Goal: Task Accomplishment & Management: Use online tool/utility

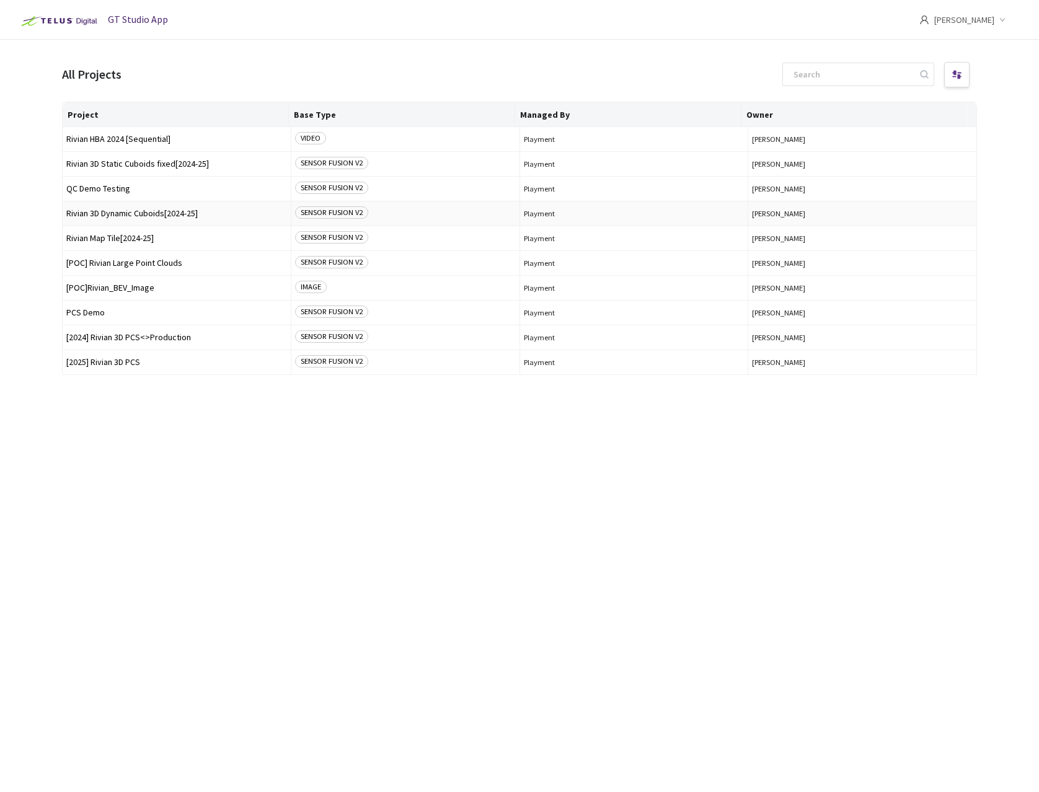
click at [136, 210] on span "Rivian 3D Dynamic Cuboids[2024-25]" at bounding box center [176, 213] width 221 height 9
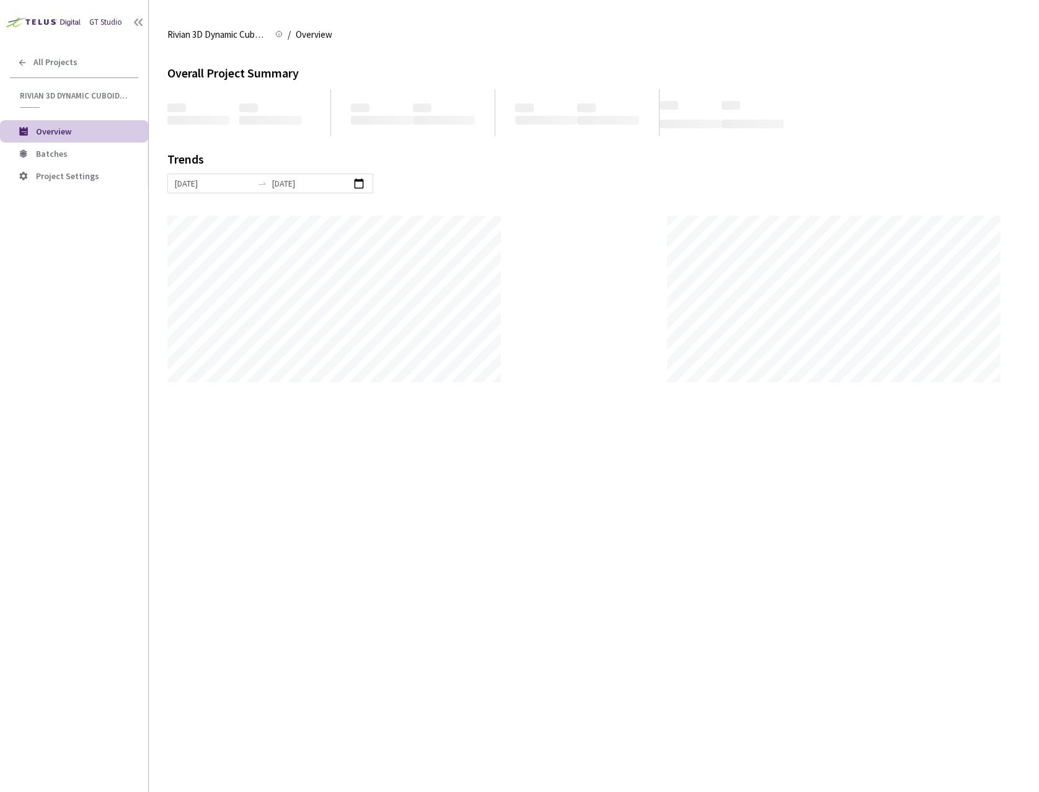
scroll to position [792, 1039]
click at [63, 152] on span "Batches" at bounding box center [52, 153] width 32 height 11
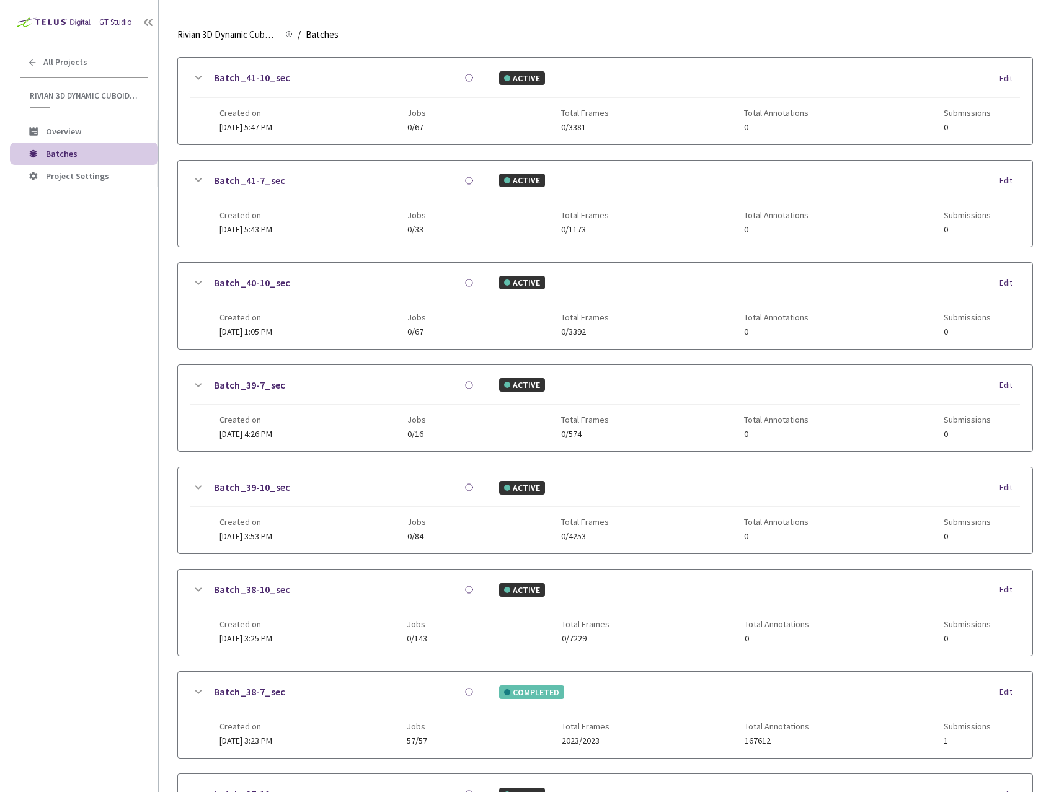
scroll to position [647, 0]
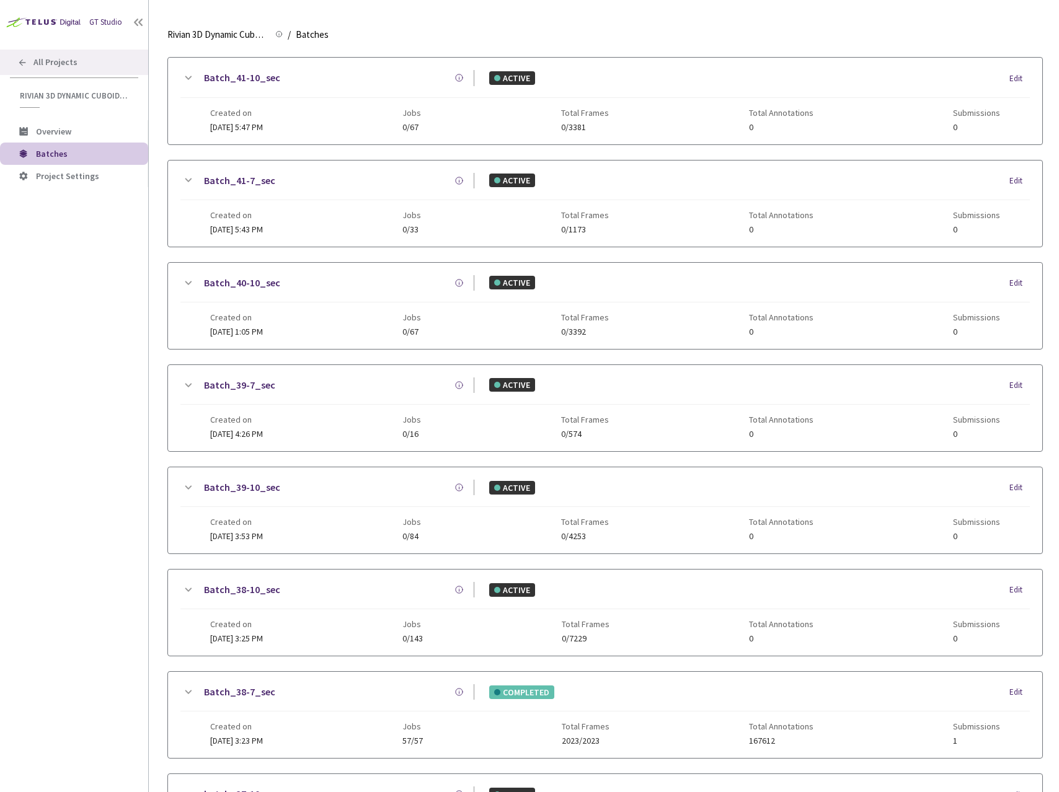
click at [50, 69] on div "All Projects" at bounding box center [74, 62] width 148 height 25
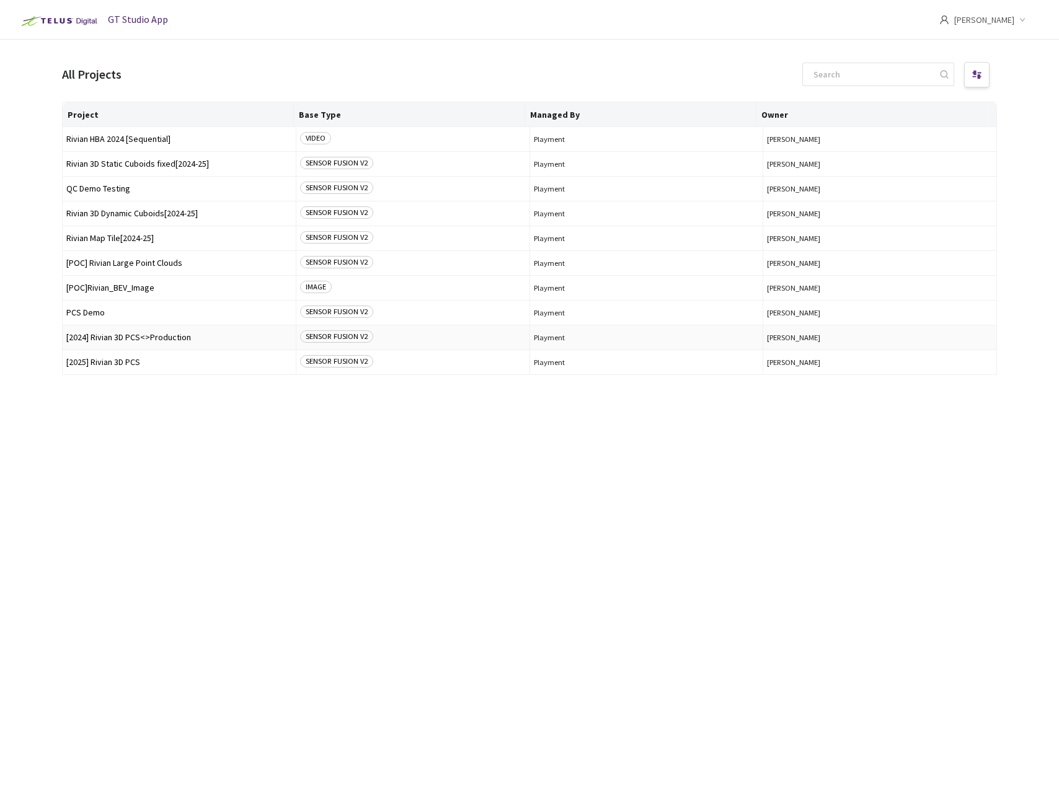
click at [134, 338] on span "[2024] Rivian 3D PCS<>Production" at bounding box center [179, 337] width 226 height 9
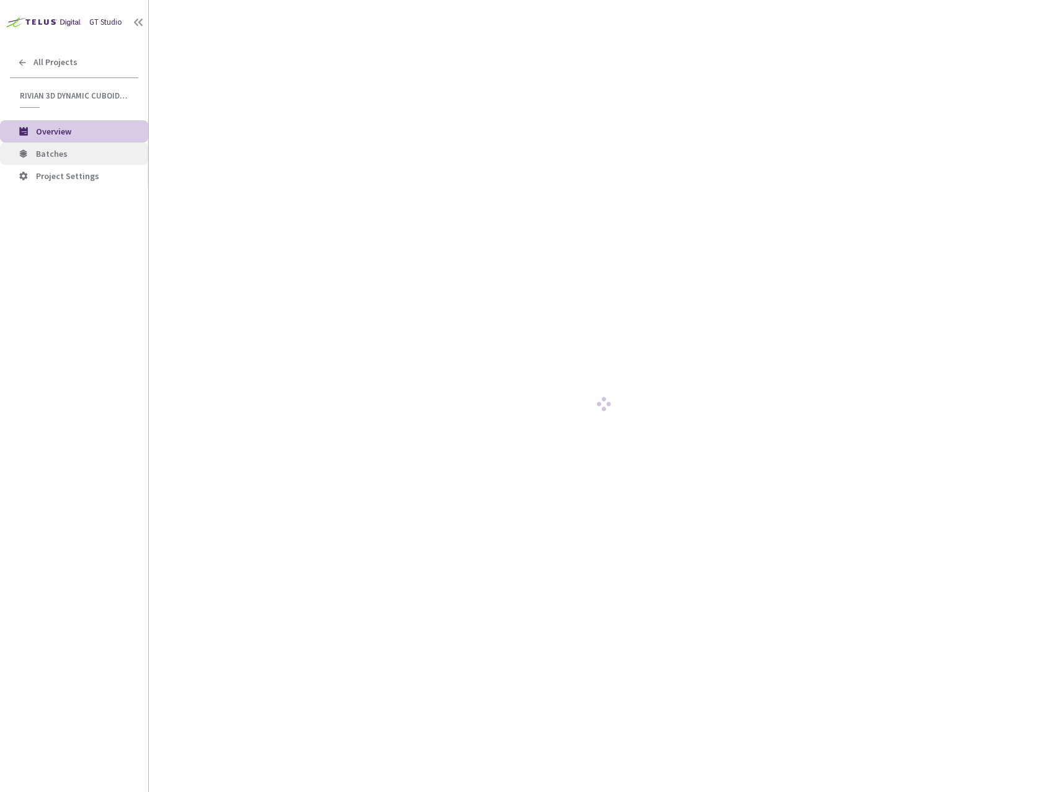
click at [43, 148] on span "Batches" at bounding box center [52, 153] width 32 height 11
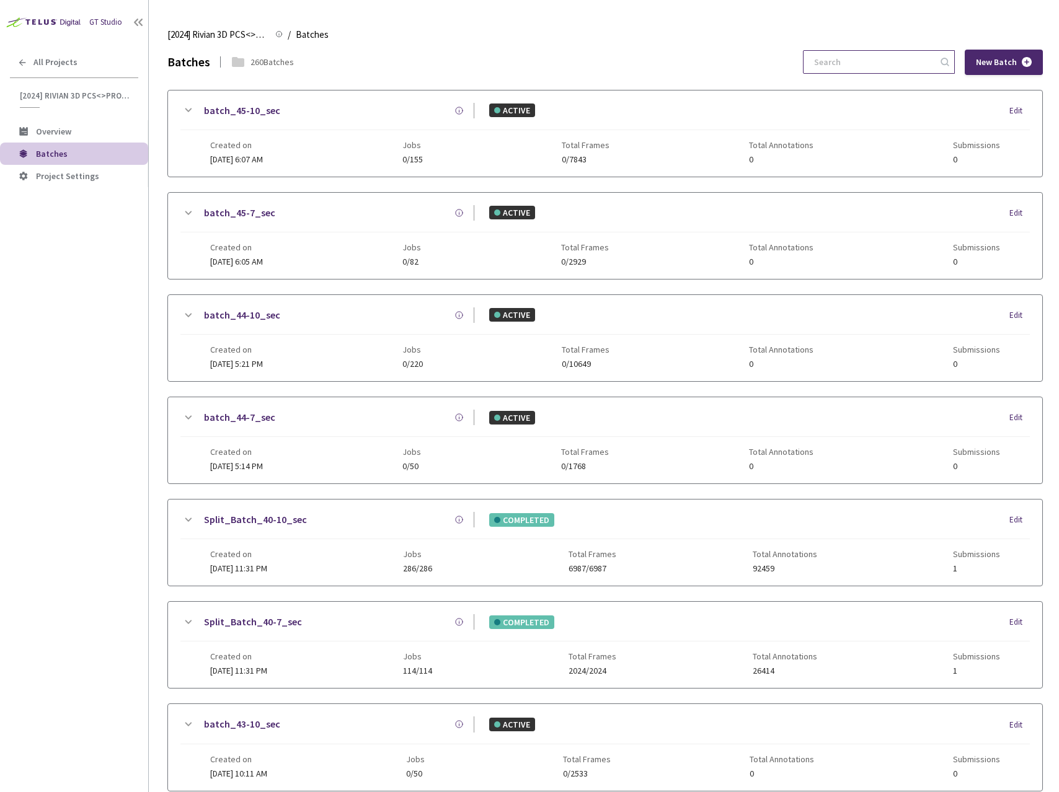
click at [883, 63] on input at bounding box center [873, 62] width 132 height 22
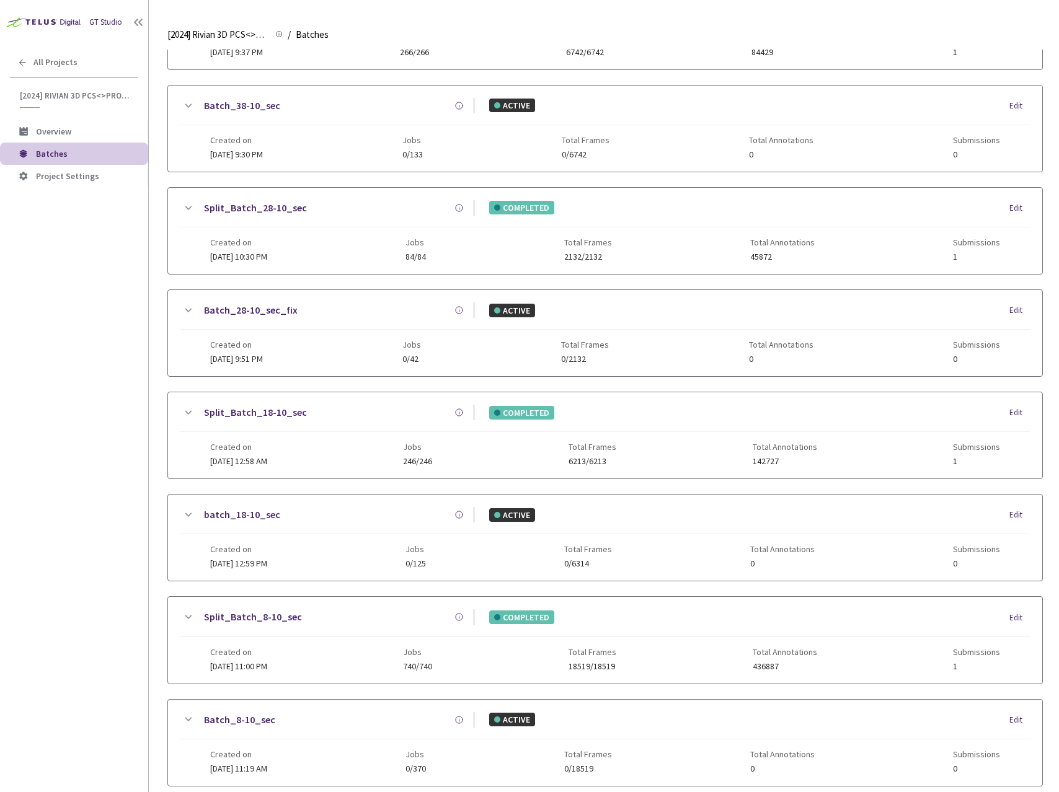
scroll to position [165, 0]
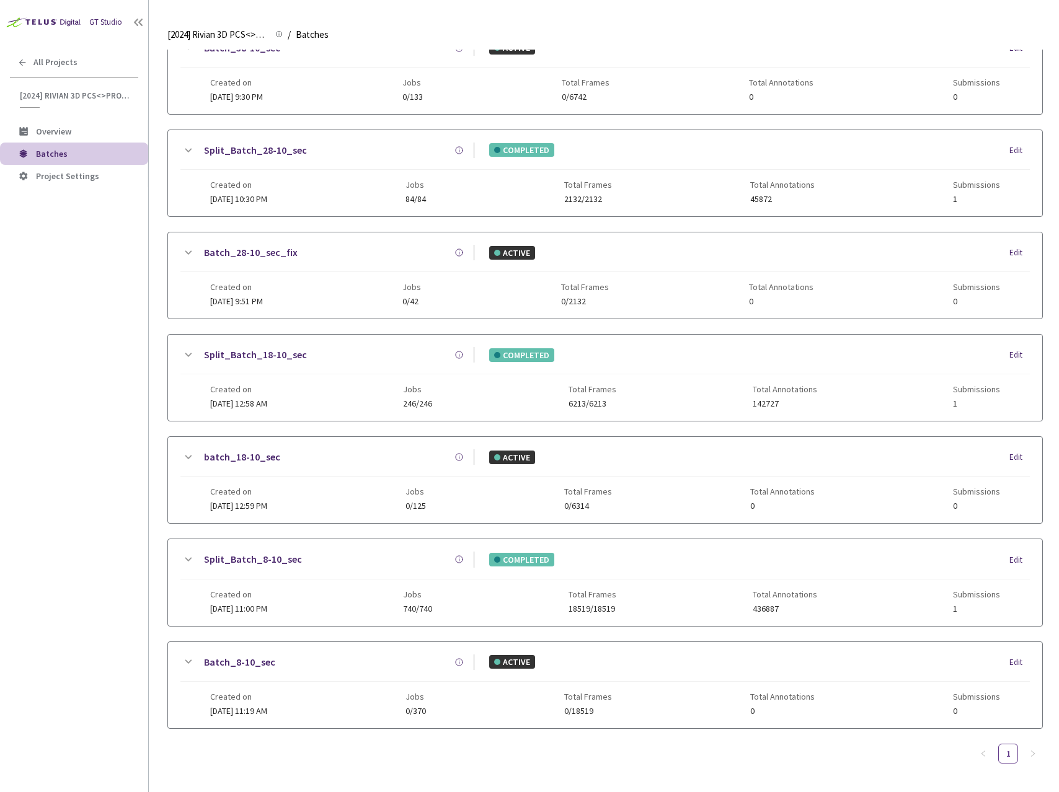
type input "8-10"
click at [191, 561] on icon at bounding box center [187, 560] width 15 height 15
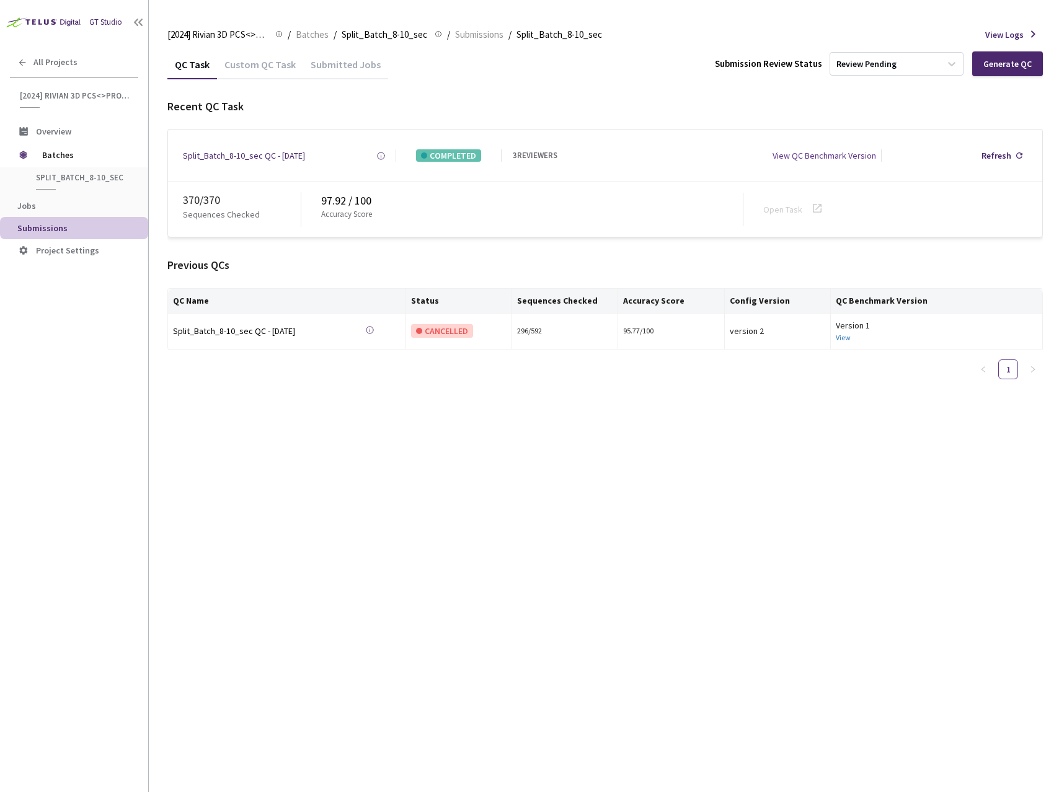
click at [415, 423] on div "QC Task Custom QC Task Submitted Jobs Submission Review Status Review Pending G…" at bounding box center [605, 421] width 876 height 743
click at [871, 69] on div "Review Pending" at bounding box center [885, 64] width 110 height 20
click at [875, 133] on p "Approve" at bounding box center [899, 131] width 134 height 12
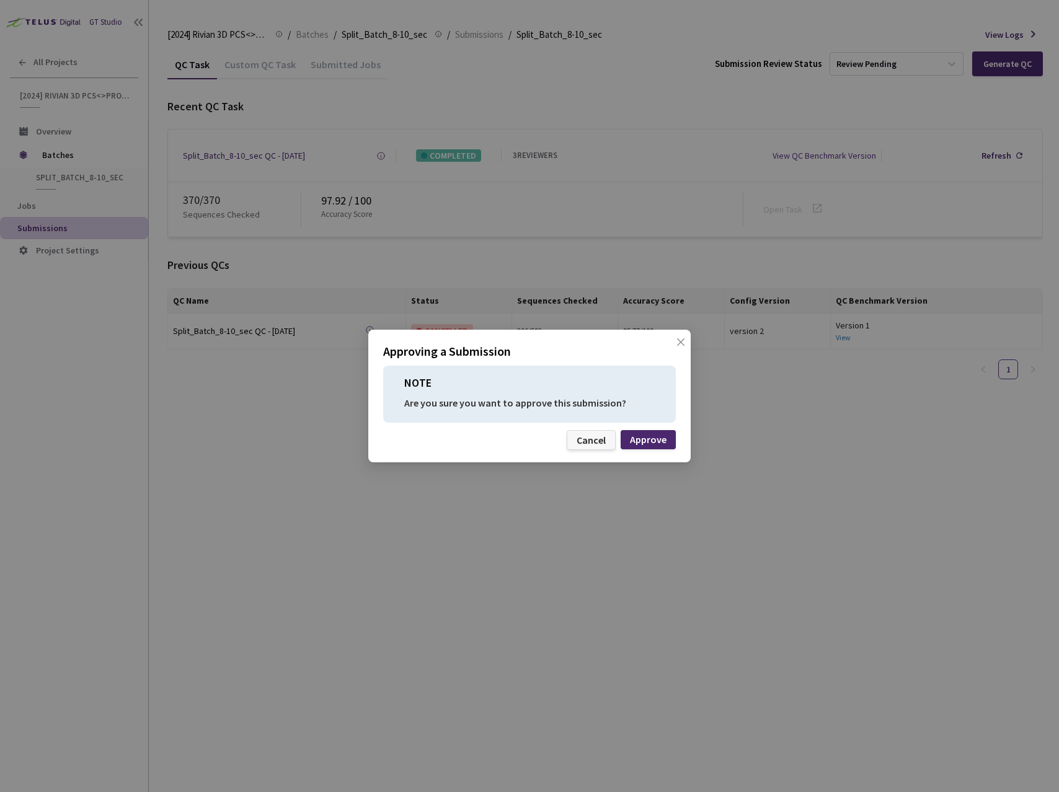
click at [601, 445] on div "Cancel" at bounding box center [591, 440] width 29 height 10
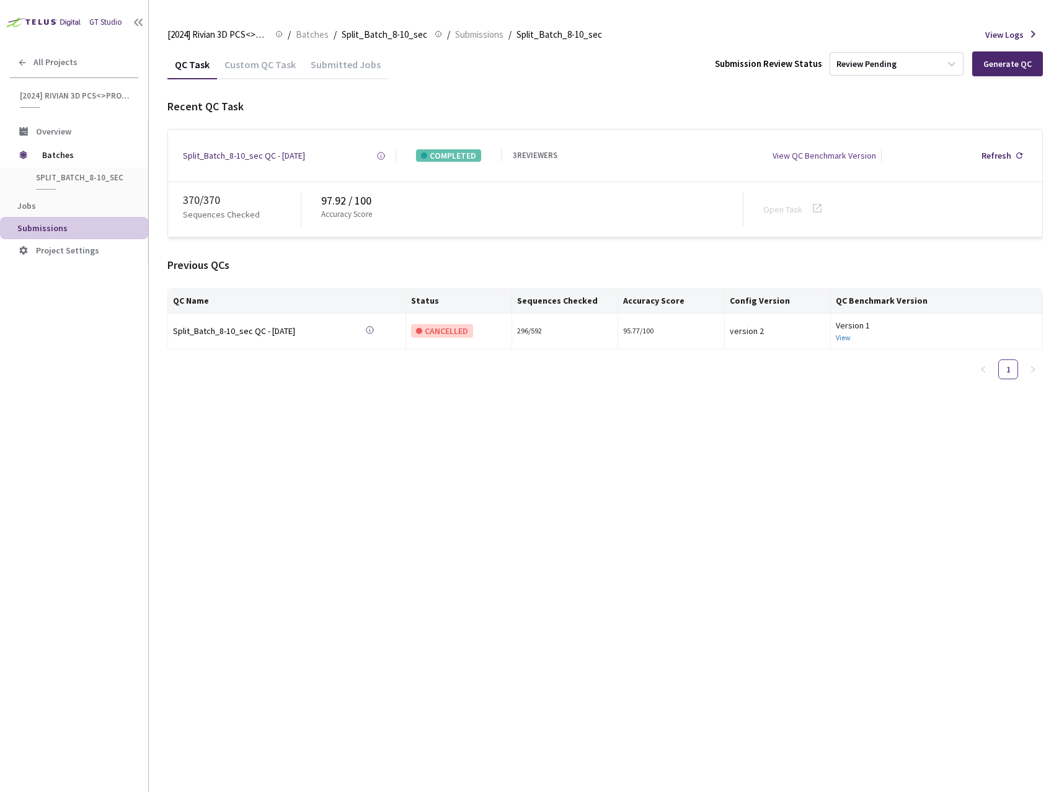
click at [258, 68] on div "Custom QC Task" at bounding box center [260, 68] width 86 height 21
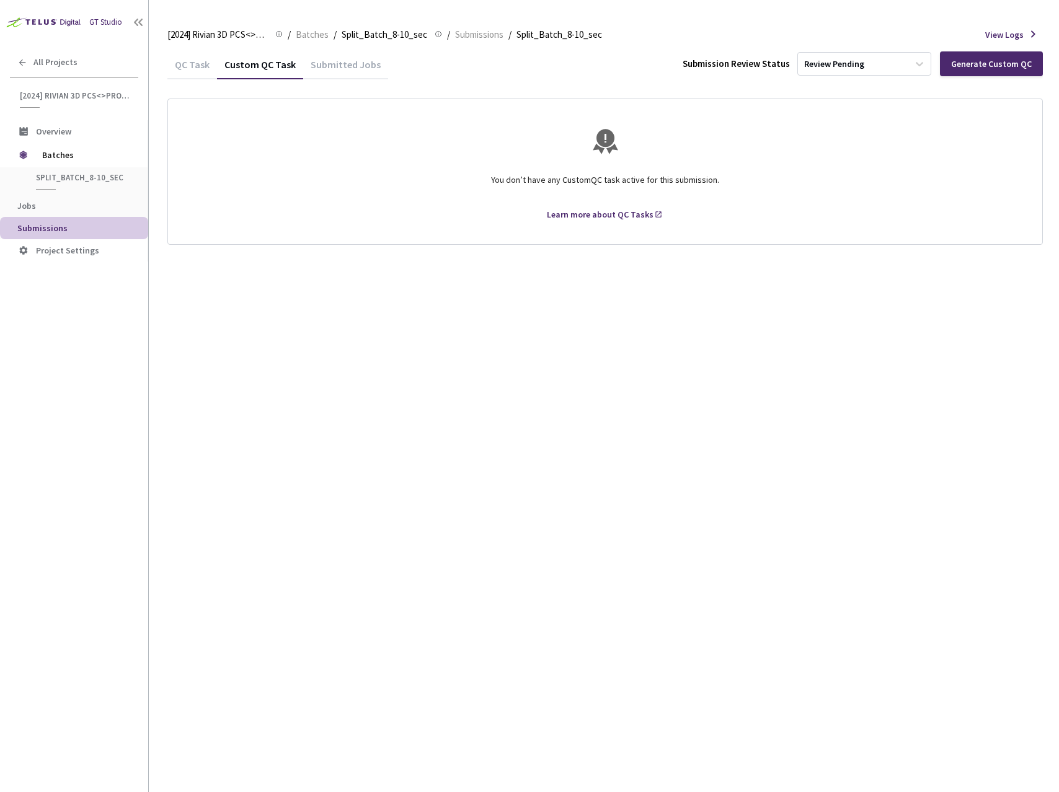
click at [180, 65] on div "QC Task" at bounding box center [192, 68] width 50 height 21
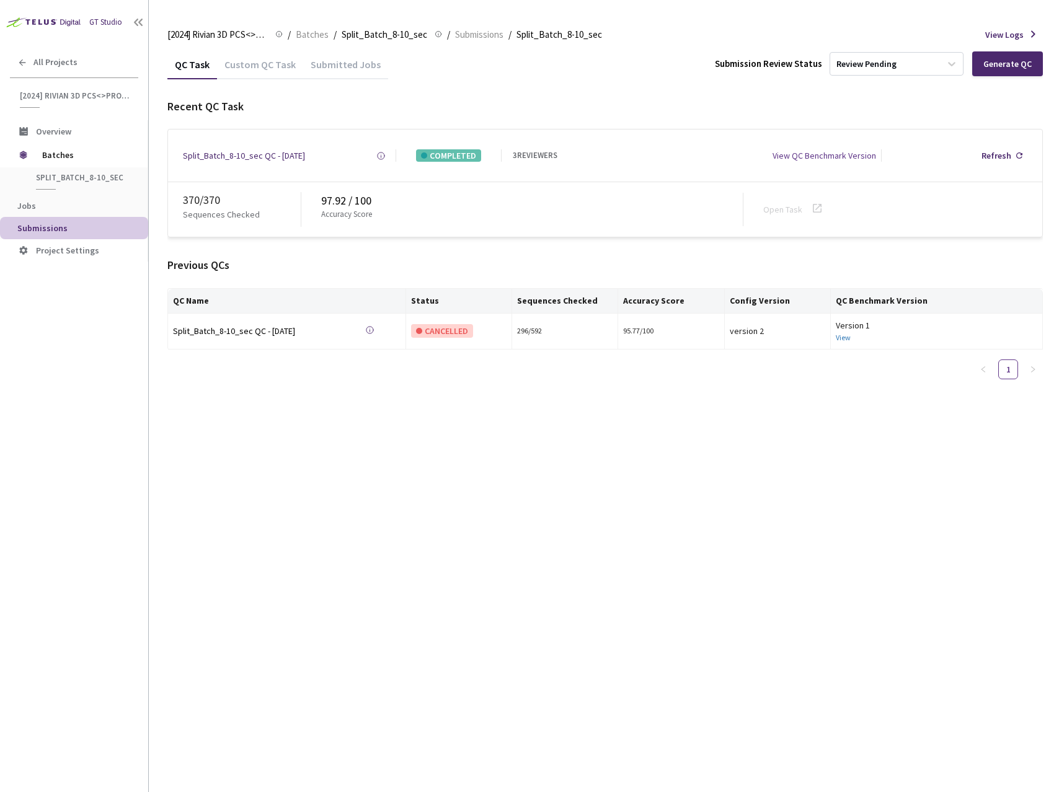
click at [474, 467] on div "QC Task Custom QC Task Submitted Jobs Submission Review Status Review Pending G…" at bounding box center [605, 421] width 876 height 743
click at [878, 68] on div "Review Pending" at bounding box center [867, 64] width 60 height 12
click at [878, 138] on div "Approve Approve submission batch for export." at bounding box center [899, 141] width 134 height 33
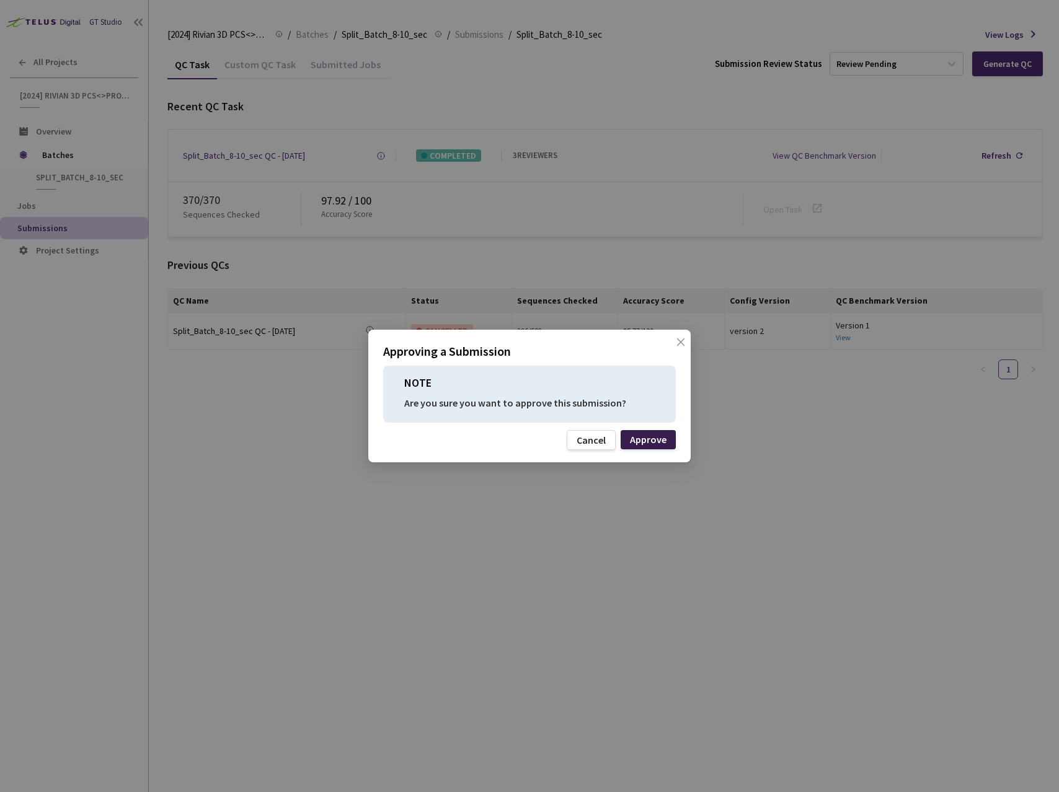
click at [650, 440] on div "Approve" at bounding box center [648, 440] width 37 height 10
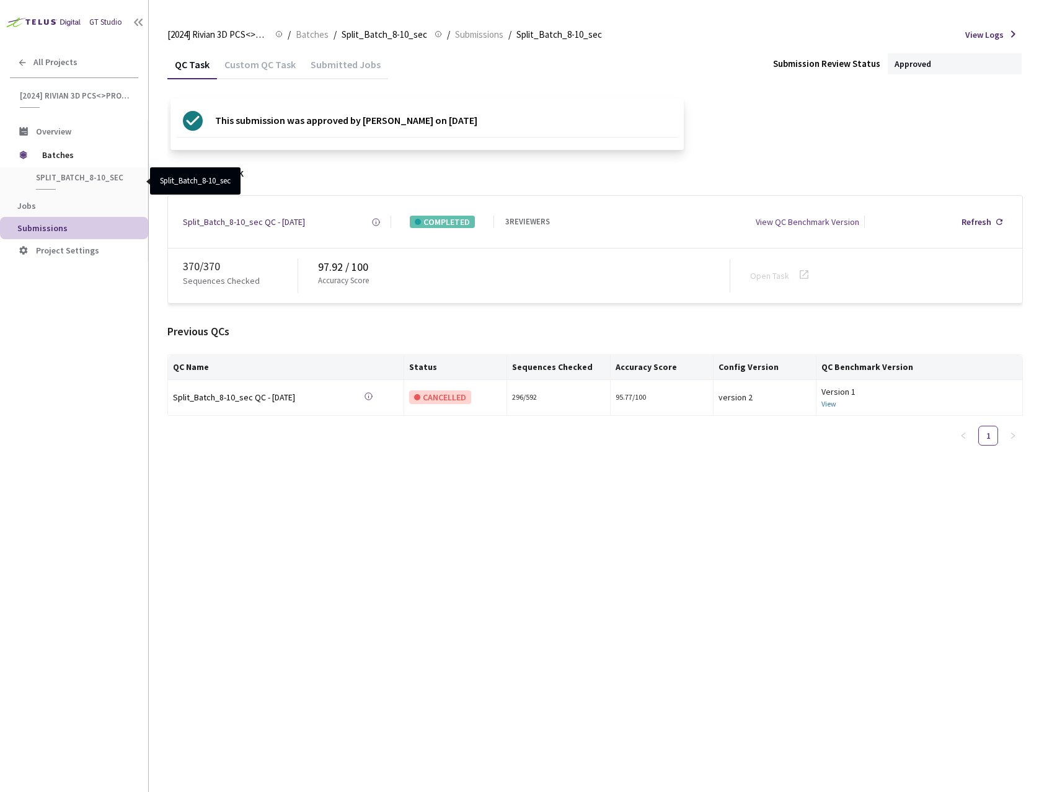
click at [104, 179] on span "Split_Batch_8-10_sec" at bounding box center [82, 177] width 92 height 11
click at [487, 36] on span "Submissions" at bounding box center [479, 34] width 48 height 15
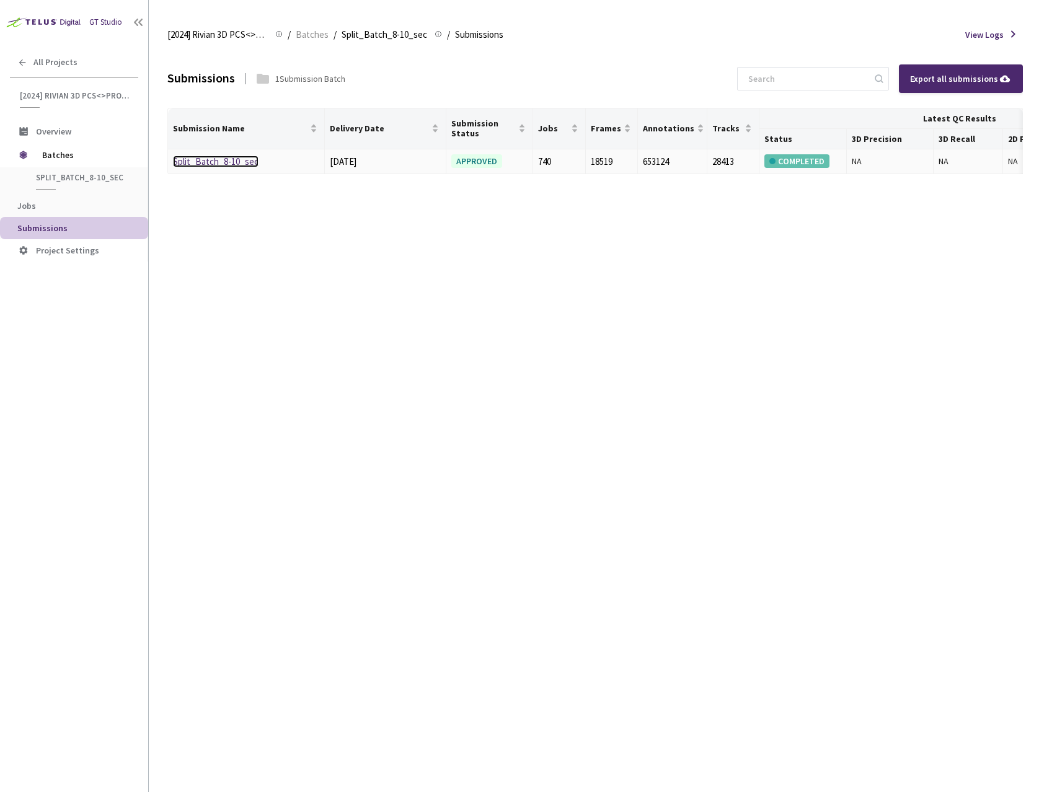
click at [223, 156] on link "Split_Batch_8-10_sec" at bounding box center [216, 162] width 86 height 12
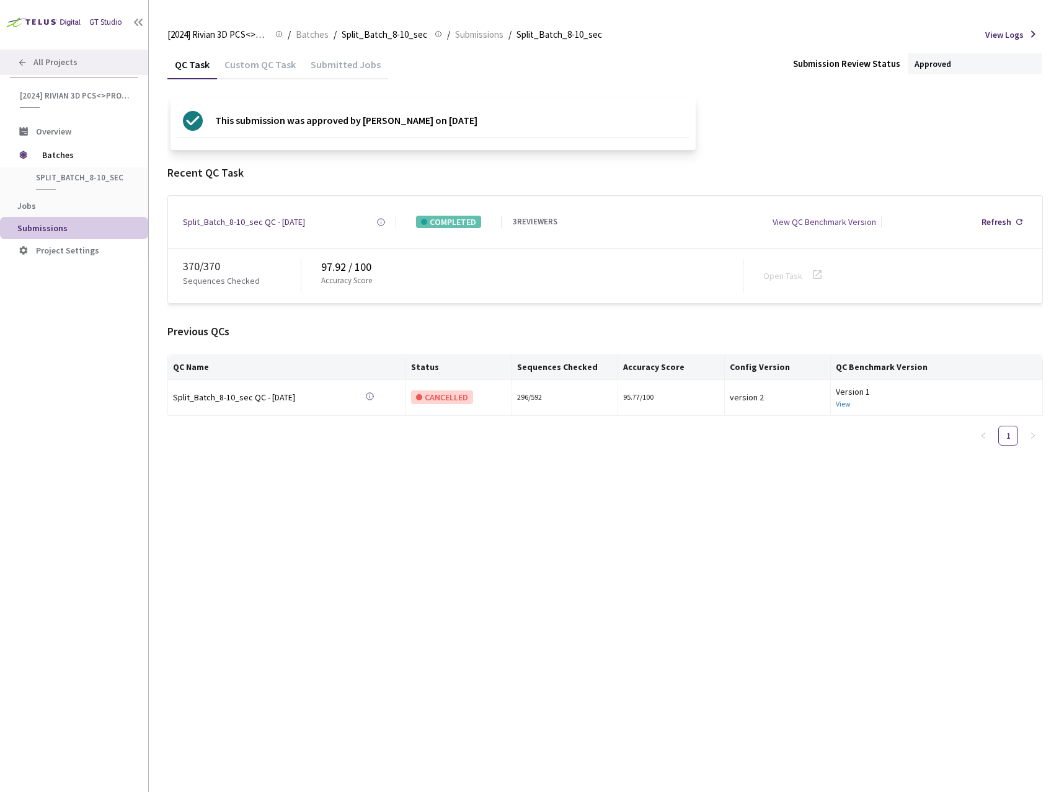
click at [66, 68] on div "All Projects" at bounding box center [74, 62] width 148 height 25
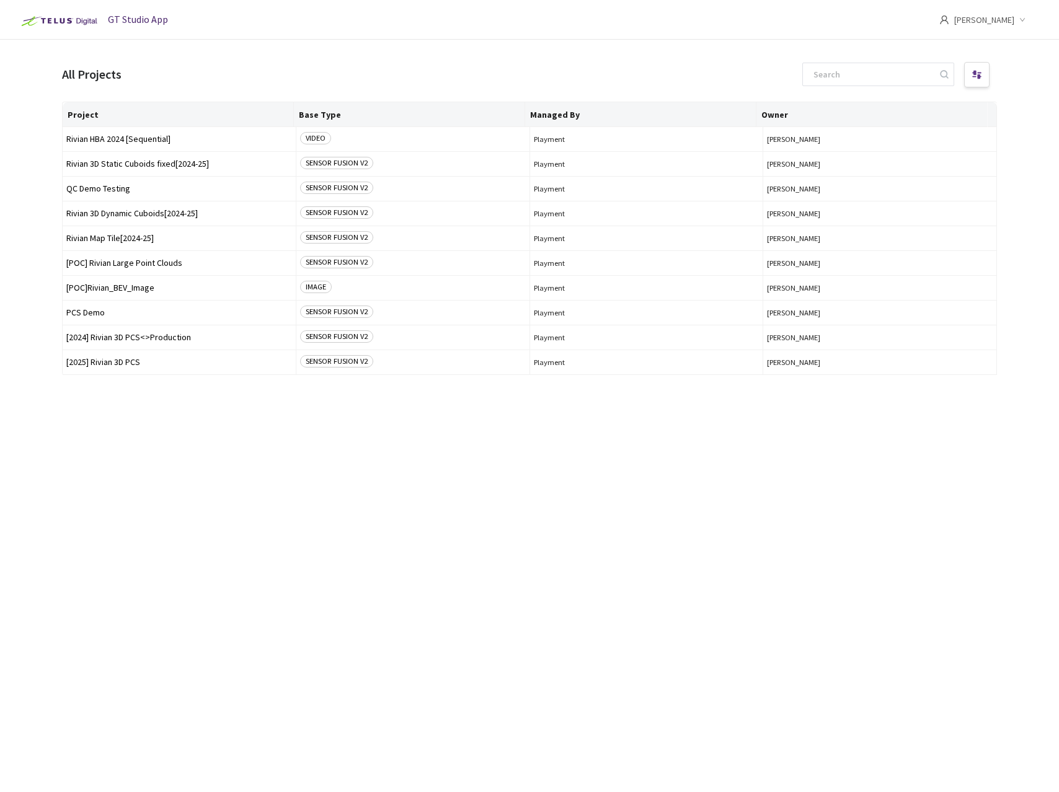
drag, startPoint x: 150, startPoint y: 525, endPoint x: 151, endPoint y: 502, distance: 23.0
click at [151, 523] on div "Project Base Type Managed By Owner Rivian HBA 2024 [Sequential] VIDEO Playment …" at bounding box center [529, 436] width 935 height 668
click at [114, 355] on td "[2025] Rivian 3D PCS" at bounding box center [180, 362] width 234 height 25
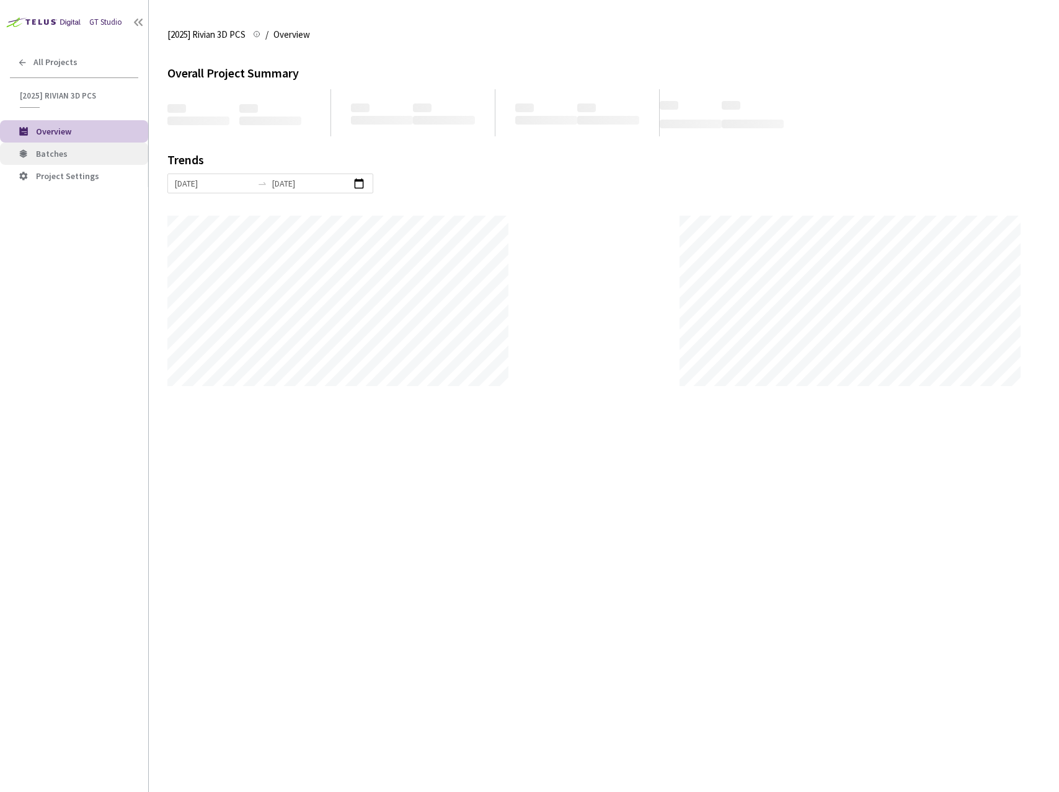
scroll to position [792, 1059]
click at [57, 150] on span "Batches" at bounding box center [52, 153] width 32 height 11
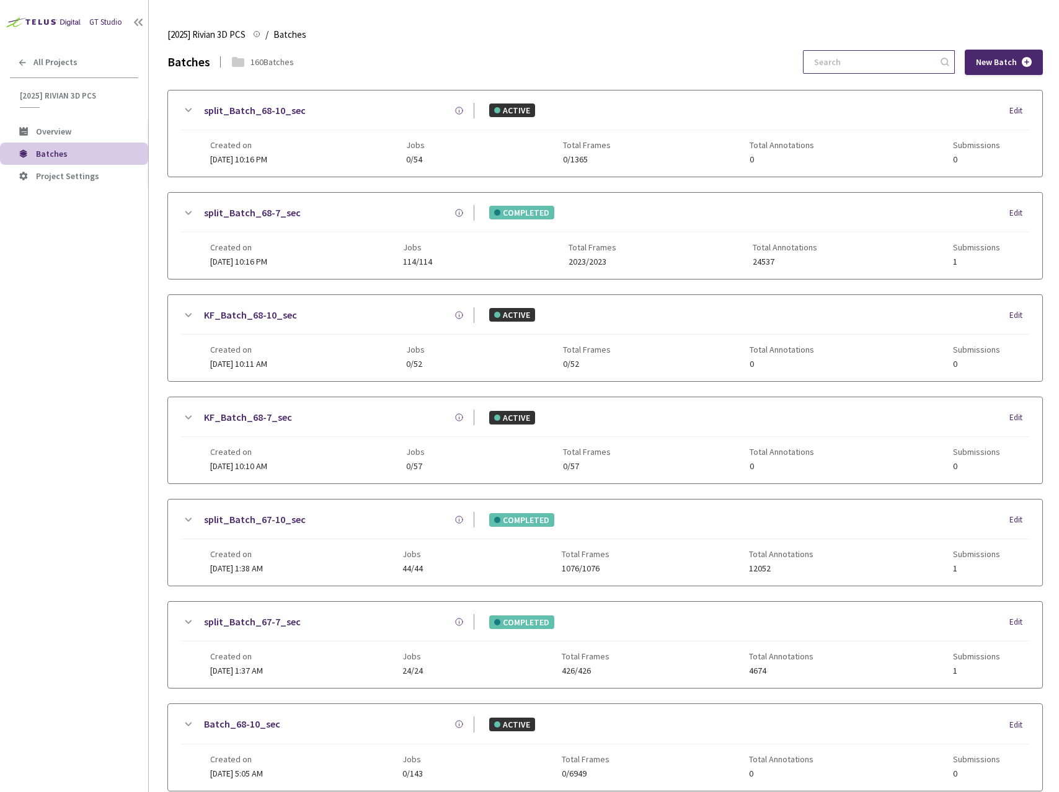
click at [876, 62] on input at bounding box center [873, 62] width 132 height 22
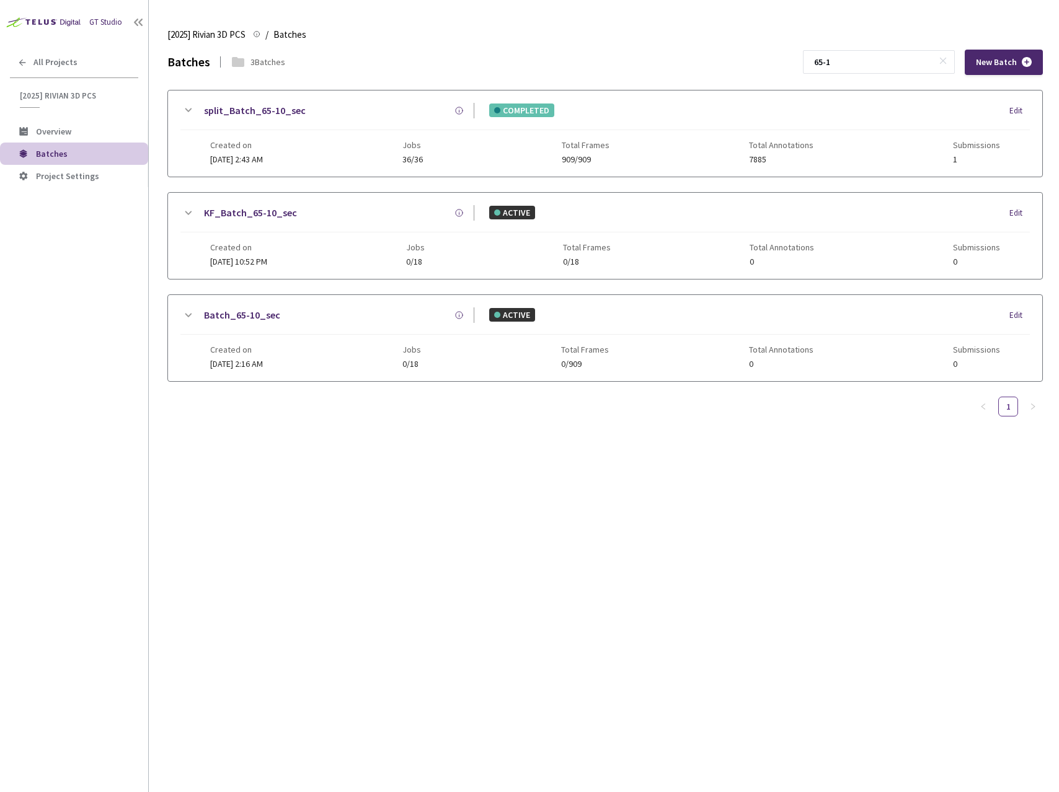
type input "65-1"
click at [737, 468] on div "Batches 3 Batches 65-1 New Batch split_Batch_65-10_sec COMPLETED Edit Created o…" at bounding box center [605, 421] width 876 height 743
click at [187, 106] on icon at bounding box center [187, 110] width 15 height 15
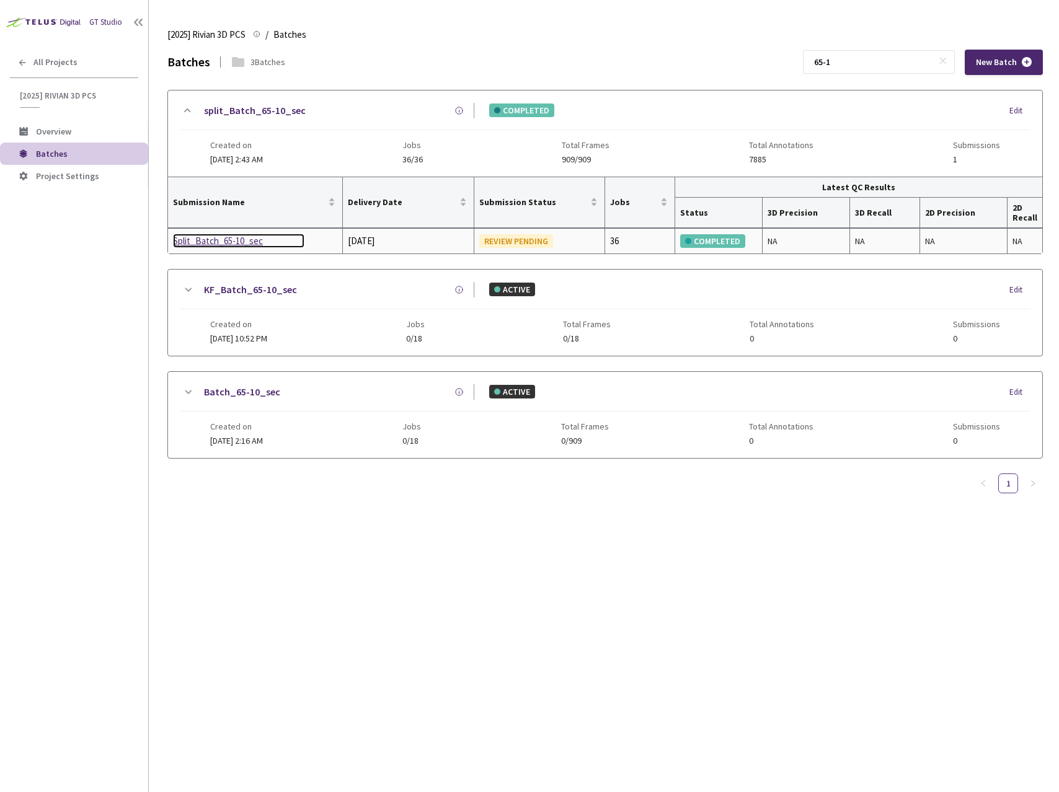
click at [238, 244] on div "Split_Batch_65-10_sec" at bounding box center [238, 241] width 131 height 15
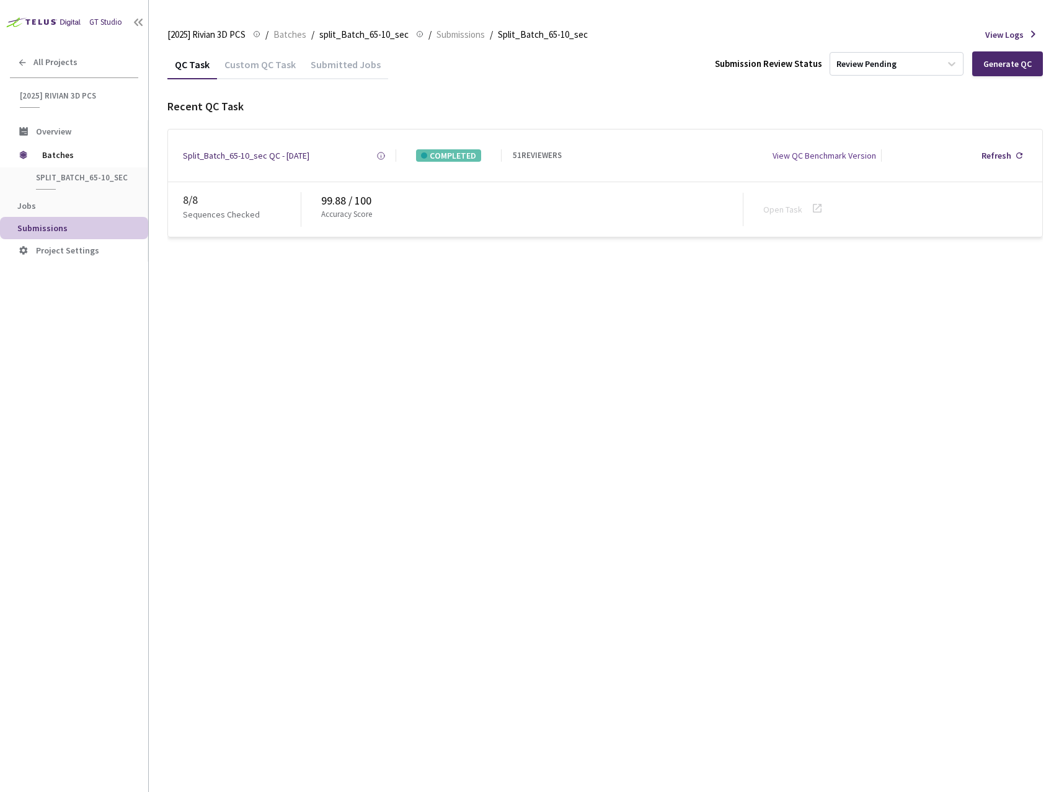
click at [308, 323] on div "QC Task Custom QC Task Submitted Jobs Submission Review Status Review Pending G…" at bounding box center [605, 421] width 876 height 743
click at [878, 61] on div "Review Pending" at bounding box center [867, 64] width 60 height 12
click at [894, 134] on p "Approve" at bounding box center [899, 131] width 134 height 12
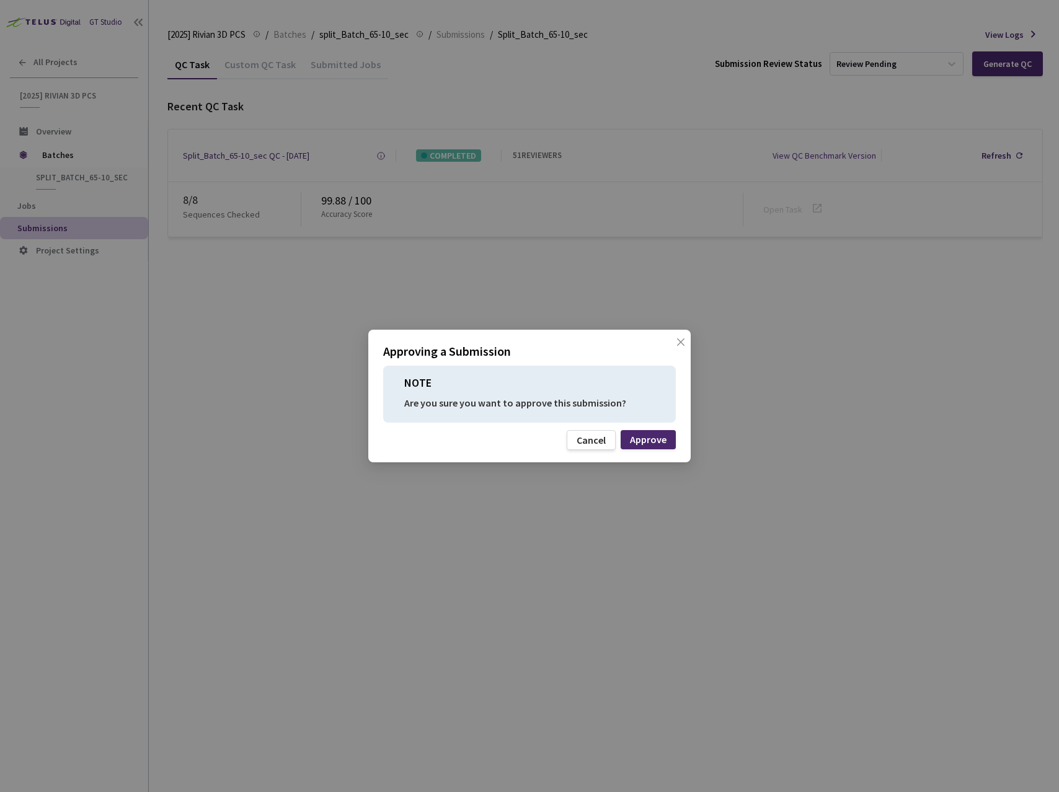
click at [653, 450] on div "Cancel Approve" at bounding box center [529, 440] width 293 height 20
click at [646, 445] on div "Approve" at bounding box center [648, 440] width 37 height 10
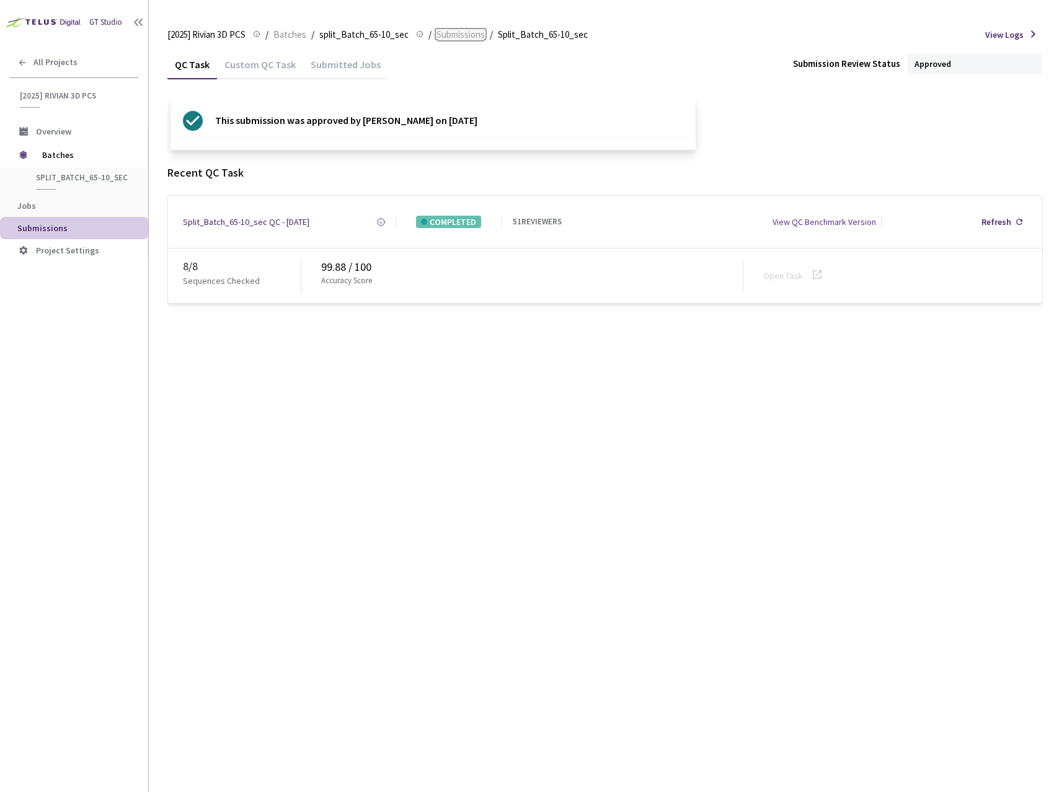
click at [462, 36] on span "Submissions" at bounding box center [461, 34] width 48 height 15
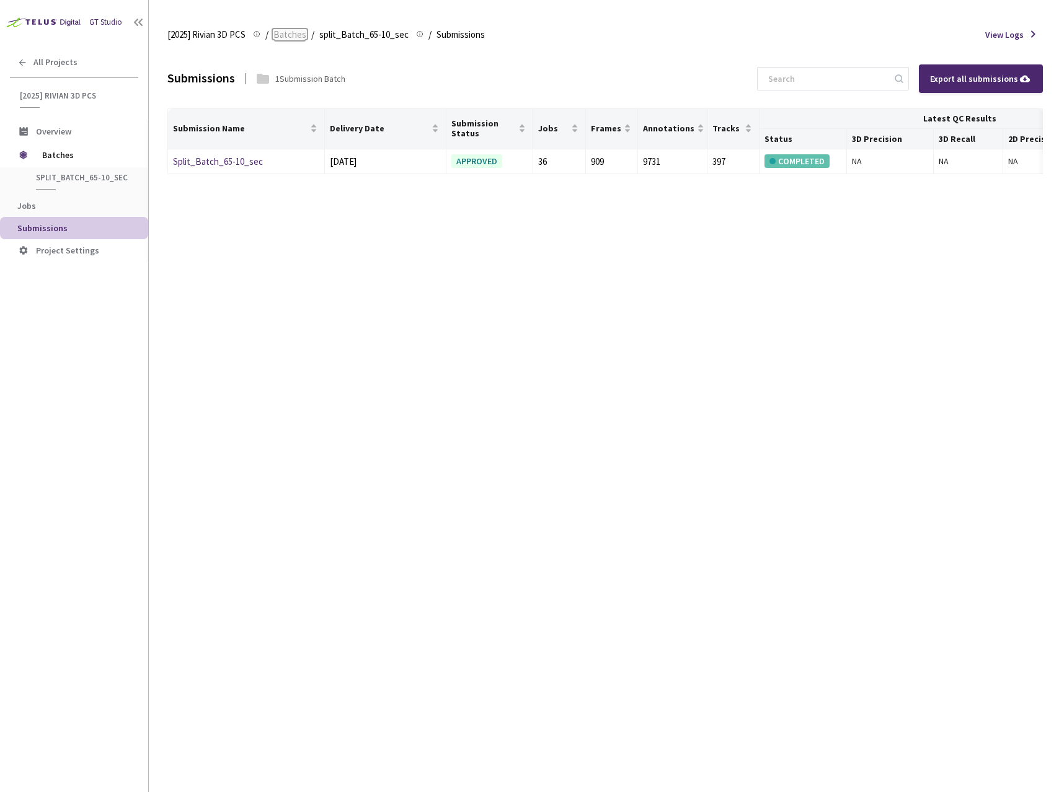
click at [281, 35] on span "Batches" at bounding box center [289, 34] width 33 height 15
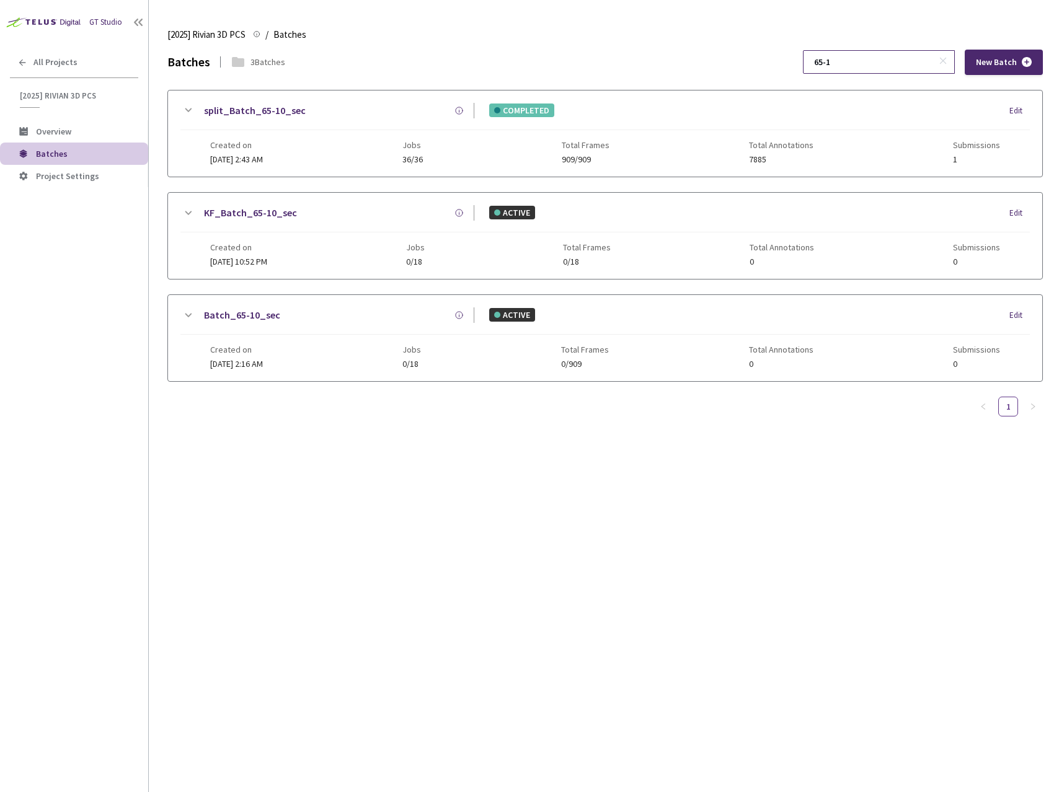
click at [878, 61] on input "65-1" at bounding box center [873, 62] width 132 height 22
type input "66-7"
click at [189, 110] on icon at bounding box center [188, 111] width 7 height 4
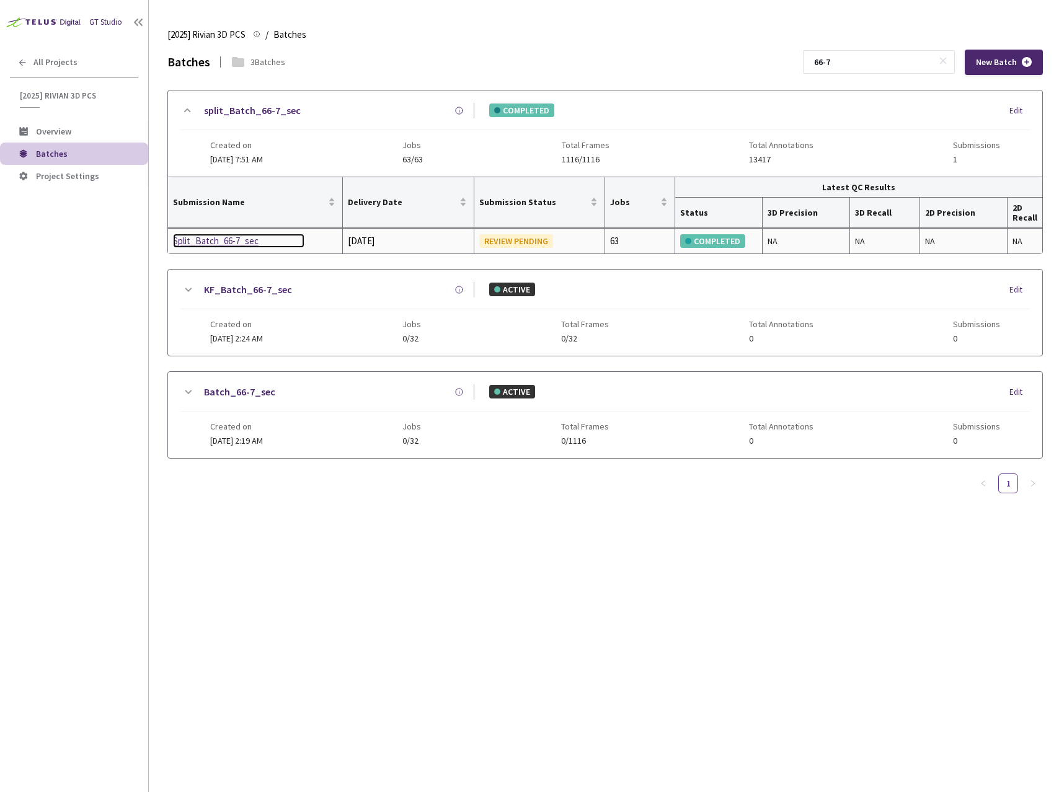
click at [225, 239] on div "Split_Batch_66-7_sec" at bounding box center [238, 241] width 131 height 15
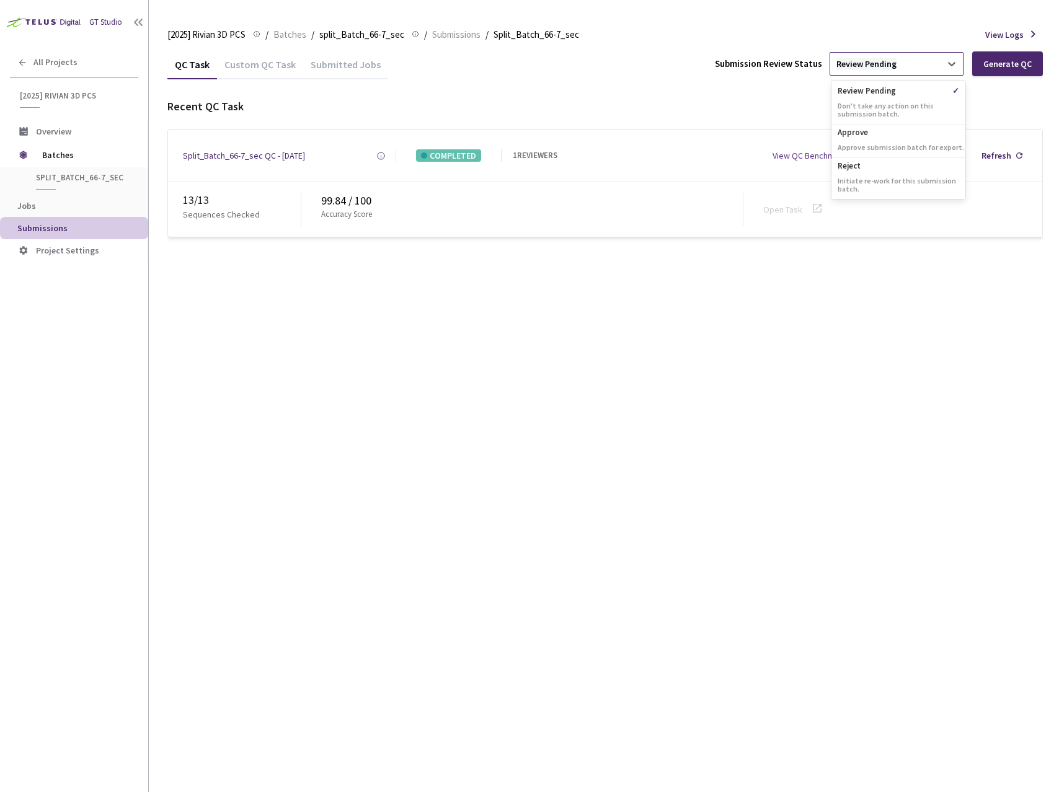
click at [876, 66] on div "Review Pending" at bounding box center [867, 64] width 60 height 12
click at [890, 143] on p "Approve submission batch for export." at bounding box center [899, 147] width 134 height 8
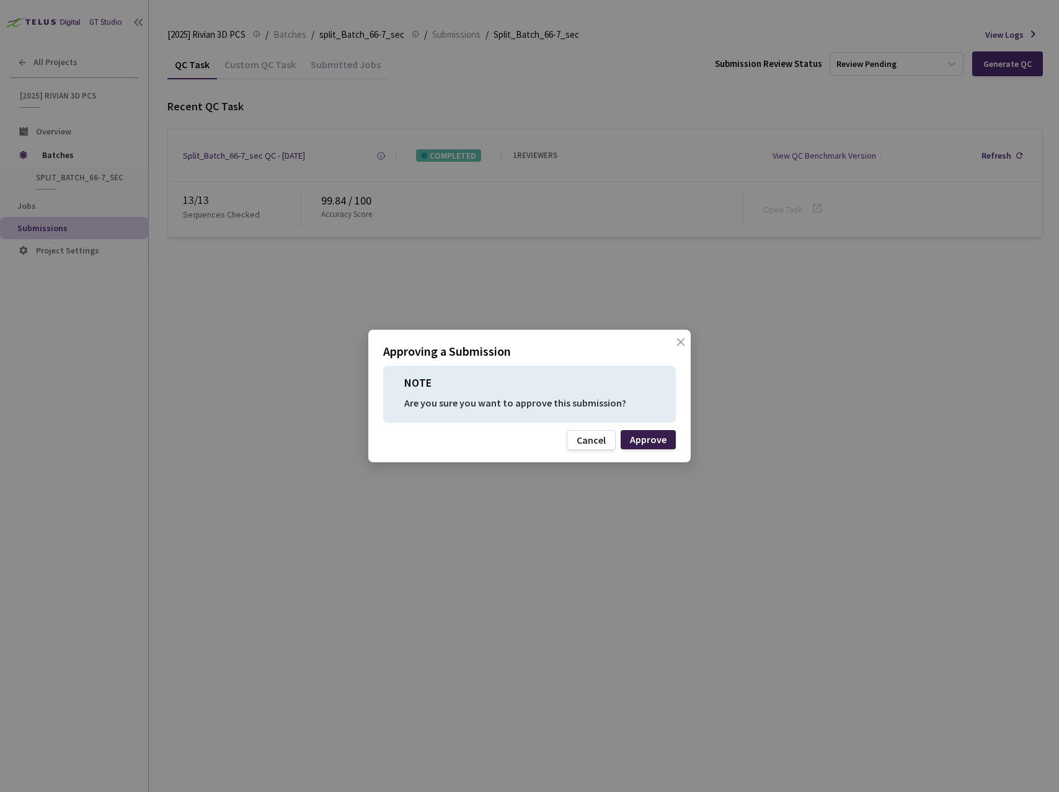
click at [666, 437] on div "Approve" at bounding box center [648, 440] width 37 height 10
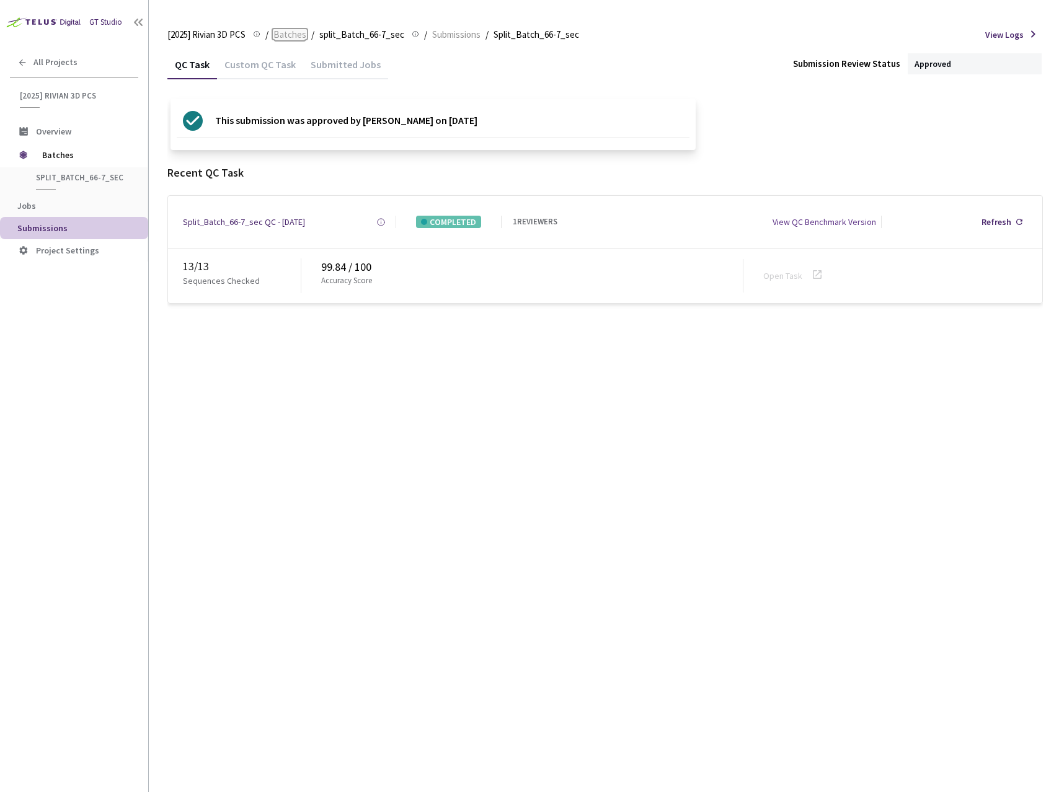
click at [295, 37] on span "Batches" at bounding box center [289, 34] width 33 height 15
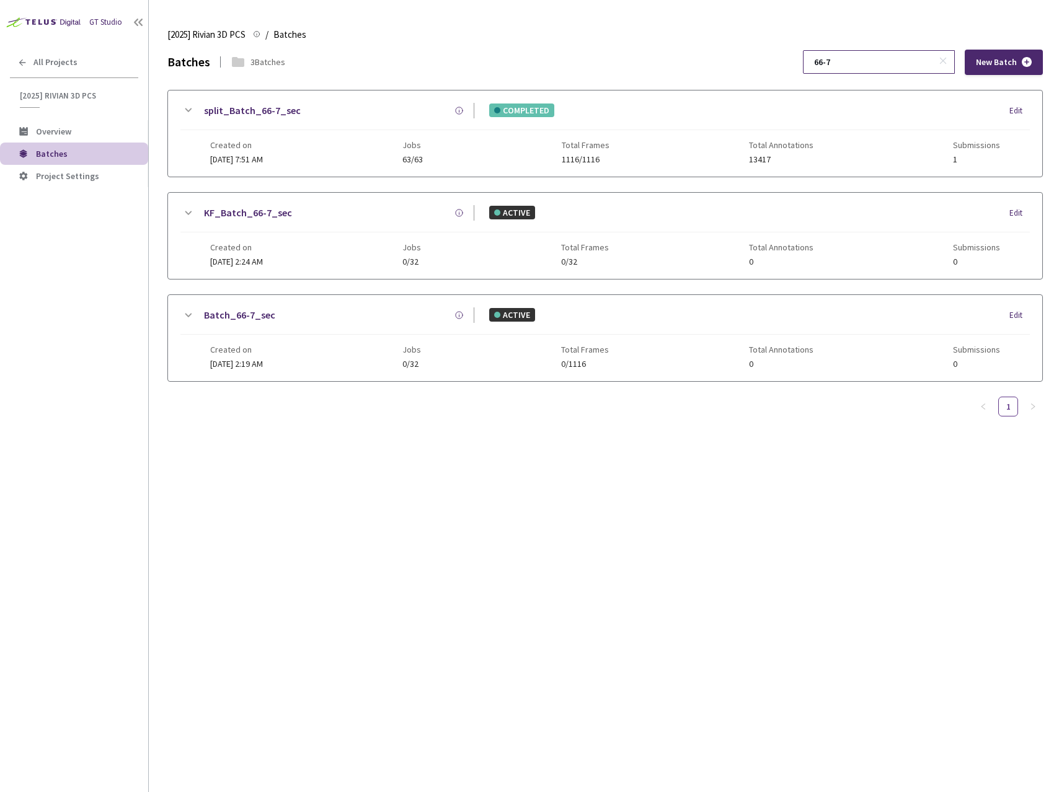
click at [879, 63] on input "66-7" at bounding box center [873, 62] width 132 height 22
type input "66-10"
click at [186, 106] on icon at bounding box center [187, 110] width 15 height 15
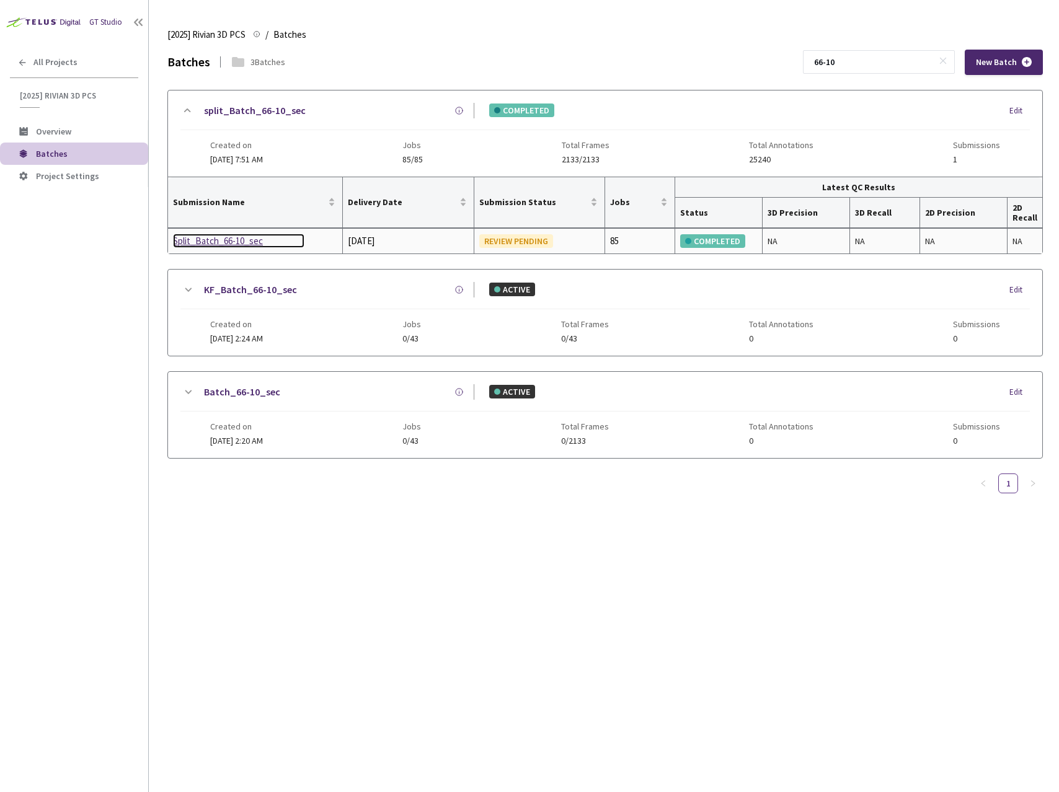
click at [218, 243] on div "Split_Batch_66-10_sec" at bounding box center [238, 241] width 131 height 15
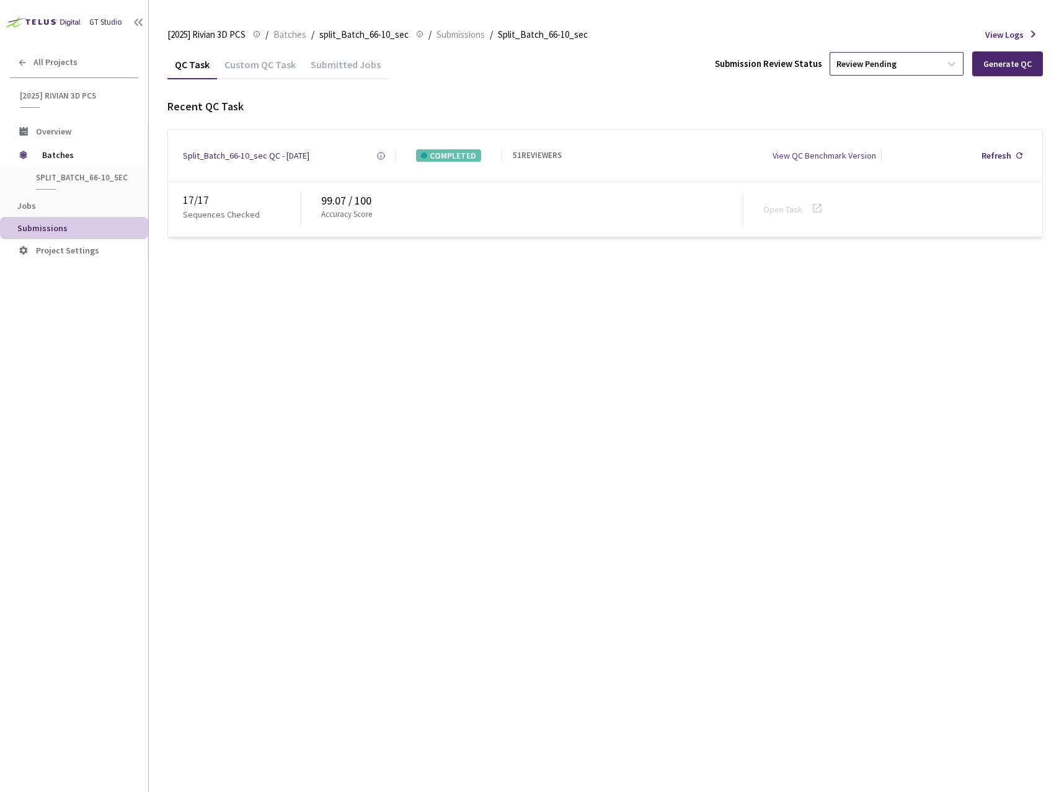
click at [854, 74] on div "Review Pending" at bounding box center [897, 64] width 134 height 24
click at [909, 149] on p "Approve submission batch for export." at bounding box center [899, 147] width 134 height 8
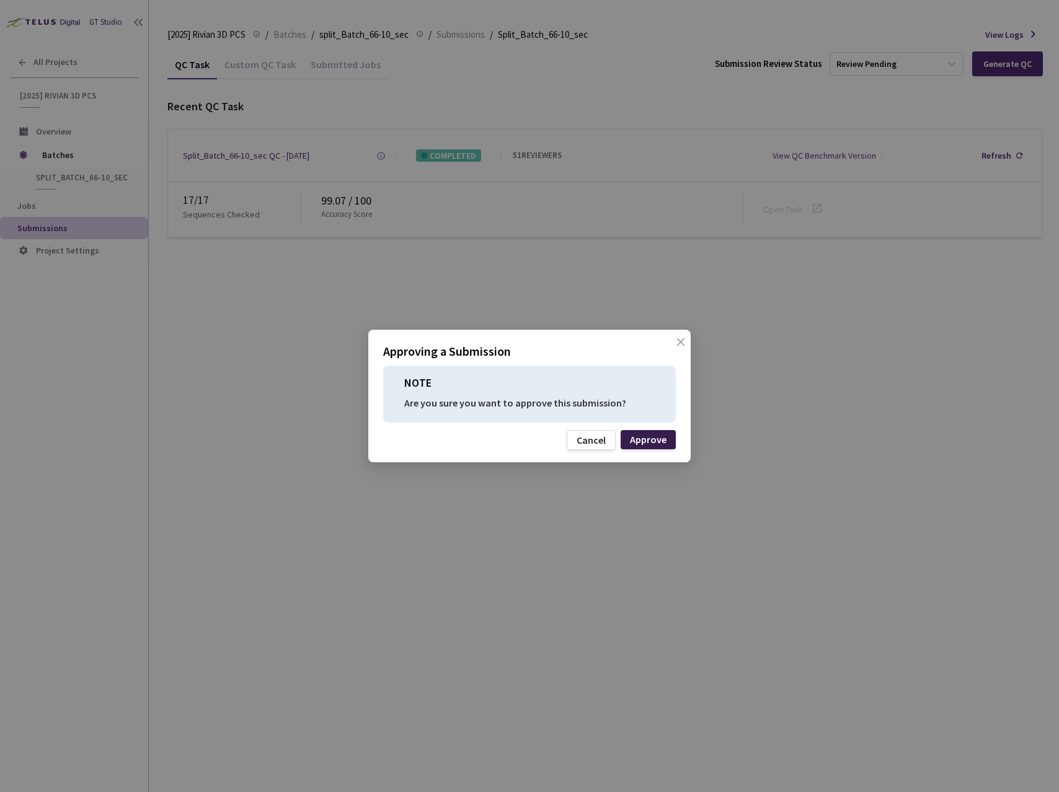
click at [657, 440] on div "Approve" at bounding box center [648, 440] width 37 height 10
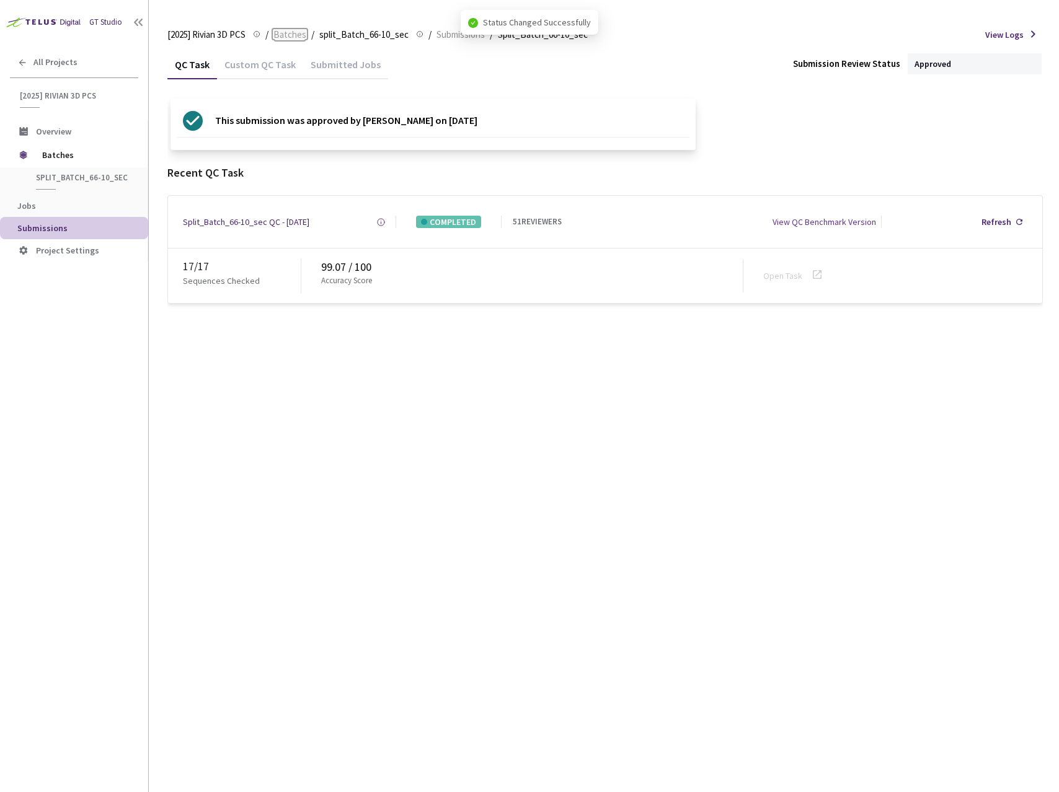
click at [287, 38] on span "Batches" at bounding box center [289, 34] width 33 height 15
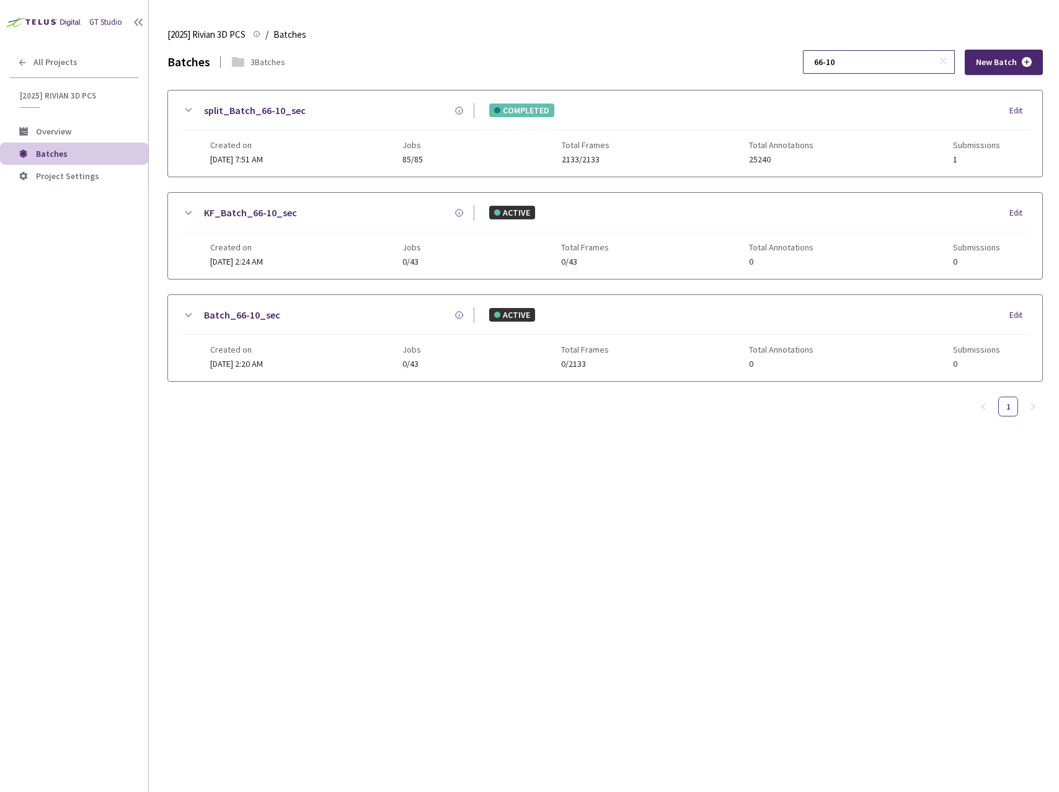
click at [899, 61] on input "66-10" at bounding box center [873, 62] width 132 height 22
type input "67-10"
click at [192, 109] on icon at bounding box center [187, 110] width 15 height 15
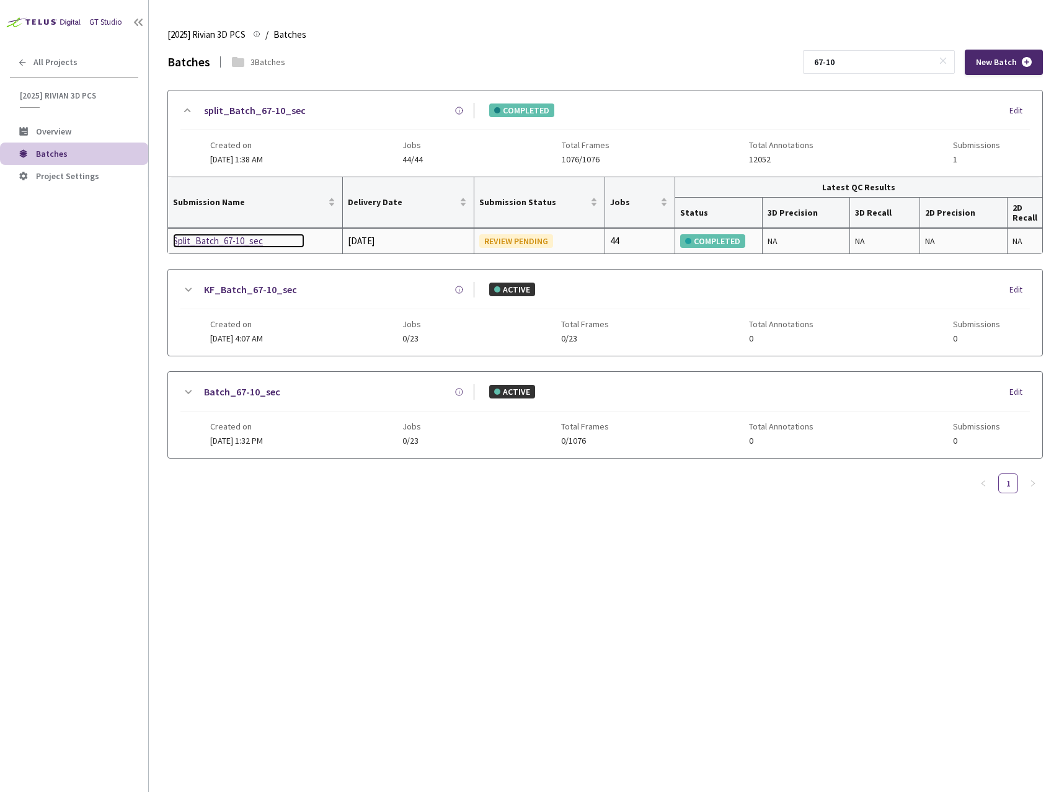
click at [234, 234] on div "Split_Batch_67-10_sec" at bounding box center [238, 241] width 131 height 15
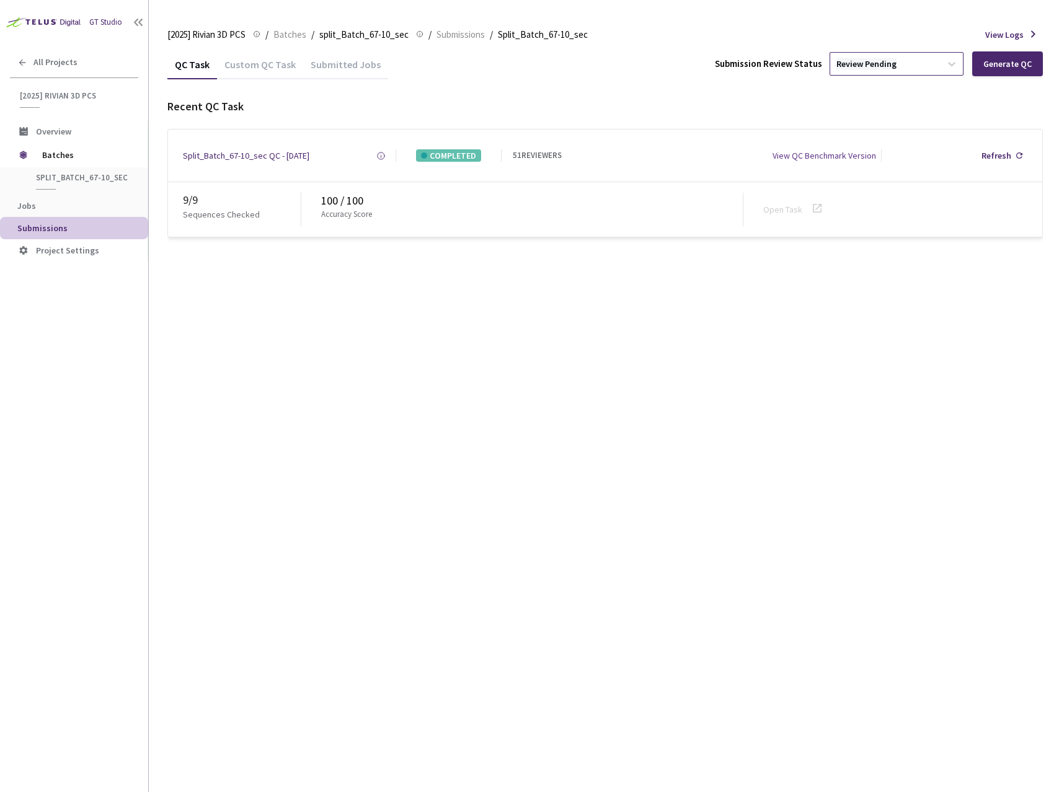
click at [845, 61] on div "Review Pending" at bounding box center [867, 64] width 60 height 12
click at [868, 139] on div "Approve Approve submission batch for export." at bounding box center [899, 141] width 134 height 33
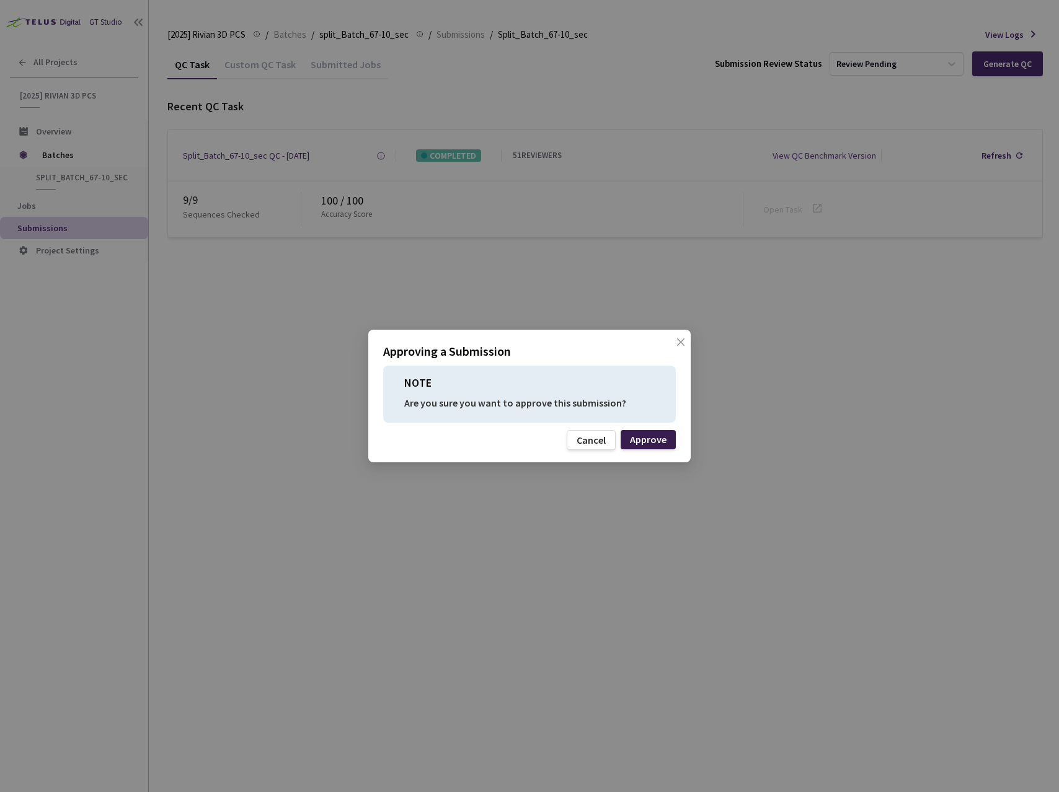
click at [655, 446] on div "Approve" at bounding box center [648, 439] width 55 height 19
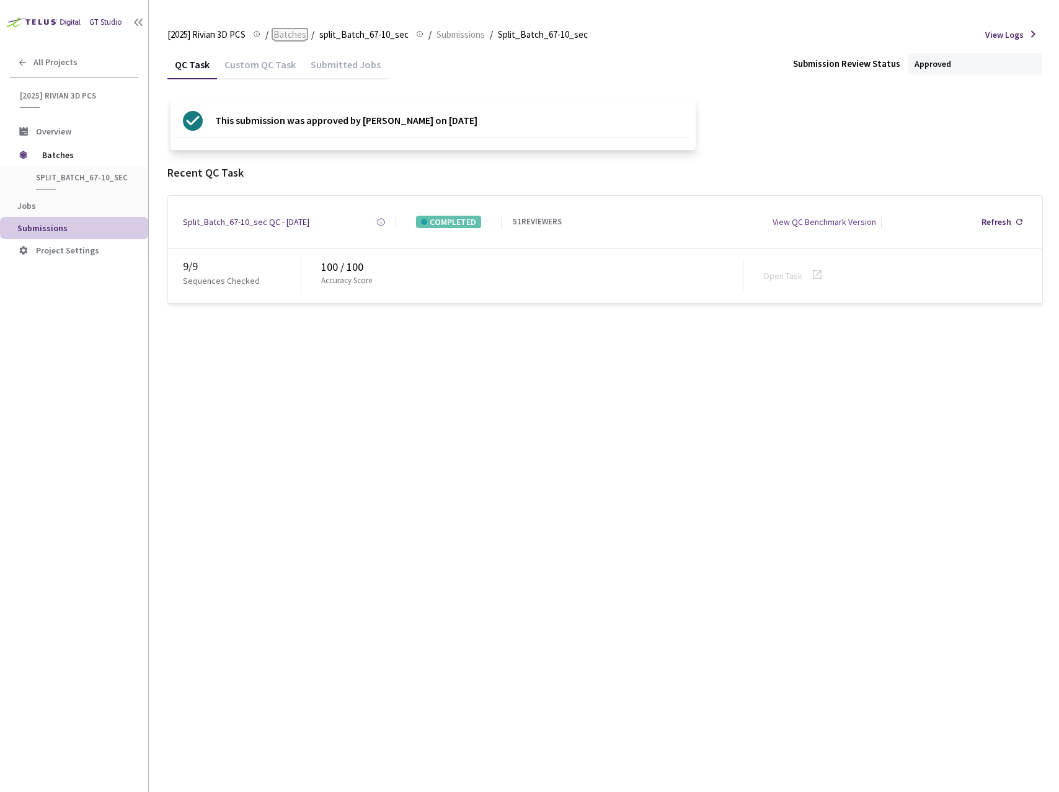
click at [275, 33] on span "Batches" at bounding box center [289, 34] width 33 height 15
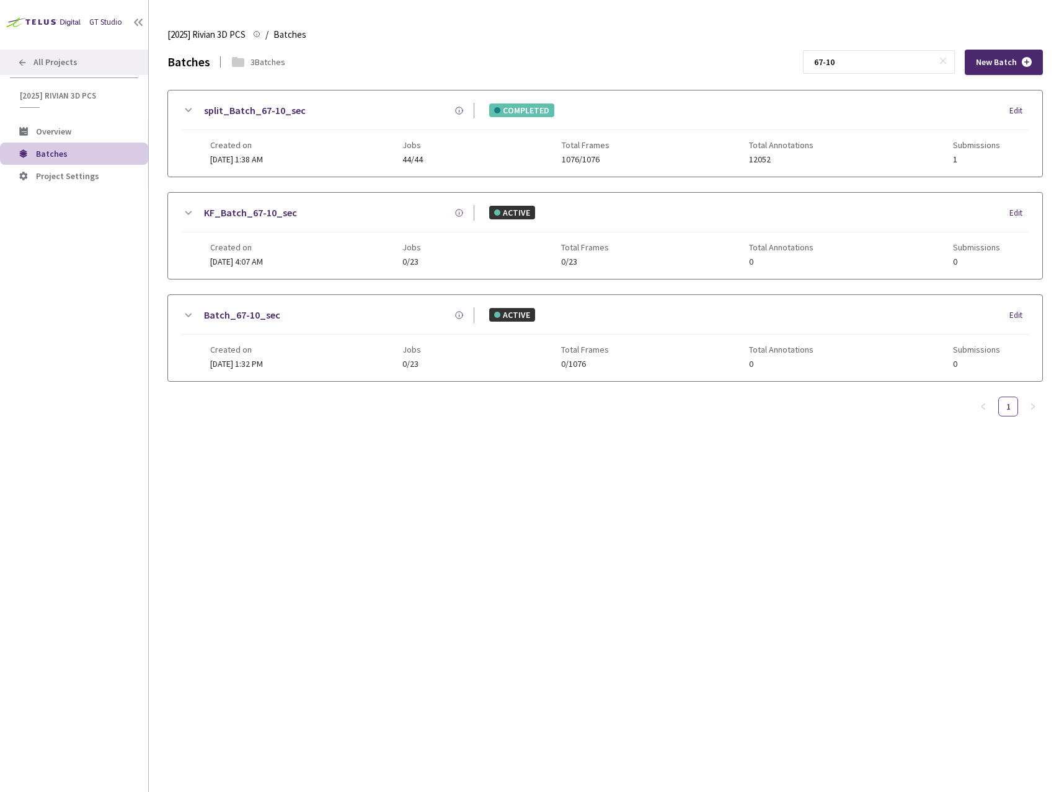
click at [63, 53] on div "All Projects" at bounding box center [74, 62] width 148 height 25
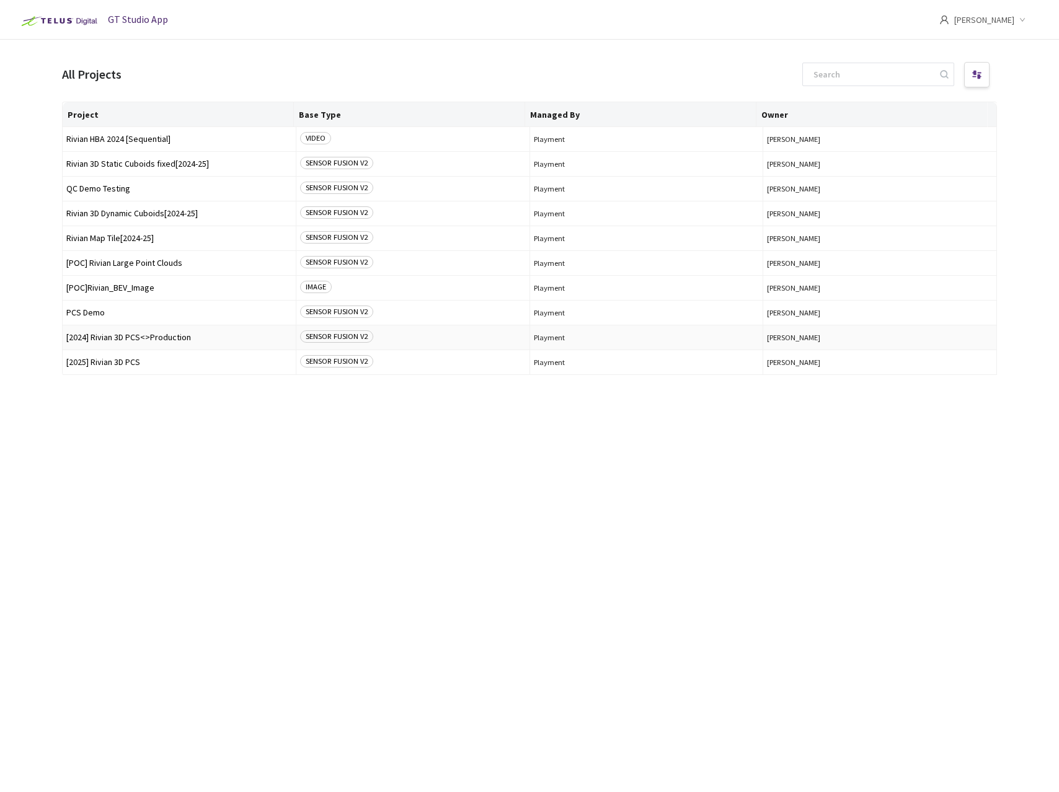
click at [123, 338] on span "[2024] Rivian 3D PCS<>Production" at bounding box center [179, 337] width 226 height 9
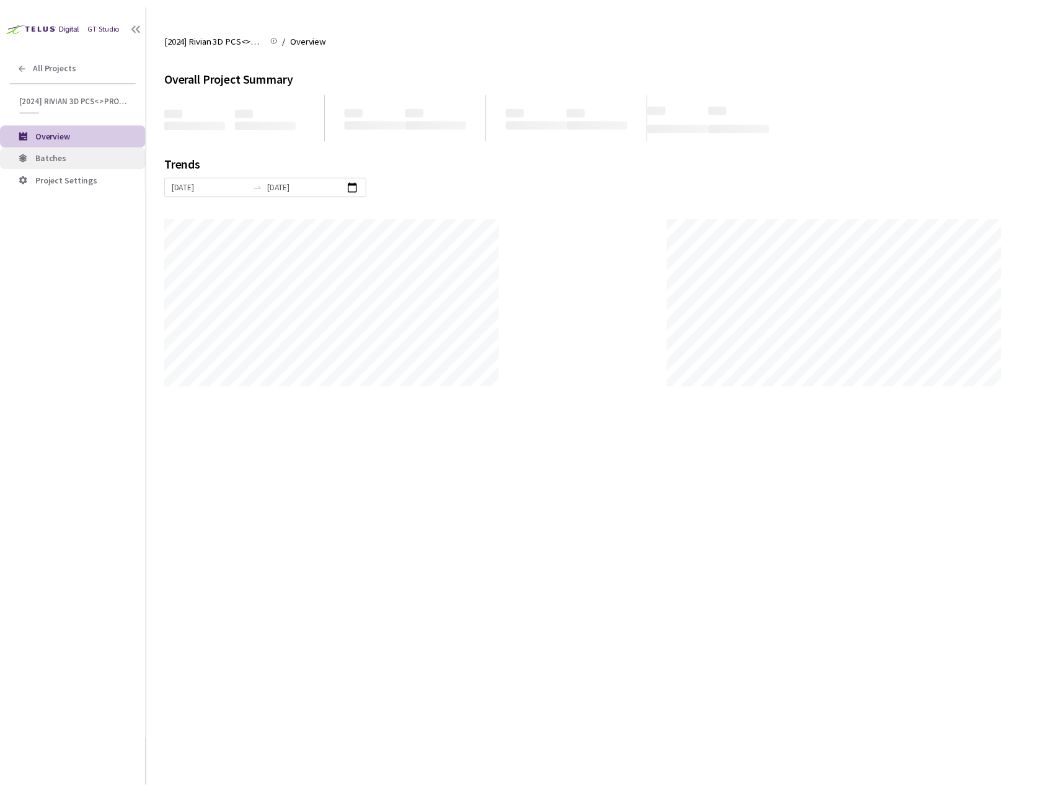
scroll to position [792, 1059]
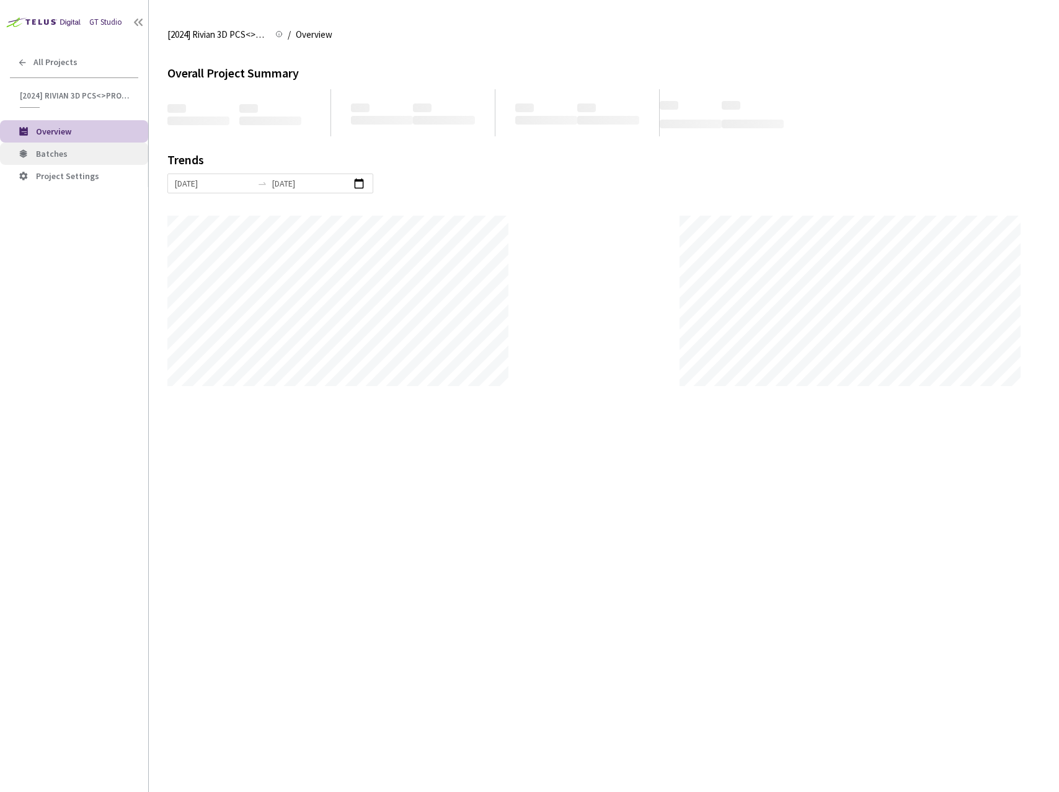
click at [73, 146] on li "Batches" at bounding box center [74, 154] width 148 height 22
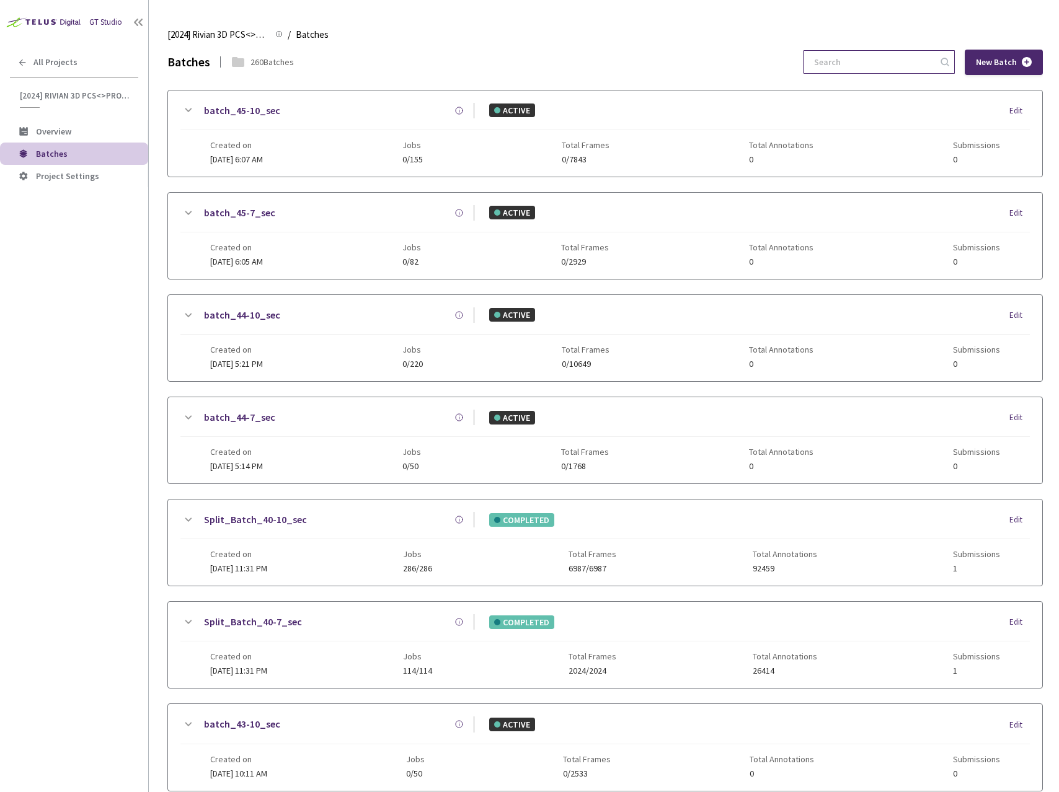
click at [872, 67] on input at bounding box center [873, 62] width 132 height 22
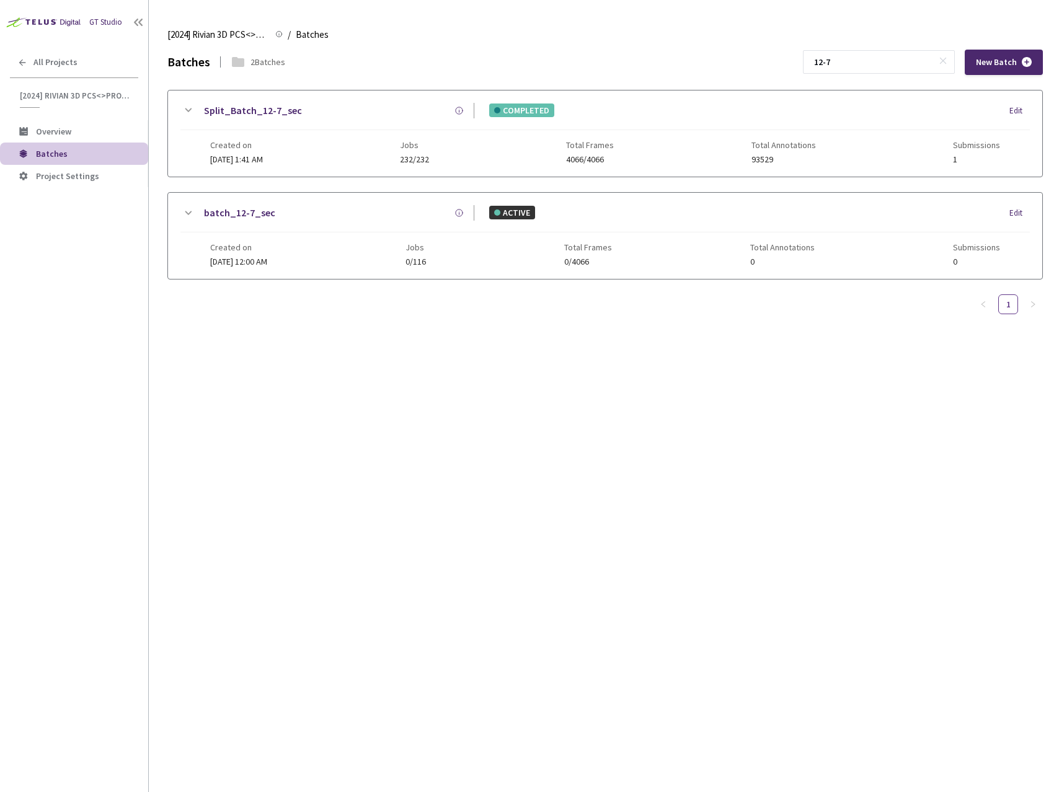
type input "12-7"
click at [179, 109] on div "Split_Batch_12-7_sec COMPLETED Edit Created on 30 Sep, 2024 at 1:41 AM Jobs 232…" at bounding box center [605, 134] width 874 height 86
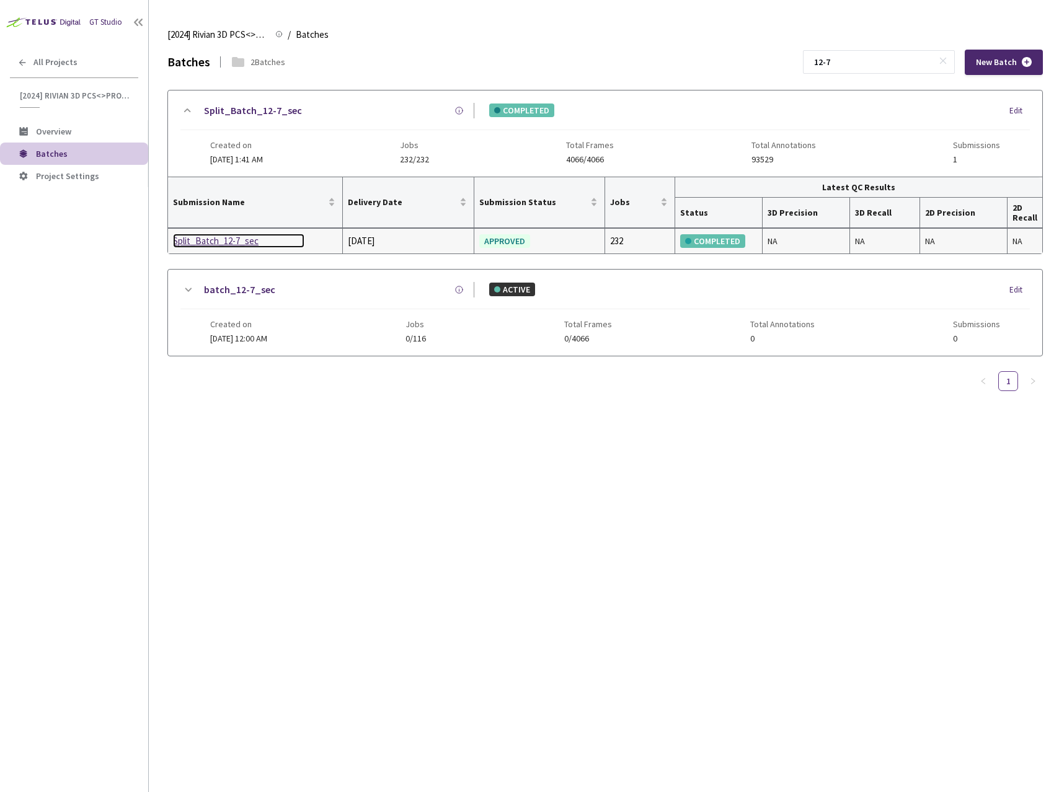
click at [223, 236] on div "Split_Batch_12-7_sec" at bounding box center [238, 241] width 131 height 15
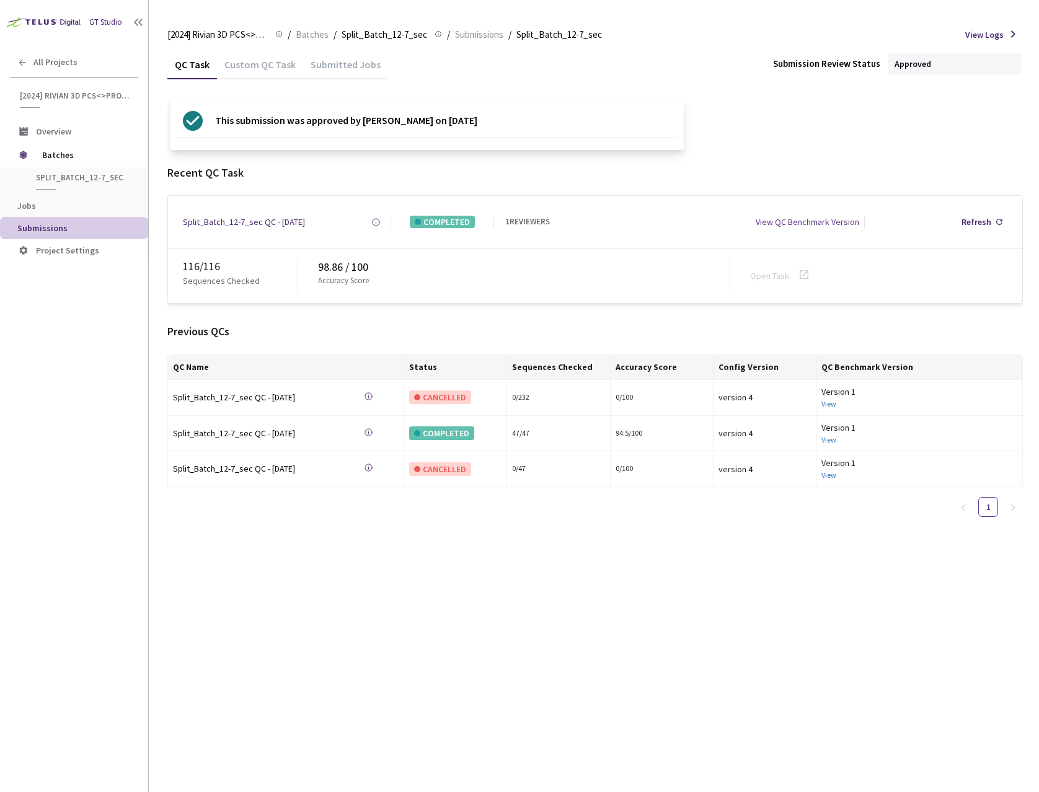
click at [535, 643] on div "QC Task Custom QC Task Submitted Jobs Submission Review Status Approved This su…" at bounding box center [595, 421] width 856 height 743
click at [311, 33] on span "Batches" at bounding box center [312, 34] width 33 height 15
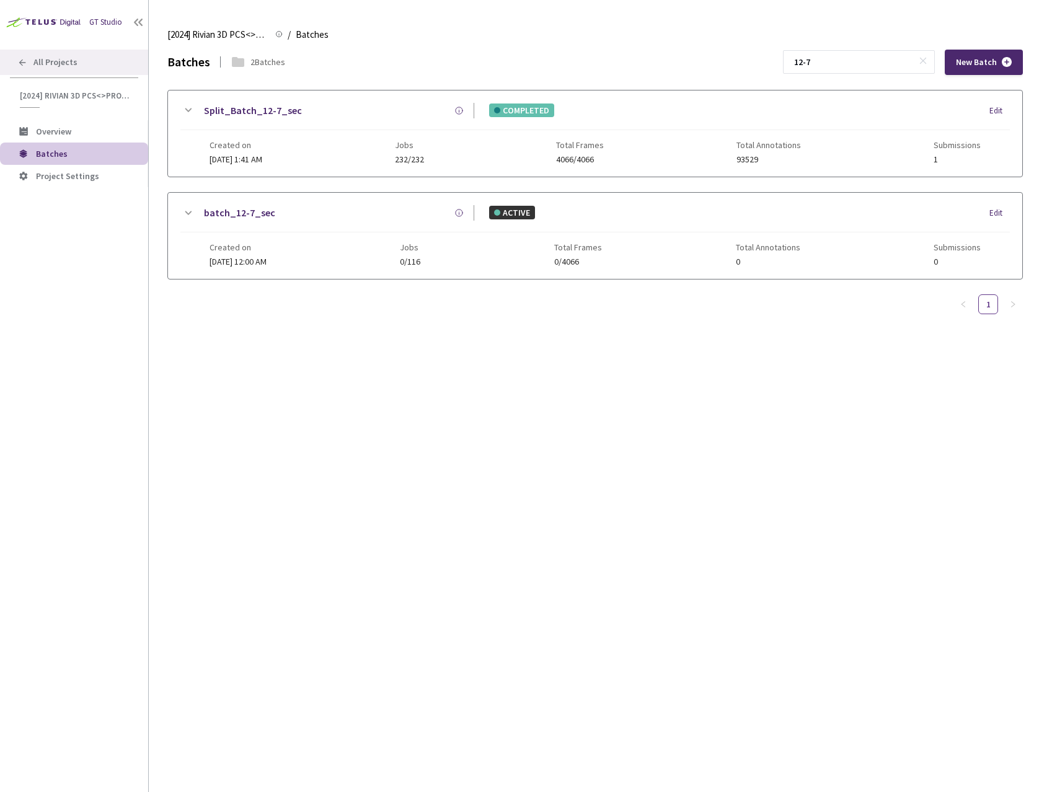
click at [48, 58] on span "All Projects" at bounding box center [55, 62] width 44 height 11
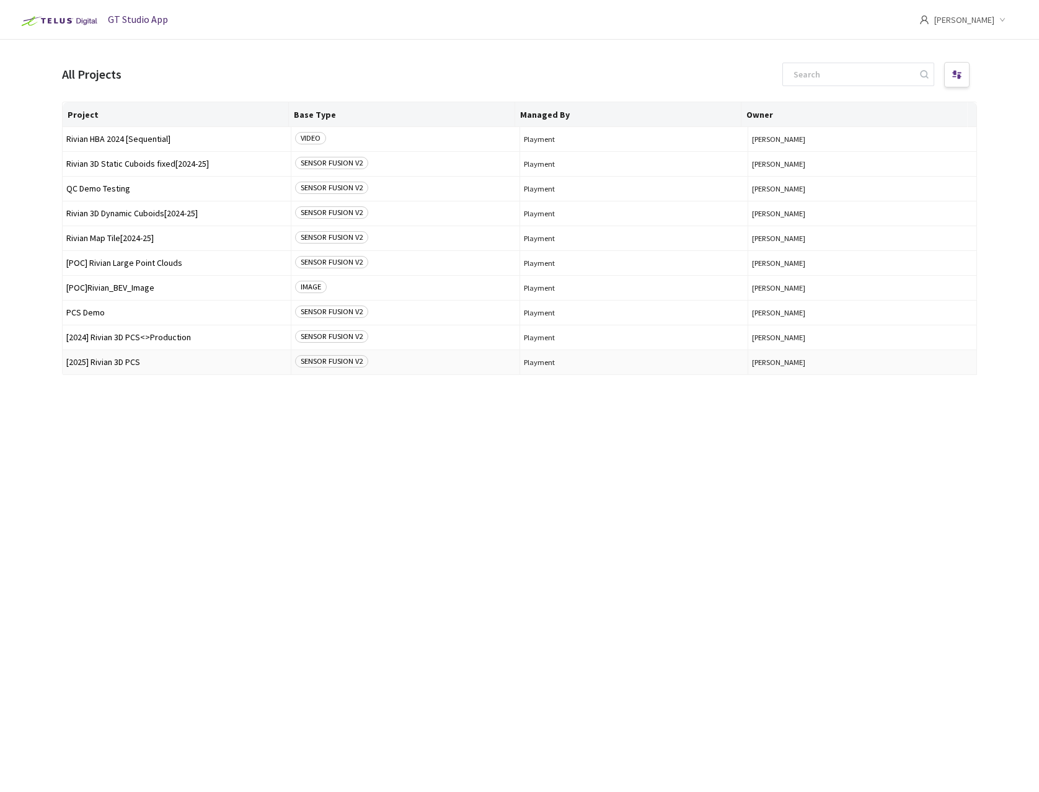
click at [112, 362] on span "[2025] Rivian 3D PCS" at bounding box center [176, 362] width 221 height 9
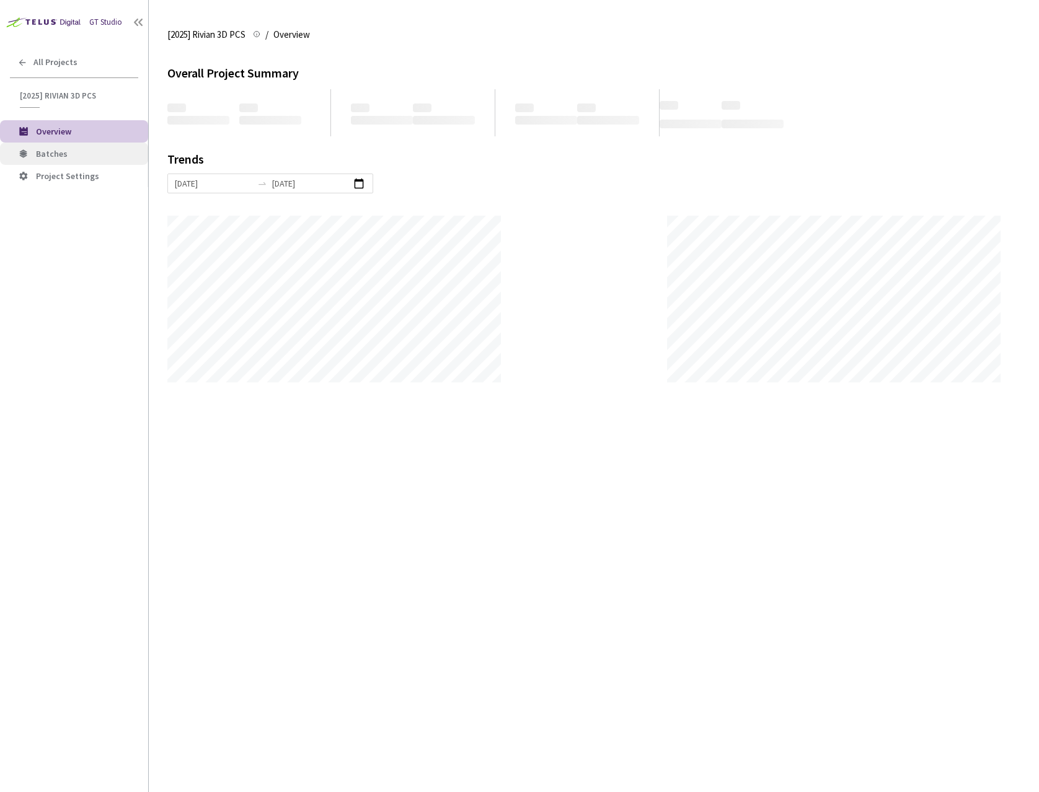
click at [60, 160] on li "Batches" at bounding box center [74, 154] width 148 height 22
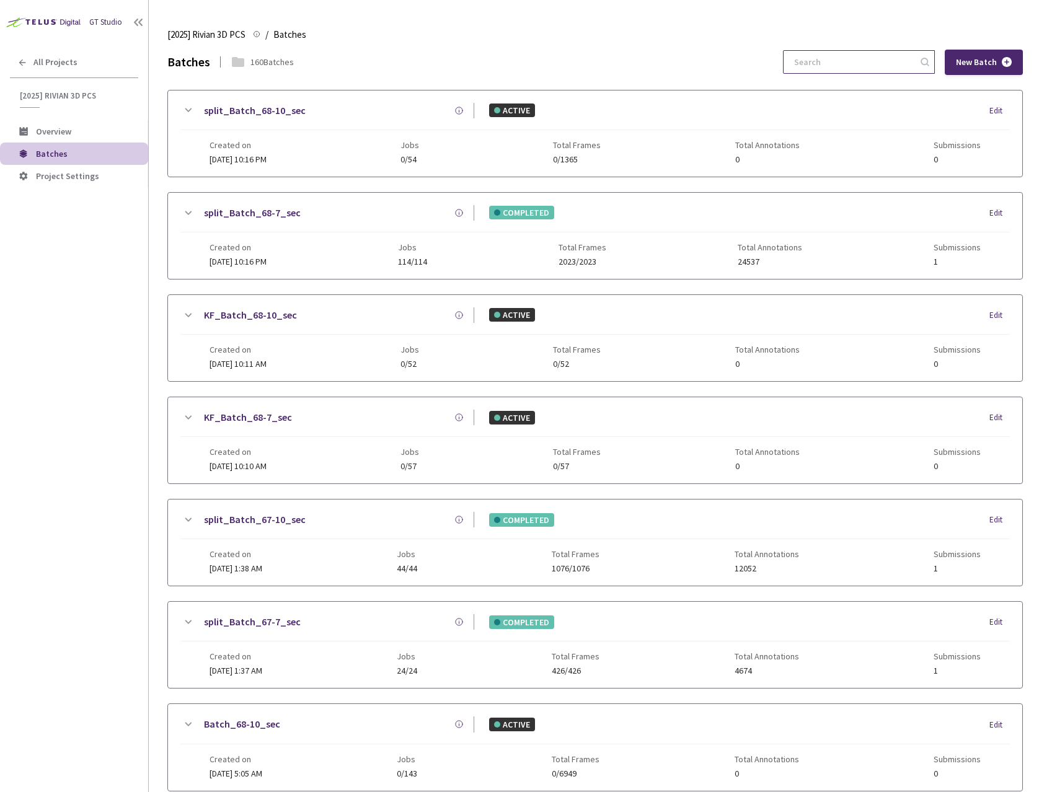
click at [847, 64] on input at bounding box center [853, 62] width 132 height 22
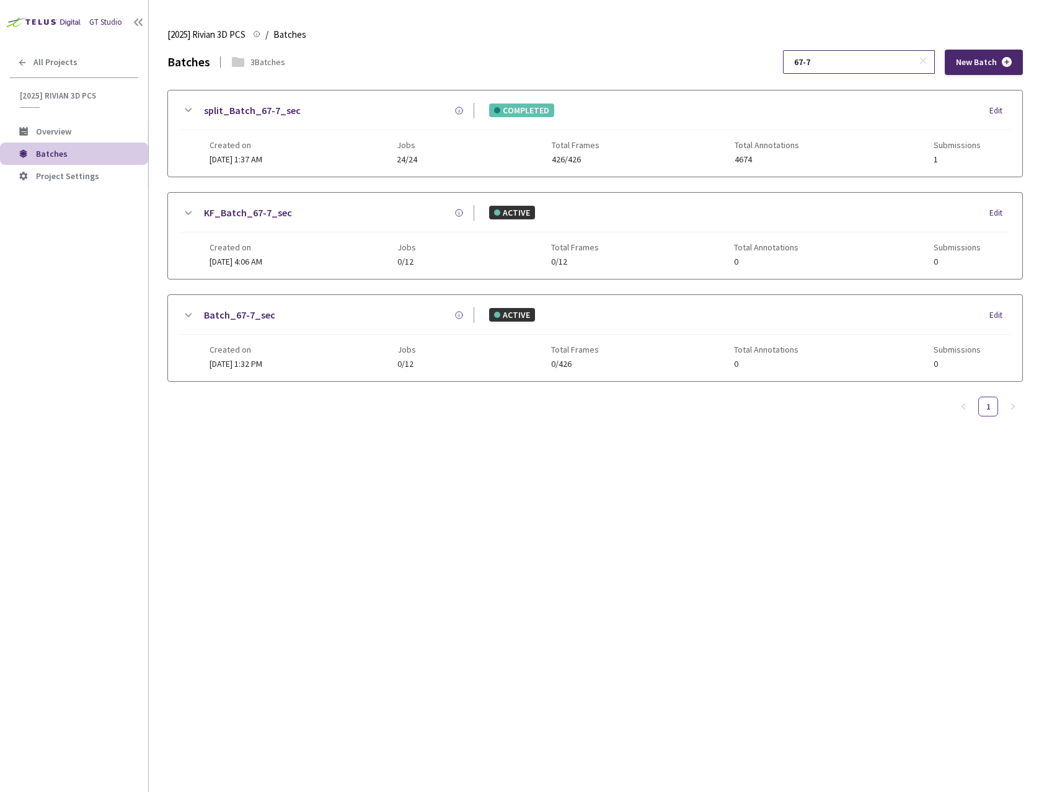
click at [851, 66] on input "67-7" at bounding box center [853, 62] width 132 height 22
click at [786, 474] on div "Batches 3 Batches 67-10 New Batch split_Batch_67-10_sec COMPLETED Edit Created …" at bounding box center [595, 421] width 856 height 743
click at [859, 60] on input "67-10" at bounding box center [853, 62] width 132 height 22
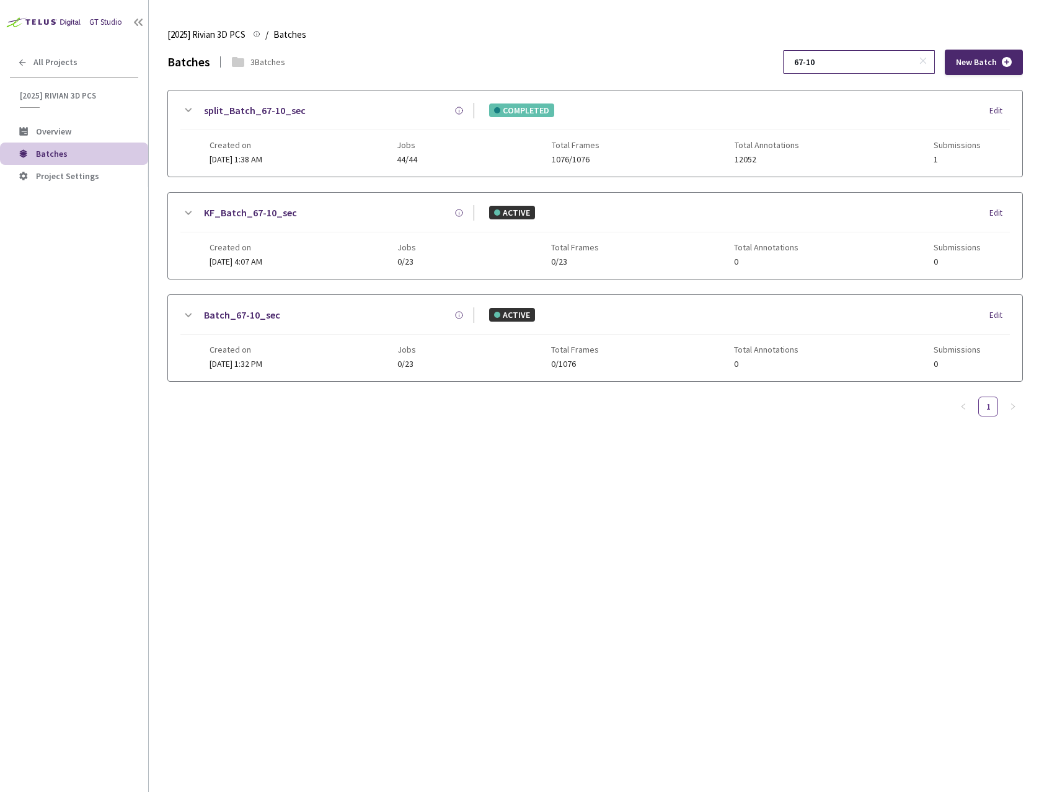
click at [859, 60] on input "67-10" at bounding box center [853, 62] width 132 height 22
type input "65-10"
click at [184, 109] on icon at bounding box center [187, 110] width 15 height 15
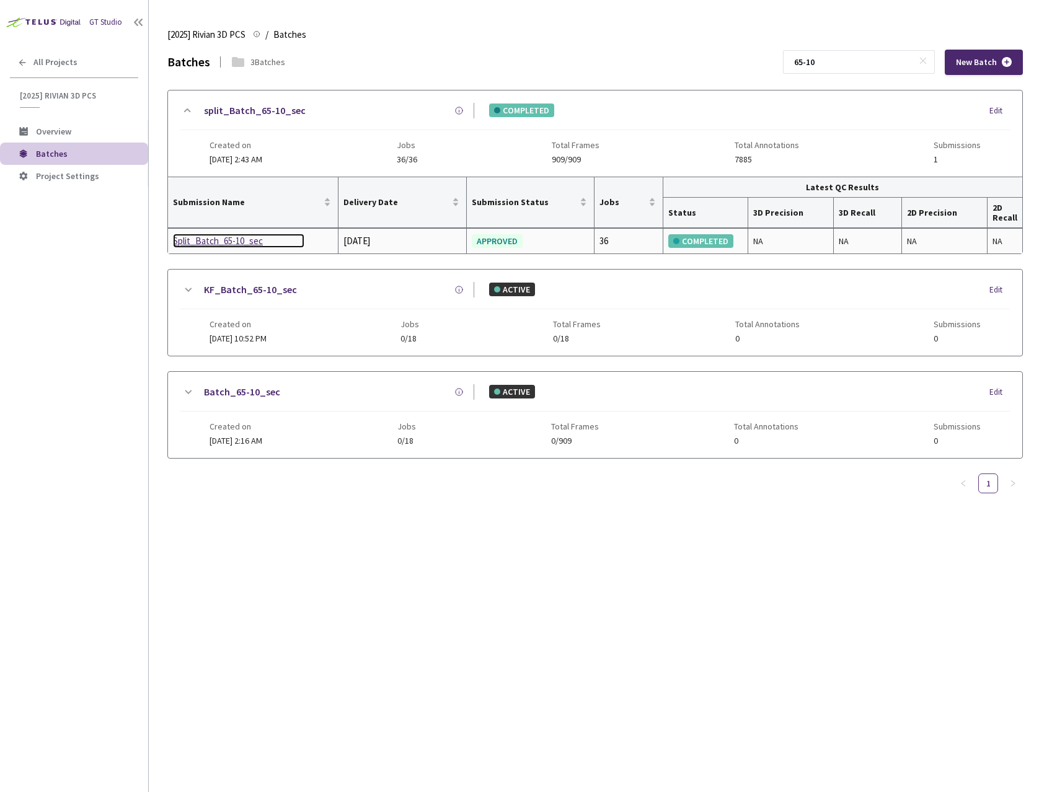
click at [229, 239] on div "Split_Batch_65-10_sec" at bounding box center [238, 241] width 131 height 15
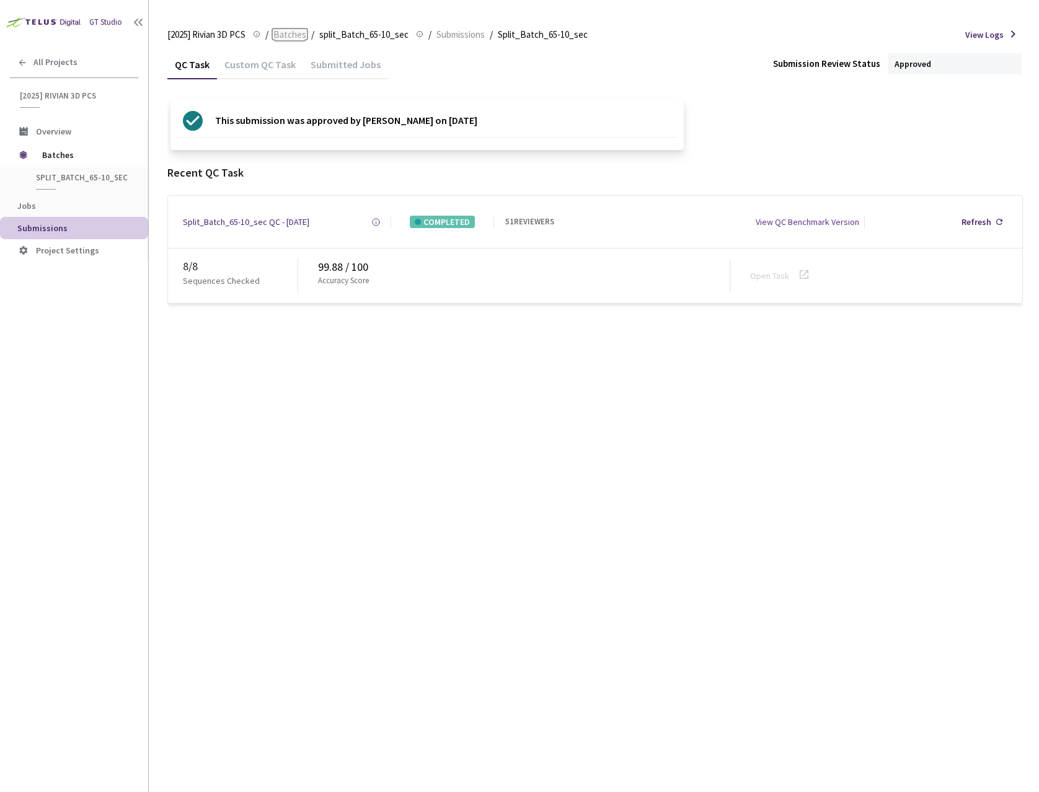
click at [293, 35] on span "Batches" at bounding box center [289, 34] width 33 height 15
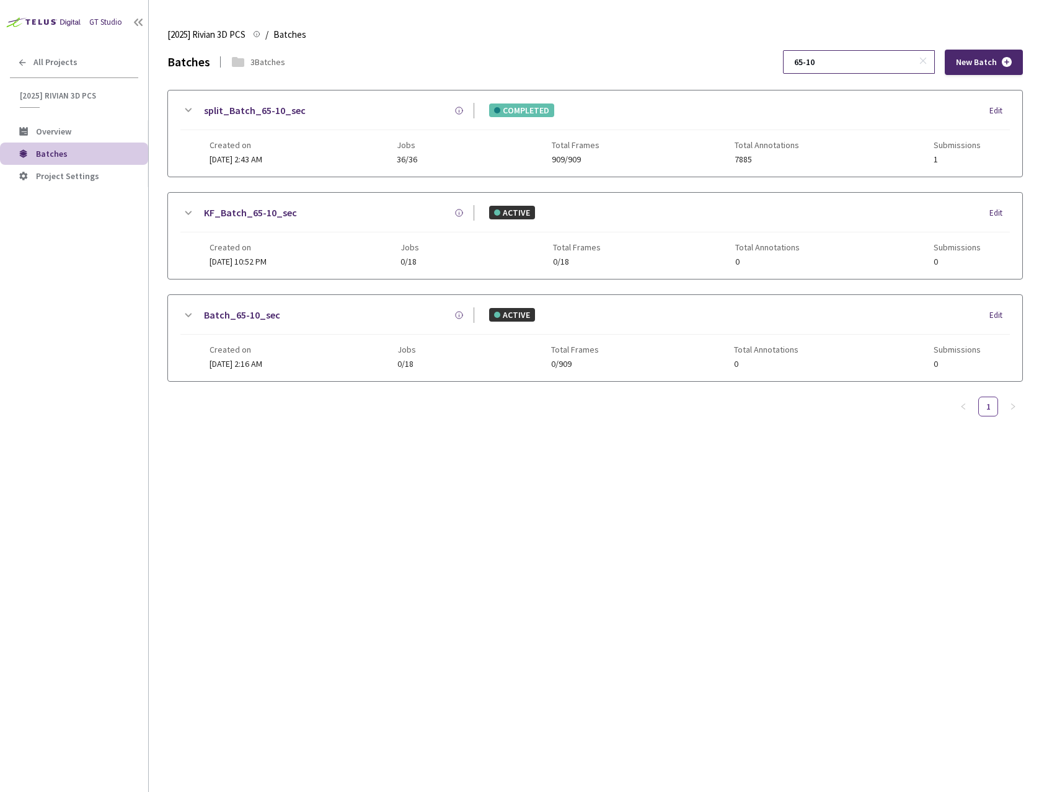
click at [851, 66] on input "65-10" at bounding box center [853, 62] width 132 height 22
type input "66-10"
click at [191, 111] on icon at bounding box center [187, 110] width 15 height 15
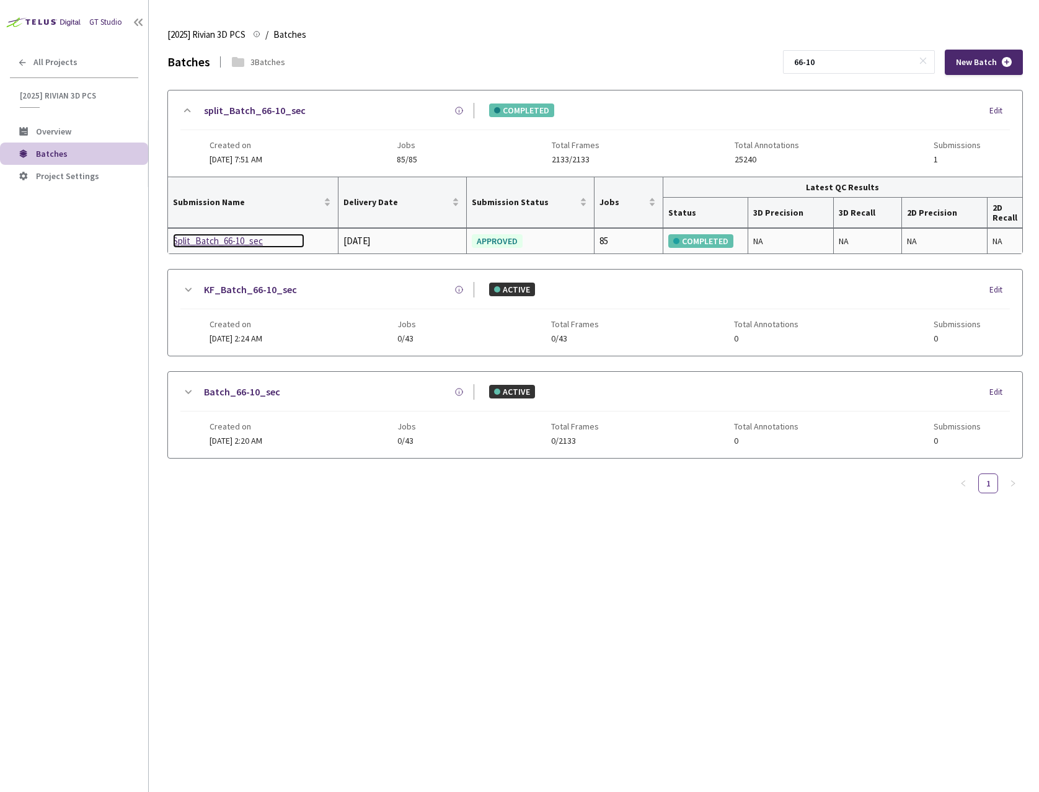
click at [224, 240] on div "Split_Batch_66-10_sec" at bounding box center [238, 241] width 131 height 15
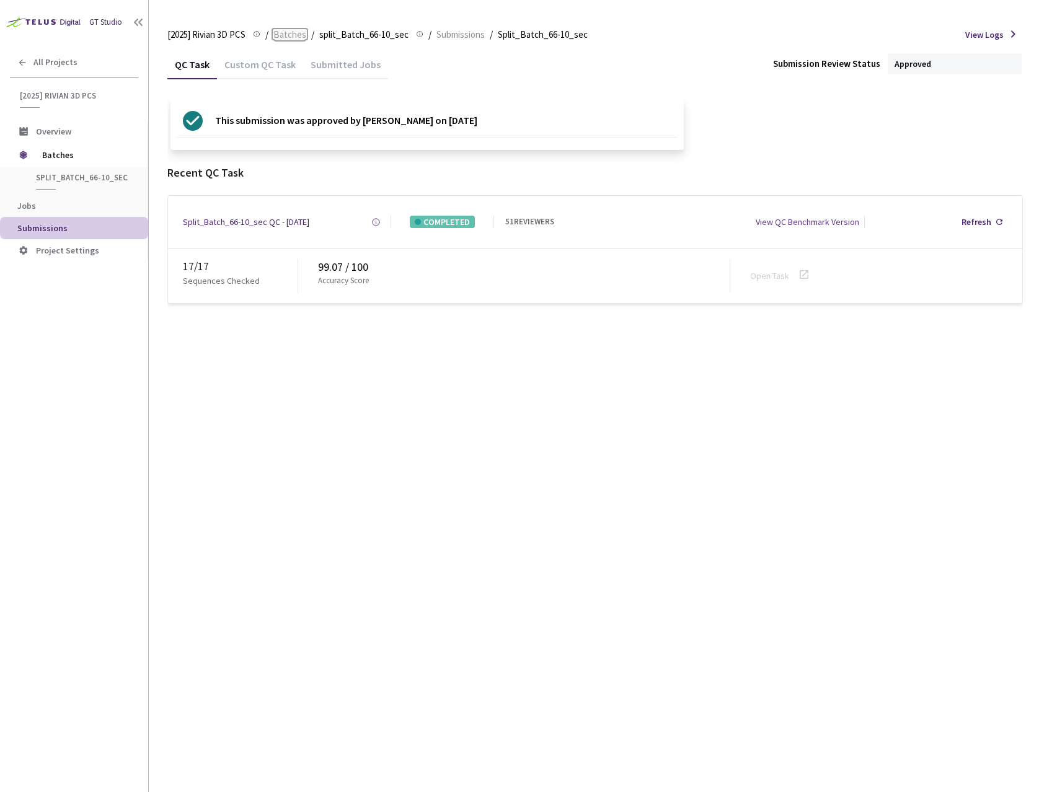
click at [284, 39] on span "Batches" at bounding box center [289, 34] width 33 height 15
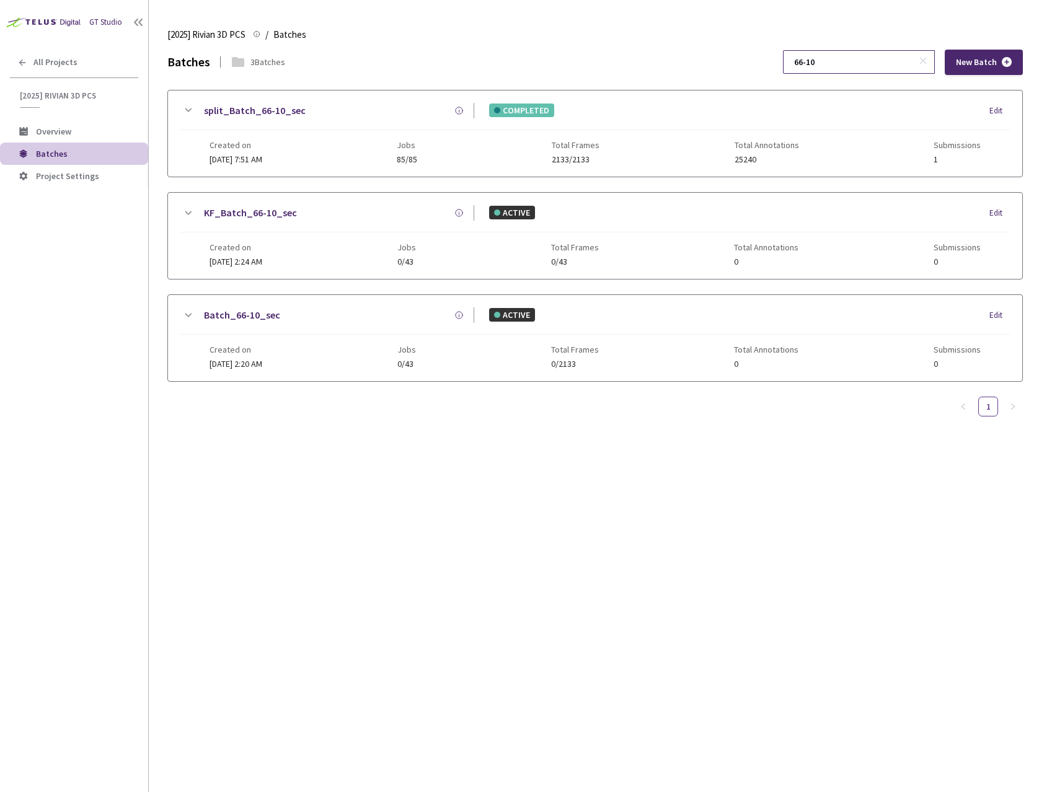
click at [854, 70] on input "66-10" at bounding box center [853, 62] width 132 height 22
type input "66-7"
click at [192, 109] on icon at bounding box center [187, 110] width 15 height 15
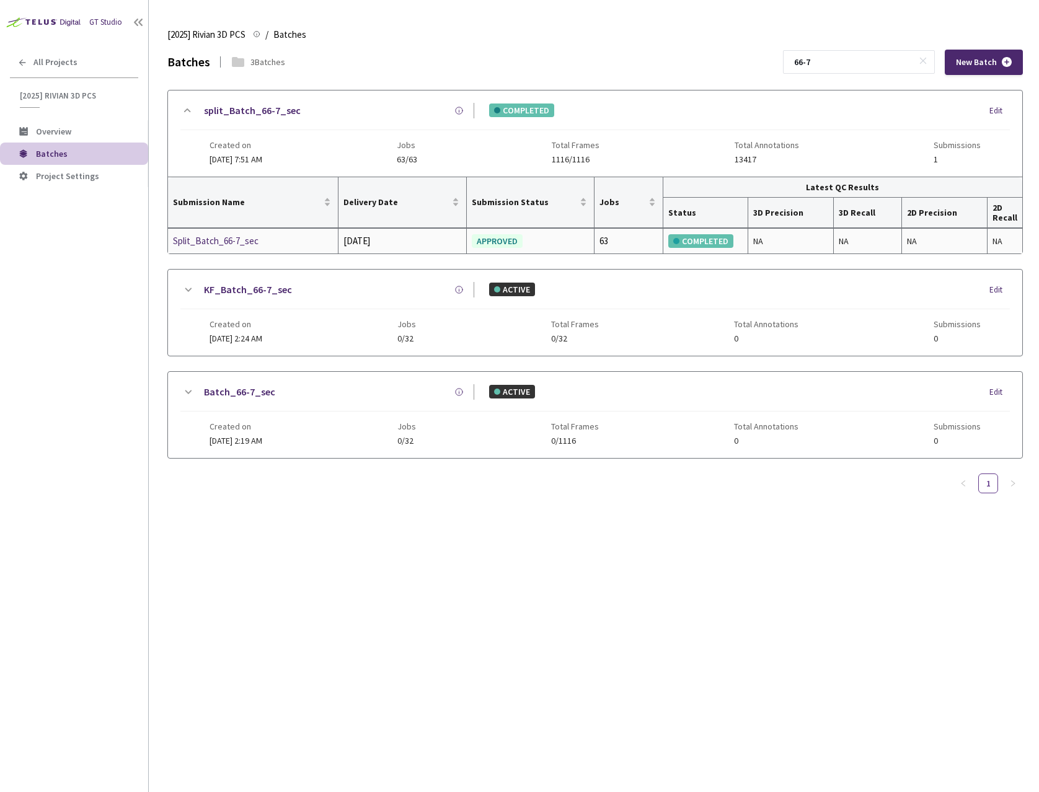
click at [229, 233] on td "Split_Batch_66-7_sec" at bounding box center [253, 241] width 171 height 25
click at [225, 237] on div "Split_Batch_66-7_sec" at bounding box center [238, 241] width 131 height 15
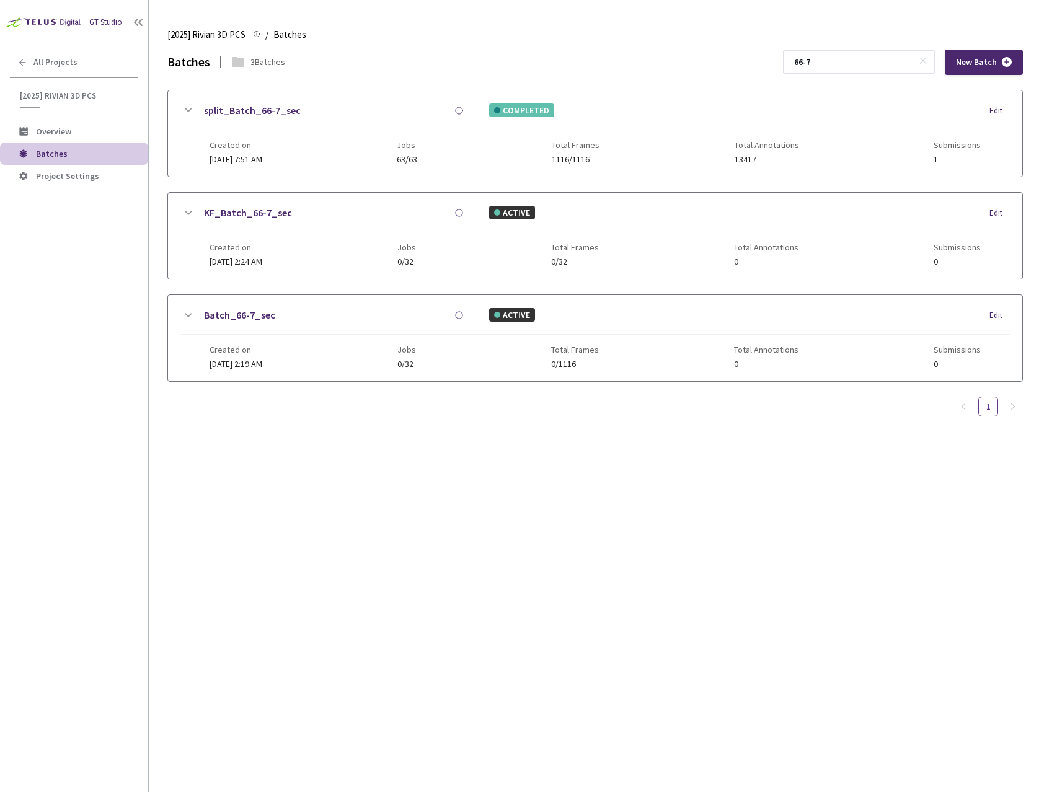
click at [175, 106] on div "split_Batch_66-7_sec COMPLETED Edit Created on 19 Sep, 2025 at 7:51 AM Jobs 63/…" at bounding box center [595, 134] width 854 height 86
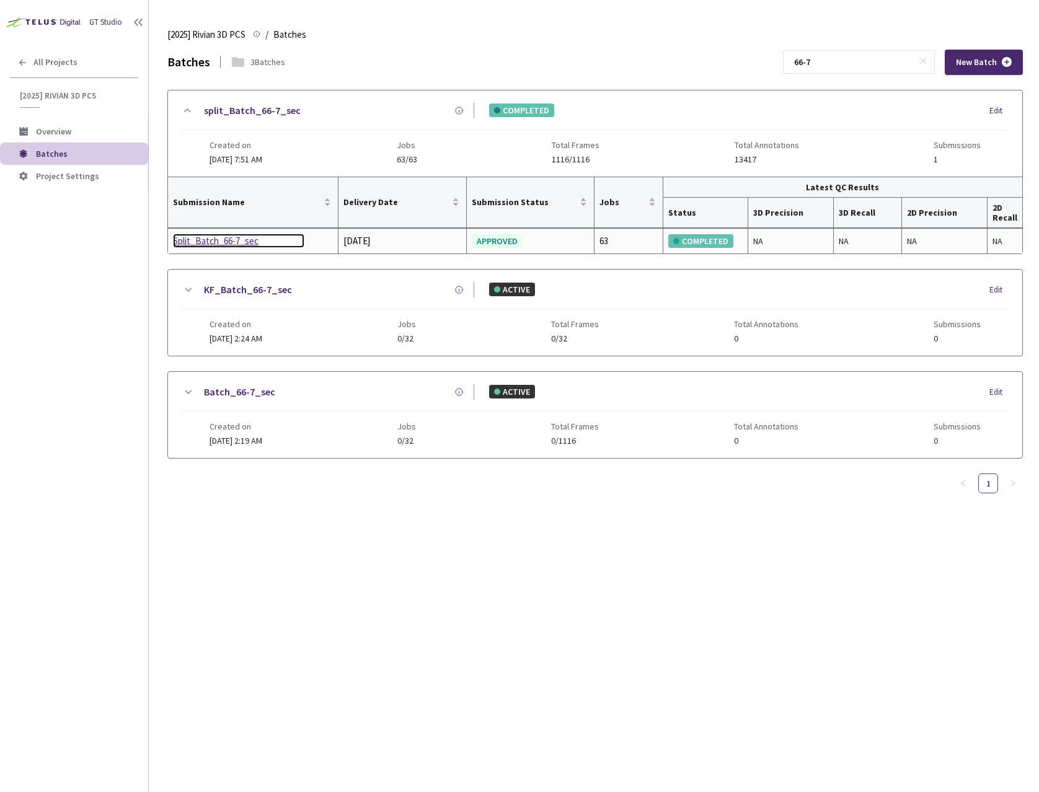
click at [236, 246] on div "Split_Batch_66-7_sec" at bounding box center [238, 241] width 131 height 15
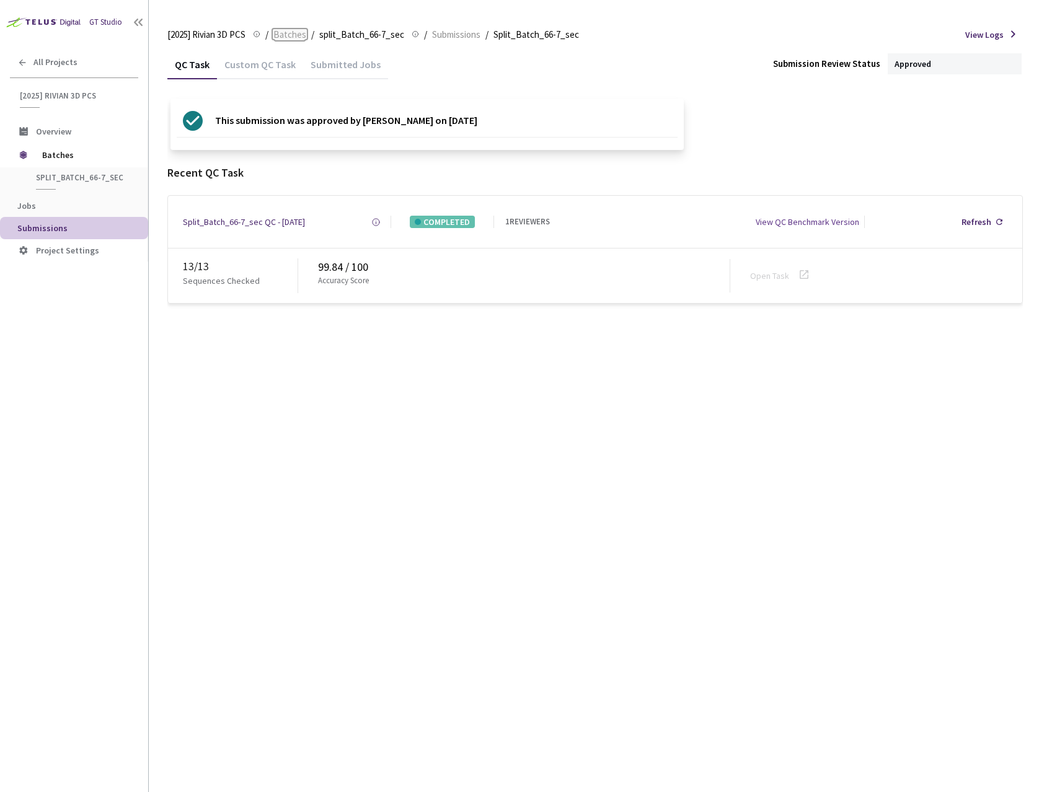
click at [284, 40] on span "Batches" at bounding box center [289, 34] width 33 height 15
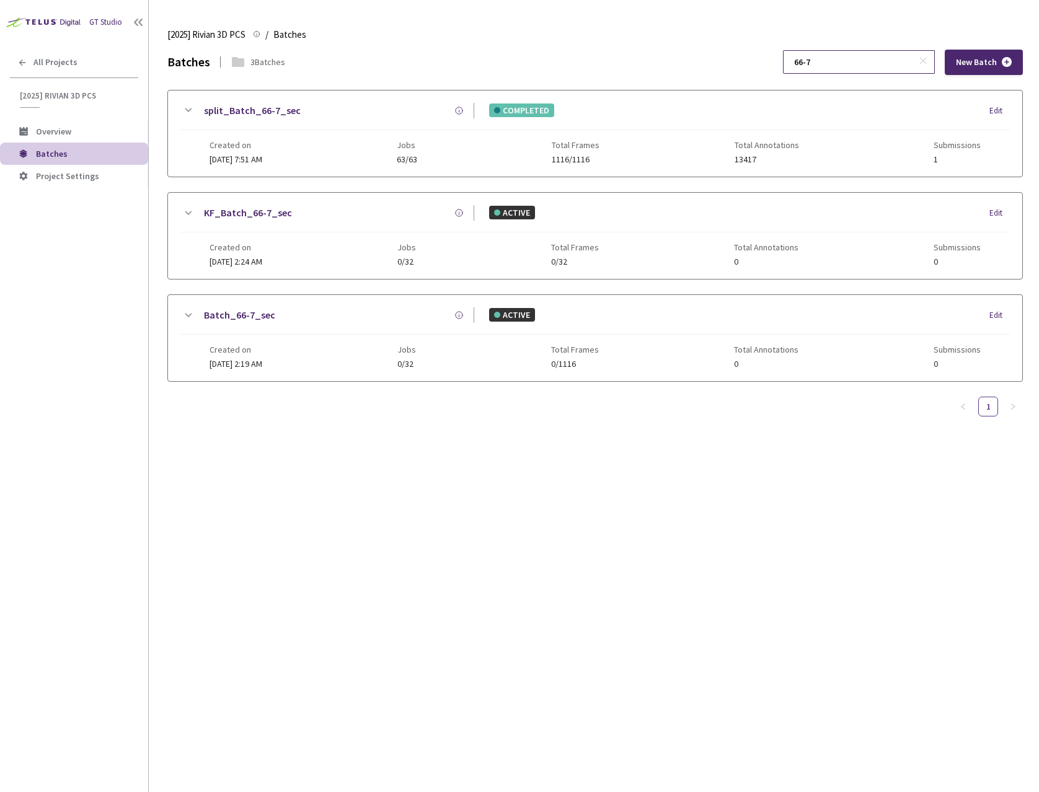
click at [872, 58] on input "66-7" at bounding box center [853, 62] width 132 height 22
type input "67-7"
click at [179, 107] on div "split_Batch_67-7_sec COMPLETED Edit Created on 25 Sep, 2025 at 1:37 AM Jobs 24/…" at bounding box center [595, 134] width 854 height 86
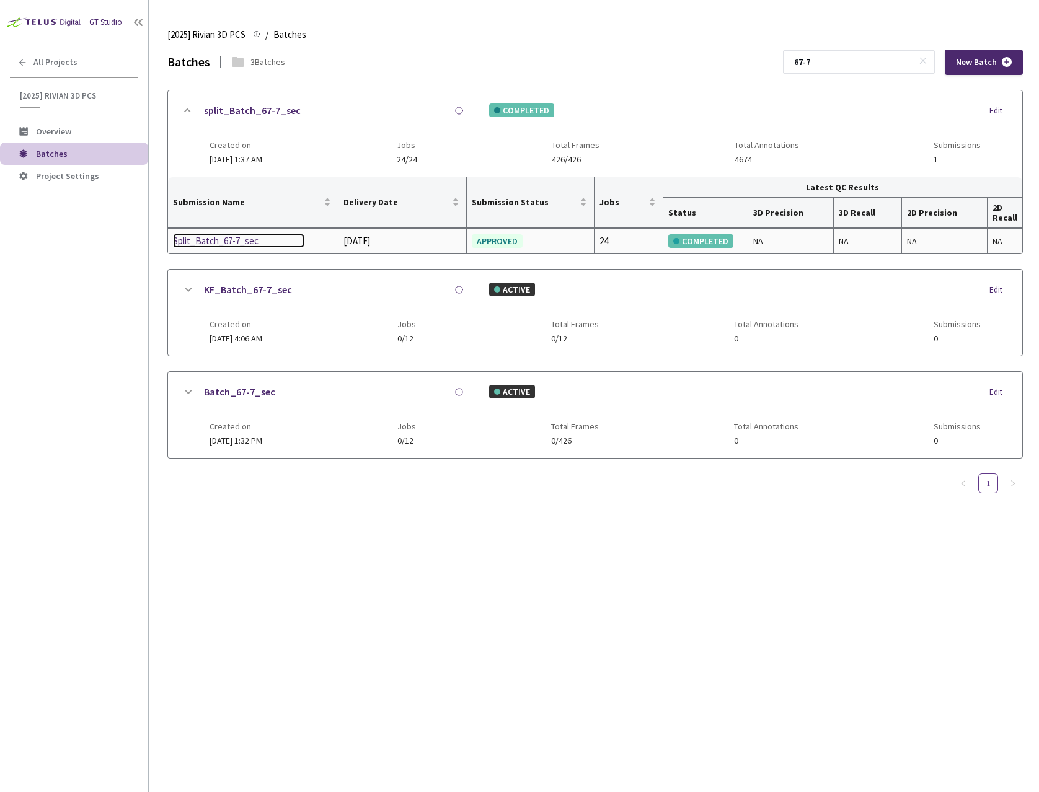
click at [229, 241] on div "Split_Batch_67-7_sec" at bounding box center [238, 241] width 131 height 15
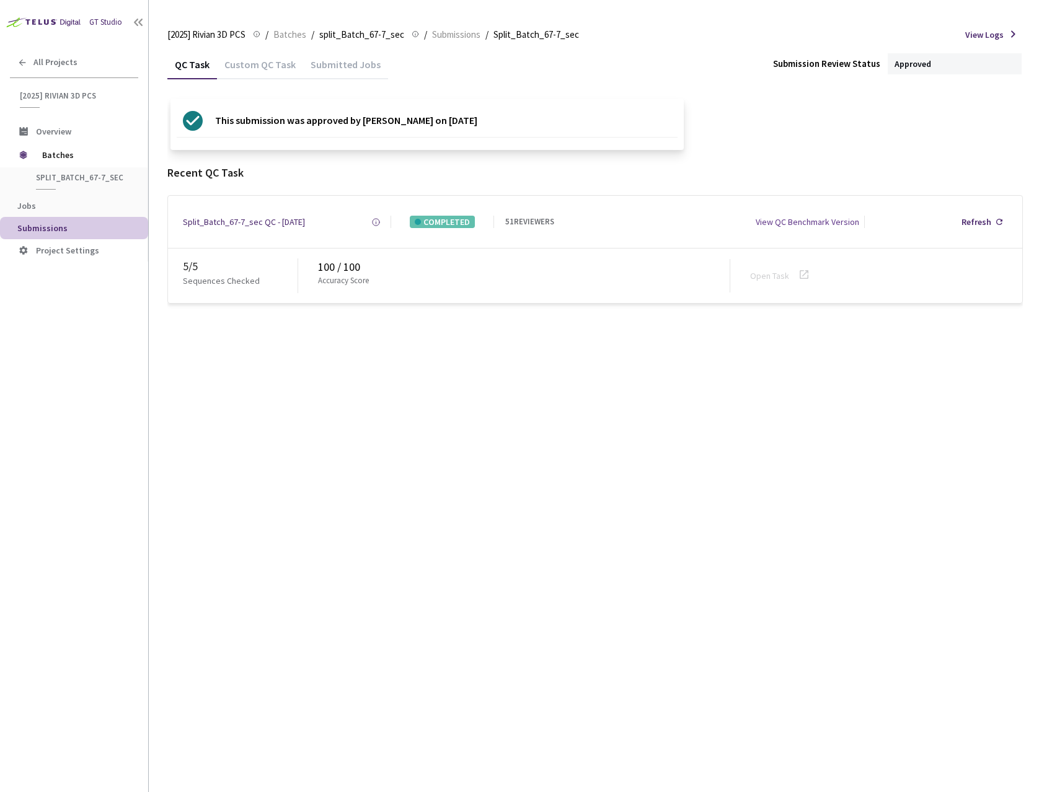
click at [292, 42] on div "[2025] Rivian 3D PCS [2025] Rivian 3D PCS / Batches / split_Batch_67-7_sec spli…" at bounding box center [595, 35] width 856 height 30
click at [288, 34] on span "Batches" at bounding box center [289, 34] width 33 height 15
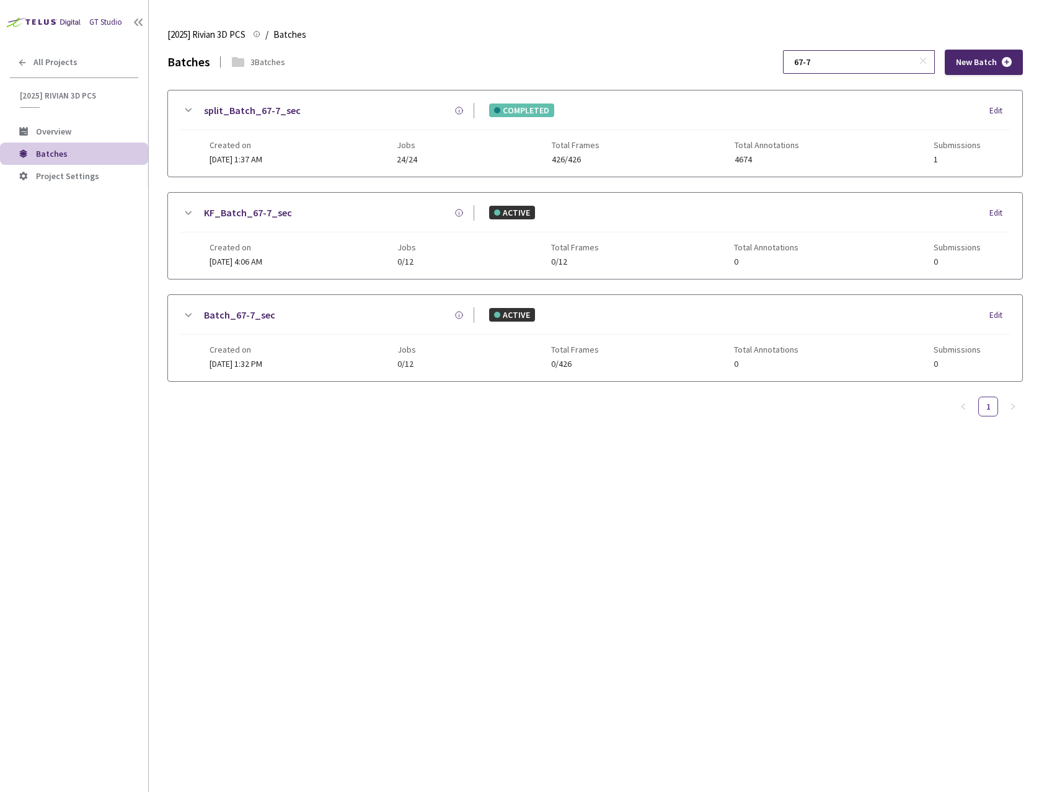
click at [859, 68] on input "67-7" at bounding box center [853, 62] width 132 height 22
type input "67-10"
click at [194, 104] on icon at bounding box center [187, 110] width 15 height 15
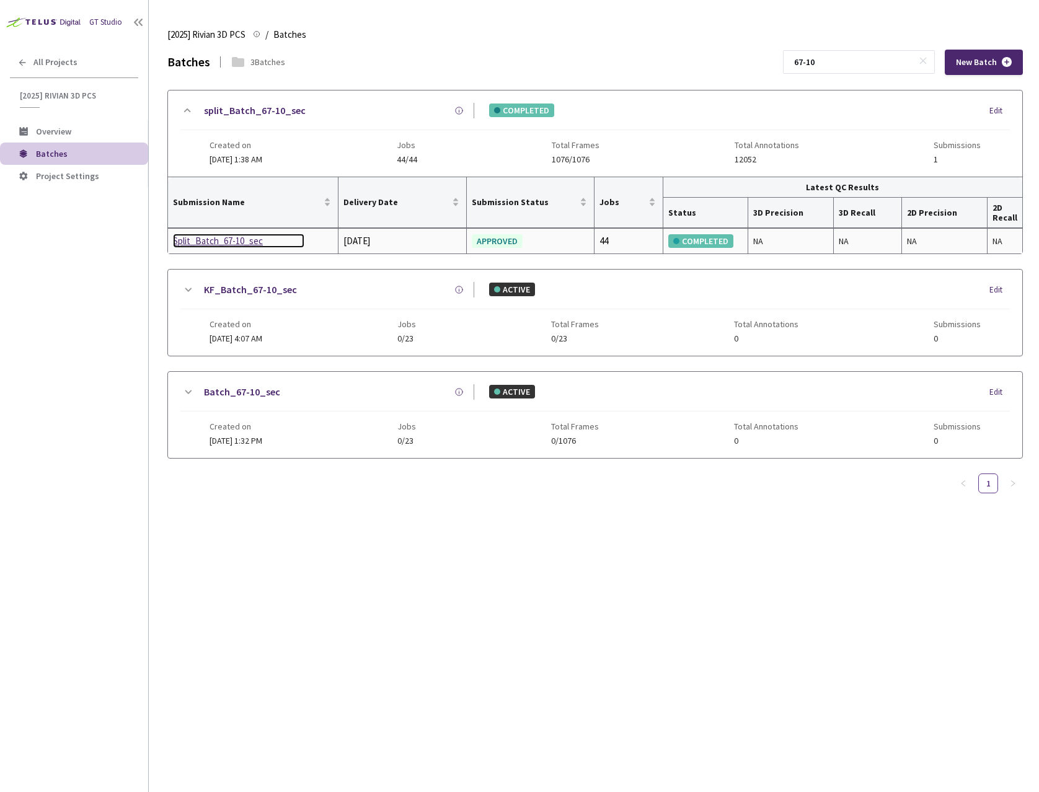
click at [205, 235] on div "Split_Batch_67-10_sec" at bounding box center [238, 241] width 131 height 15
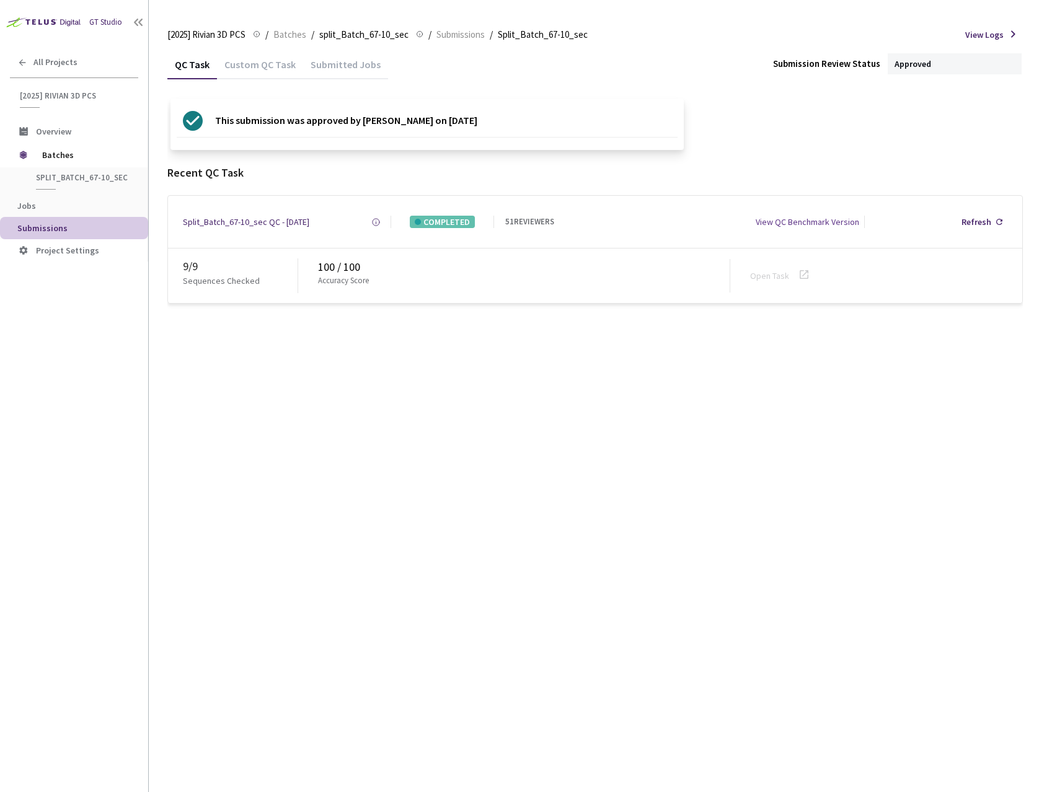
click at [326, 384] on div "QC Task Custom QC Task Submitted Jobs Submission Review Status Approved This su…" at bounding box center [595, 421] width 856 height 743
click at [70, 57] on span "All Projects" at bounding box center [55, 62] width 44 height 11
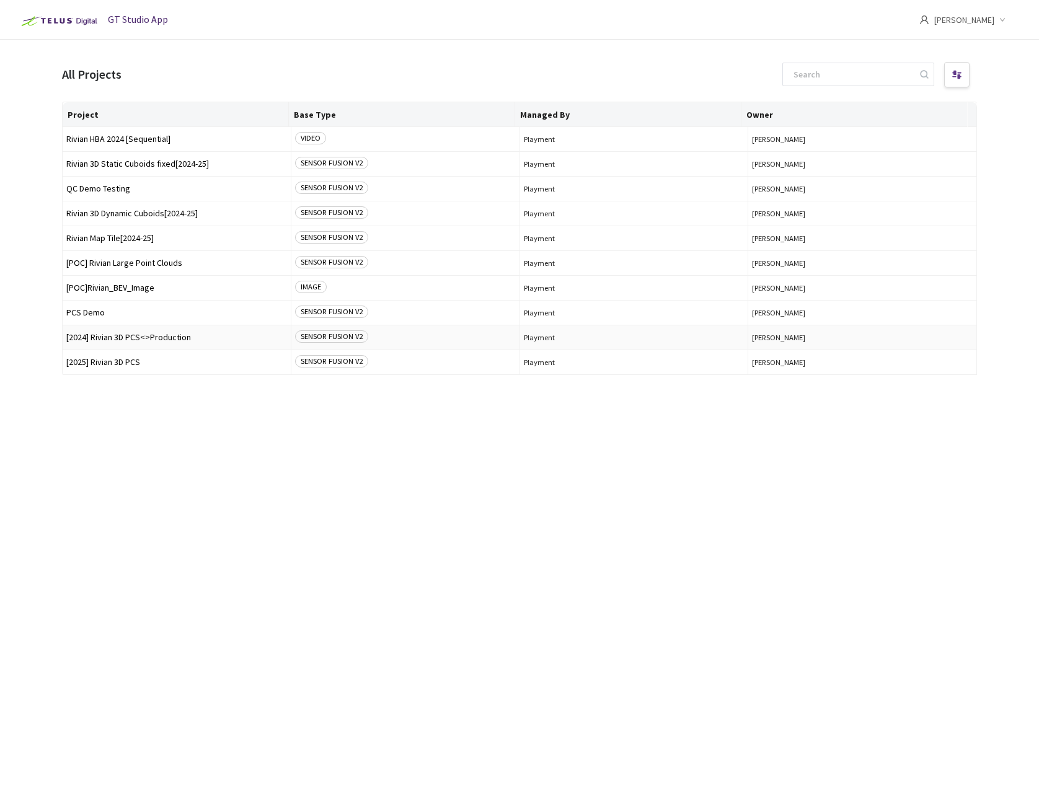
click at [116, 334] on span "[2024] Rivian 3D PCS<>Production" at bounding box center [176, 337] width 221 height 9
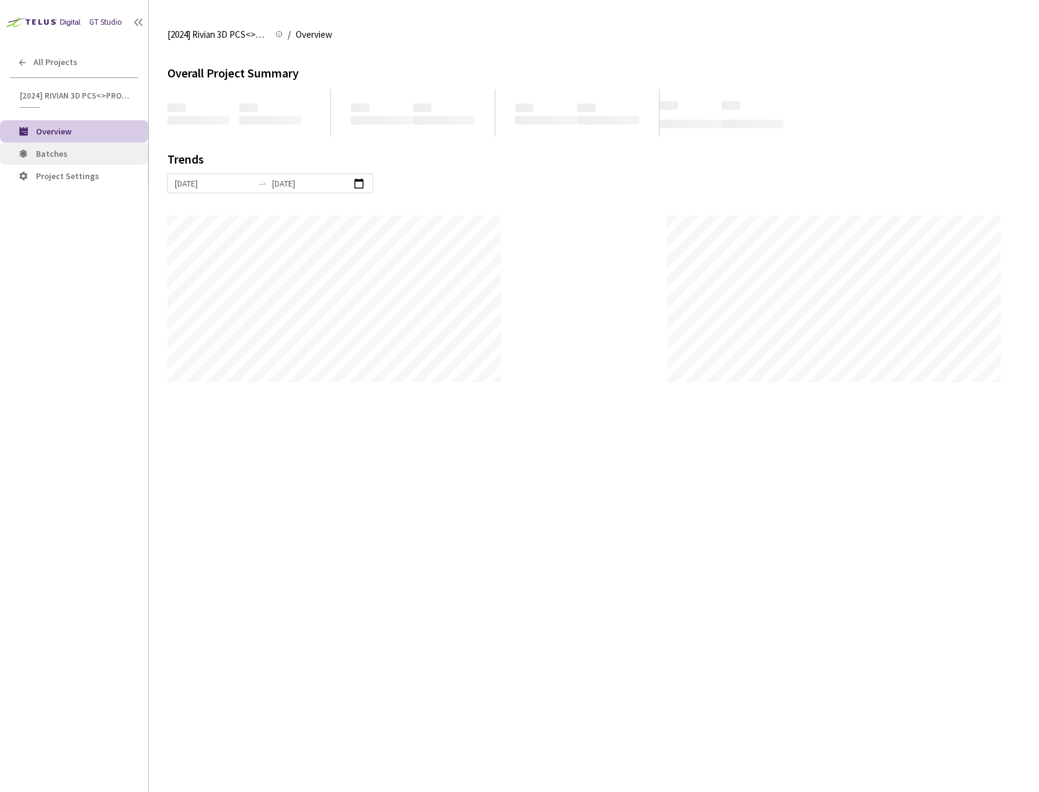
click at [69, 146] on li "Batches" at bounding box center [74, 154] width 148 height 22
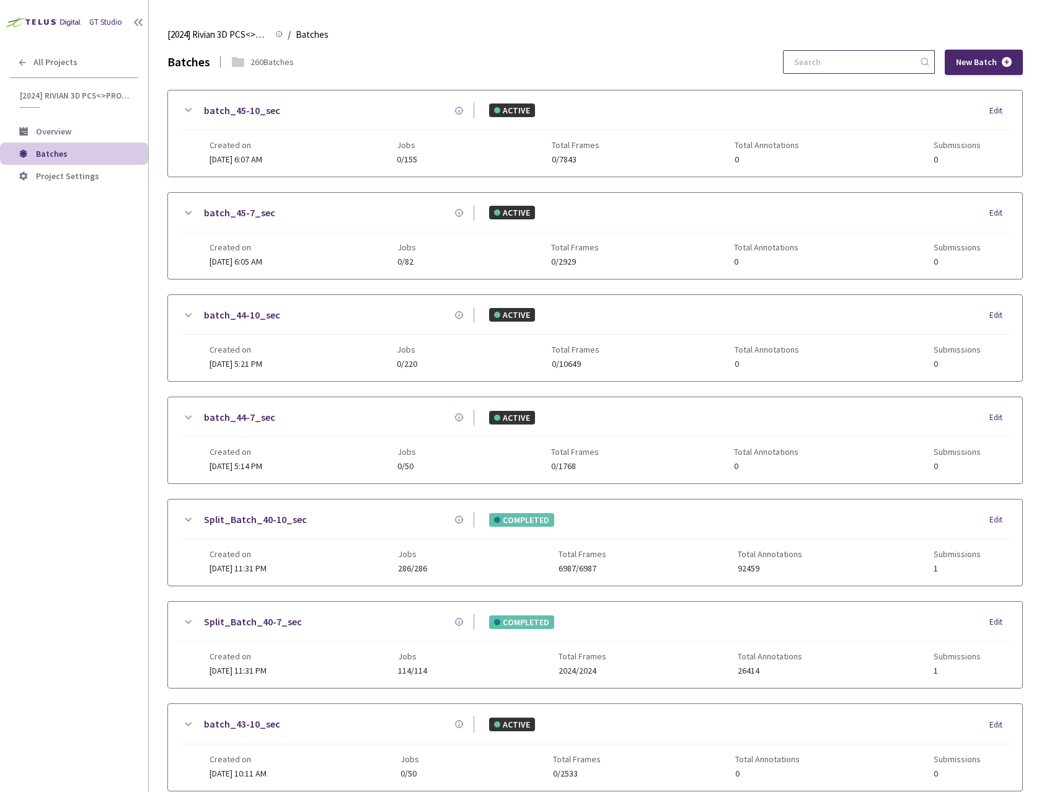
click at [855, 63] on input at bounding box center [853, 62] width 132 height 22
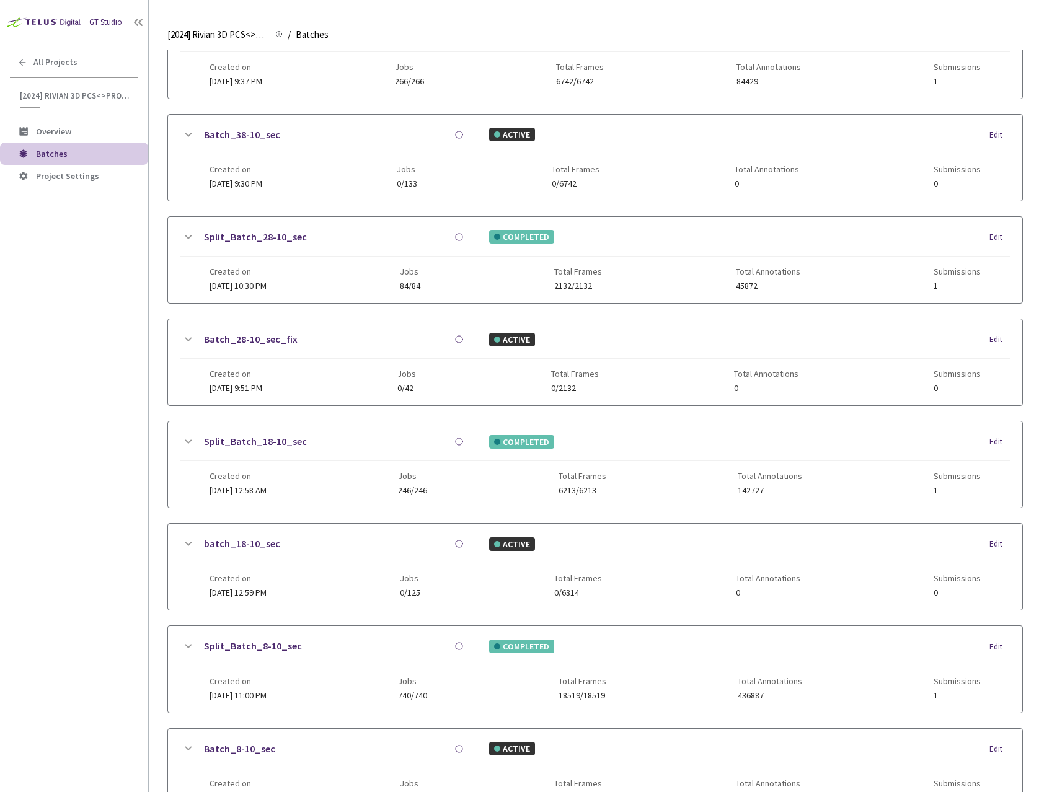
scroll to position [165, 0]
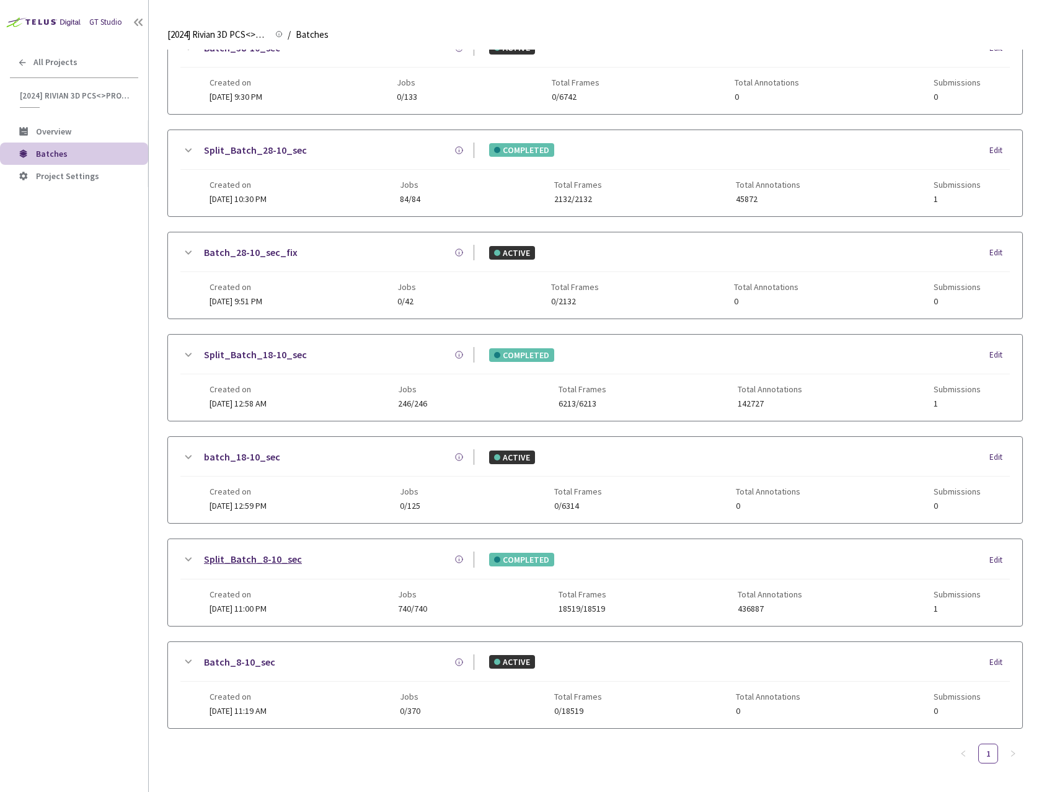
type input "8-10"
click at [216, 556] on link "Split_Batch_8-10_sec" at bounding box center [253, 560] width 98 height 16
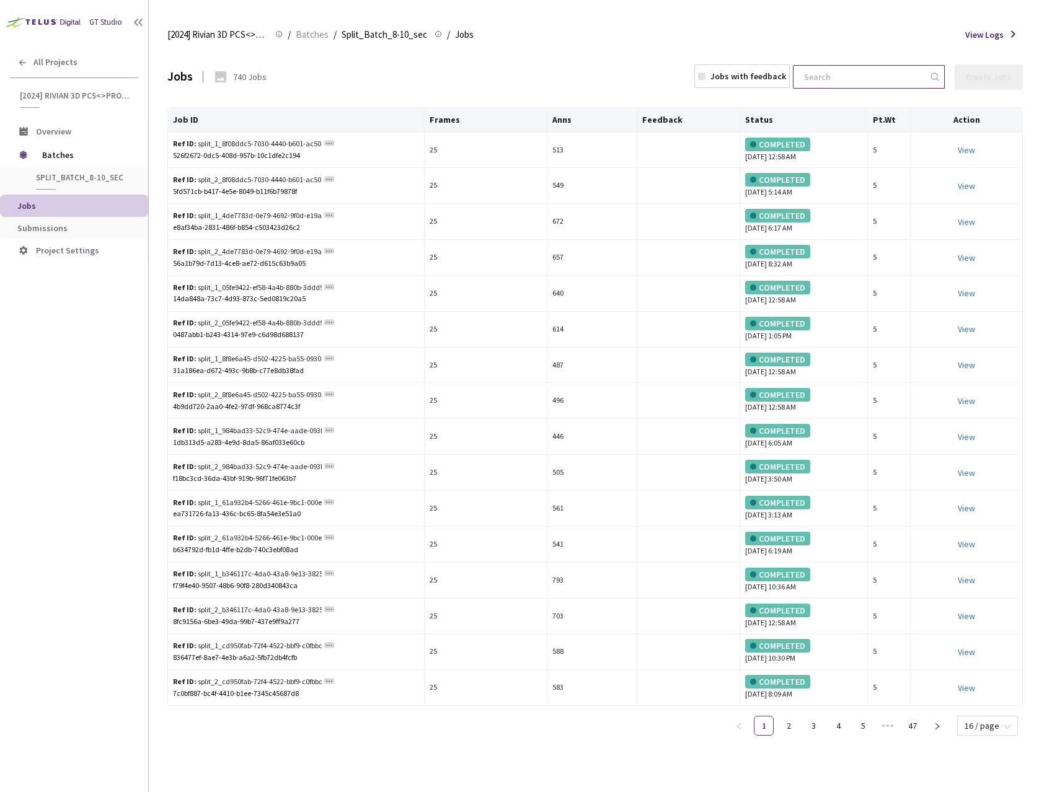
click at [853, 73] on input at bounding box center [863, 77] width 132 height 22
paste input "8adf3461-22cb-4697-90ce-97043adf6e80"
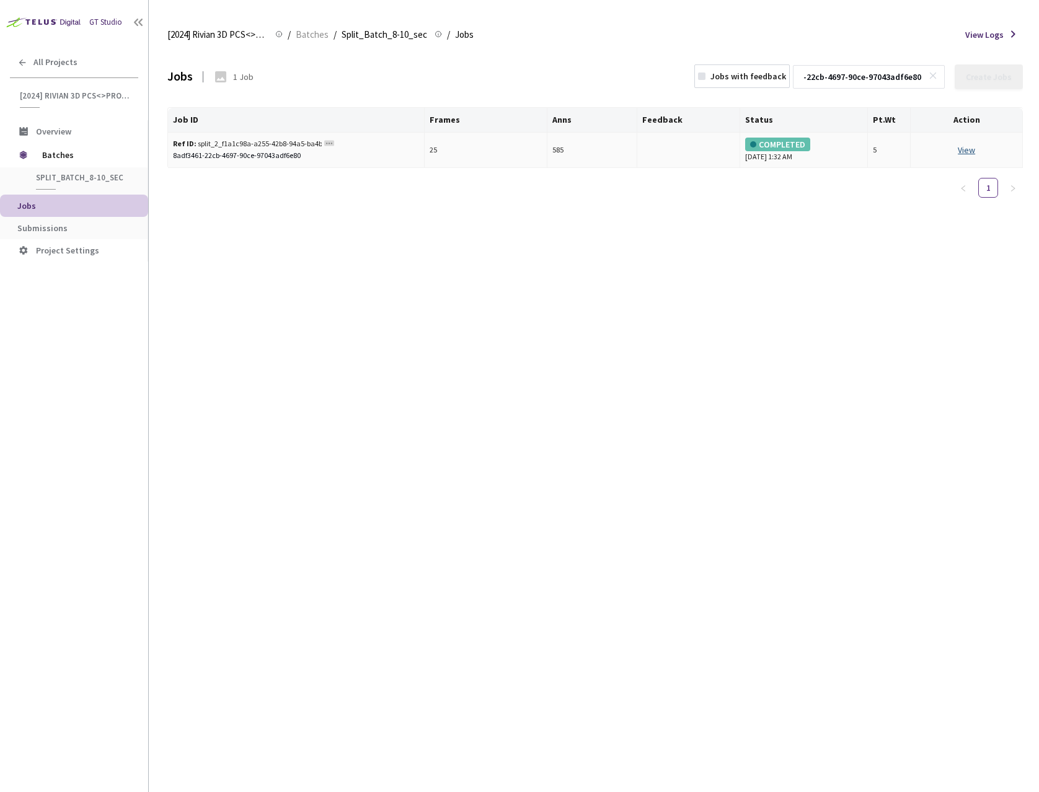
type input "8adf3461-22cb-4697-90ce-97043adf6e80"
click at [969, 153] on link "View" at bounding box center [966, 149] width 17 height 11
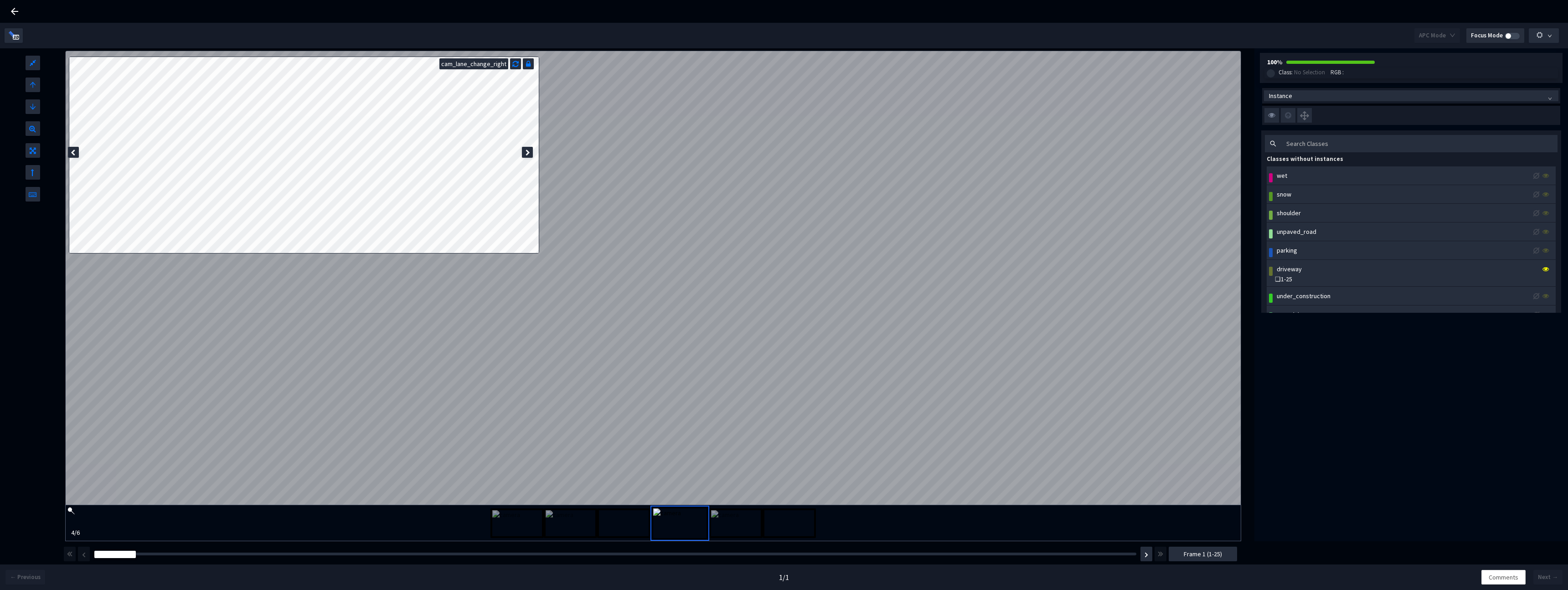
click at [778, 470] on div "100 % Class: No Selection RGB : Instance Classes without instances wet snow sho…" at bounding box center [1411, 295] width 314 height 493
click at [778, 555] on div "100 % Class: No Selection RGB : Instance Classes without instances wet snow sho…" at bounding box center [1405, 308] width 327 height 519
click at [778, 575] on div "1 / 1" at bounding box center [784, 577] width 1045 height 10
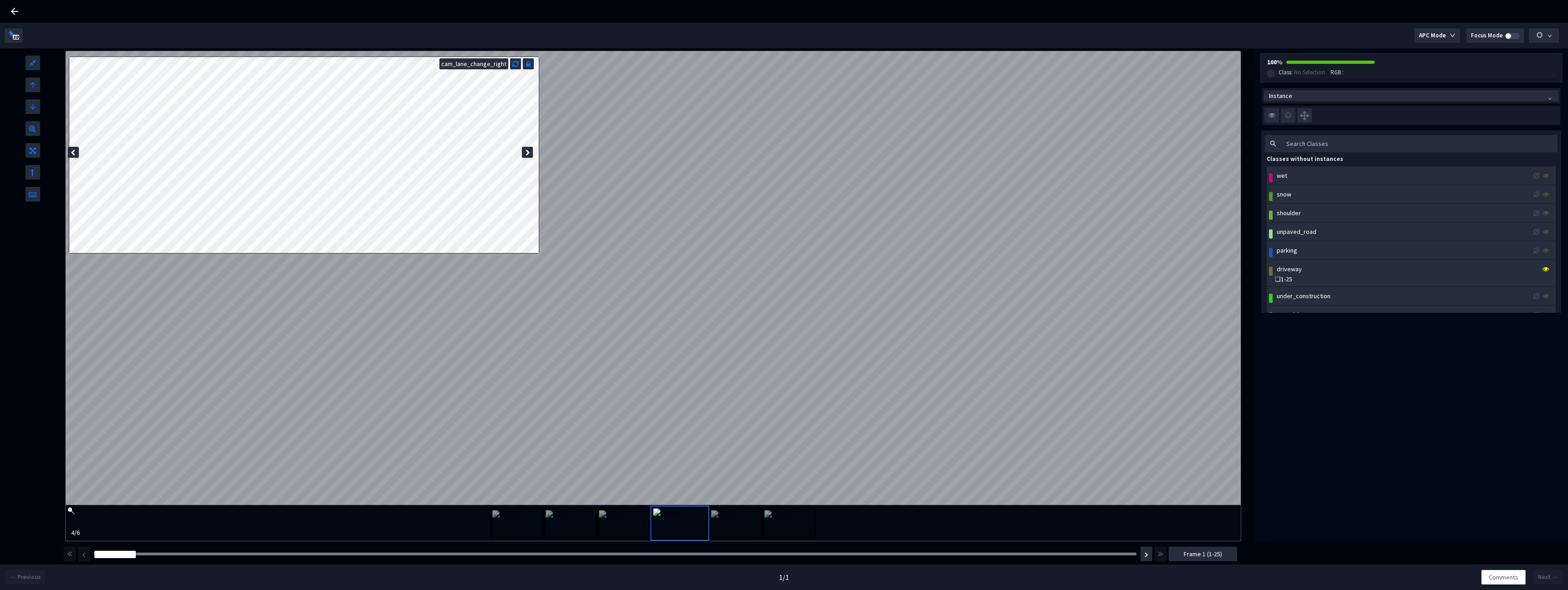
click at [778, 32] on div "APC Mode Focus Mode" at bounding box center [784, 35] width 1559 height 26
click at [778, 29] on button "APC Mode" at bounding box center [1437, 35] width 46 height 15
click at [778, 71] on button "Full Frame" at bounding box center [1463, 74] width 86 height 18
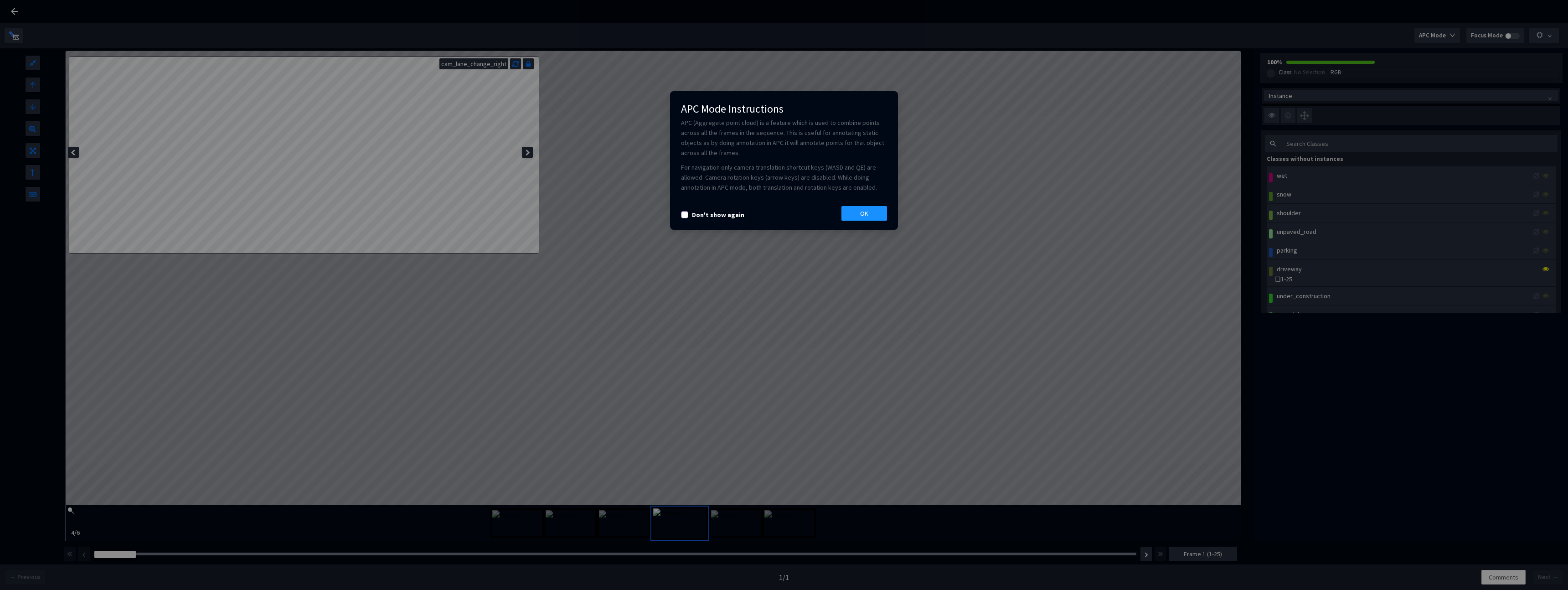
click at [723, 217] on span "Don't show again" at bounding box center [717, 214] width 60 height 8
click at [688, 217] on input "Don't show again" at bounding box center [684, 215] width 7 height 7
checkbox input "true"
click at [778, 216] on span "OK" at bounding box center [864, 213] width 8 height 10
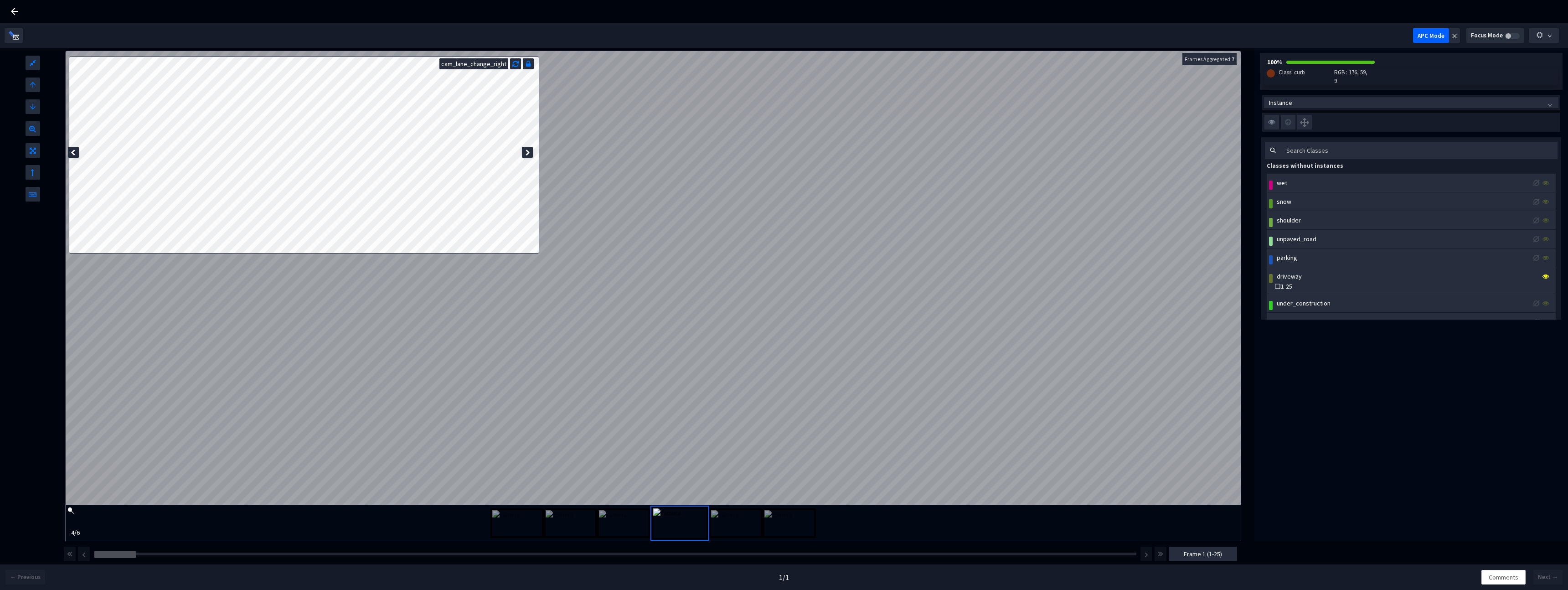
click at [519, 533] on img at bounding box center [518, 523] width 50 height 26
click at [559, 527] on img at bounding box center [576, 523] width 50 height 26
drag, startPoint x: 10, startPoint y: 20, endPoint x: 10, endPoint y: 11, distance: 9.0
click at [10, 19] on div at bounding box center [14, 11] width 11 height 23
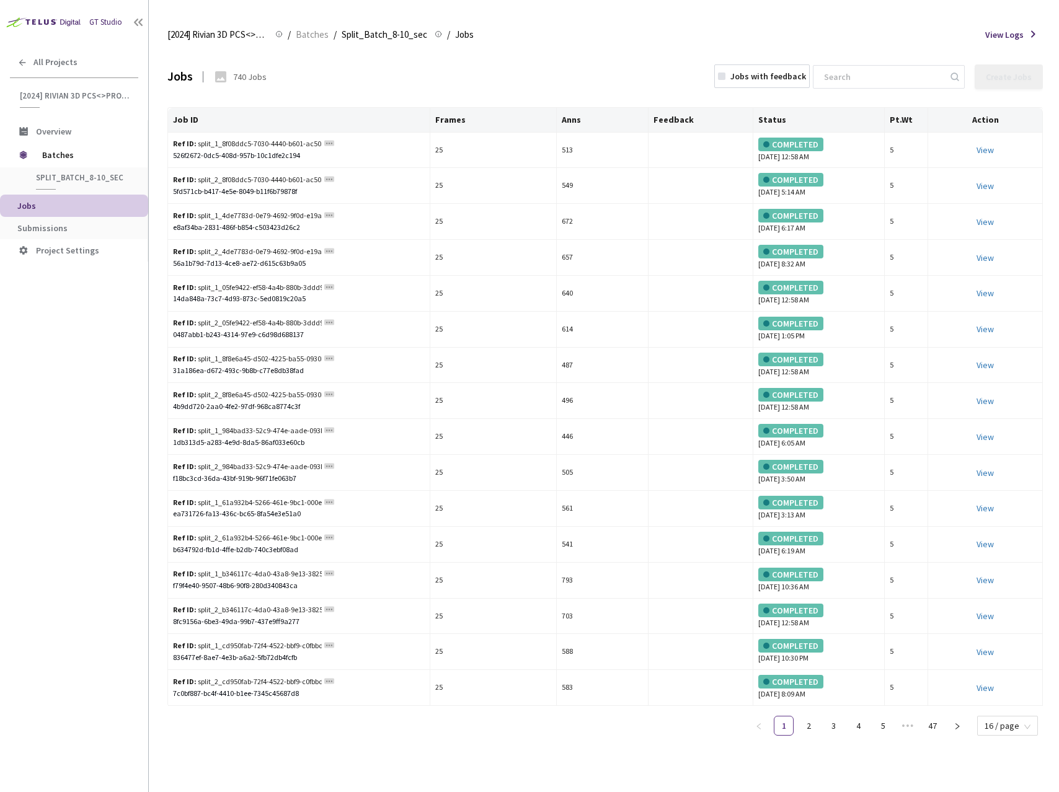
click at [66, 418] on div "GT Studio All Projects [2024] Rivian 3D PCS<>Production [2024] Rivian 3D PCS<>P…" at bounding box center [74, 372] width 148 height 745
click at [47, 52] on div "All Projects" at bounding box center [74, 62] width 148 height 25
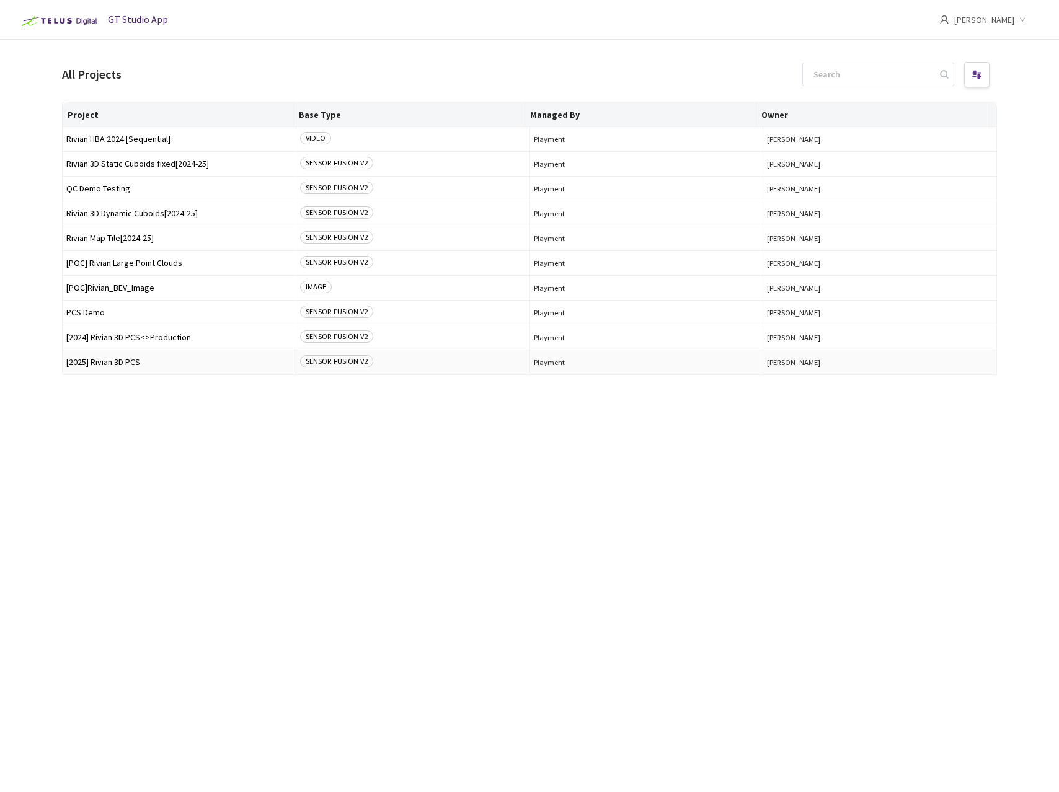
click at [138, 358] on span "[2025] Rivian 3D PCS" at bounding box center [179, 362] width 226 height 9
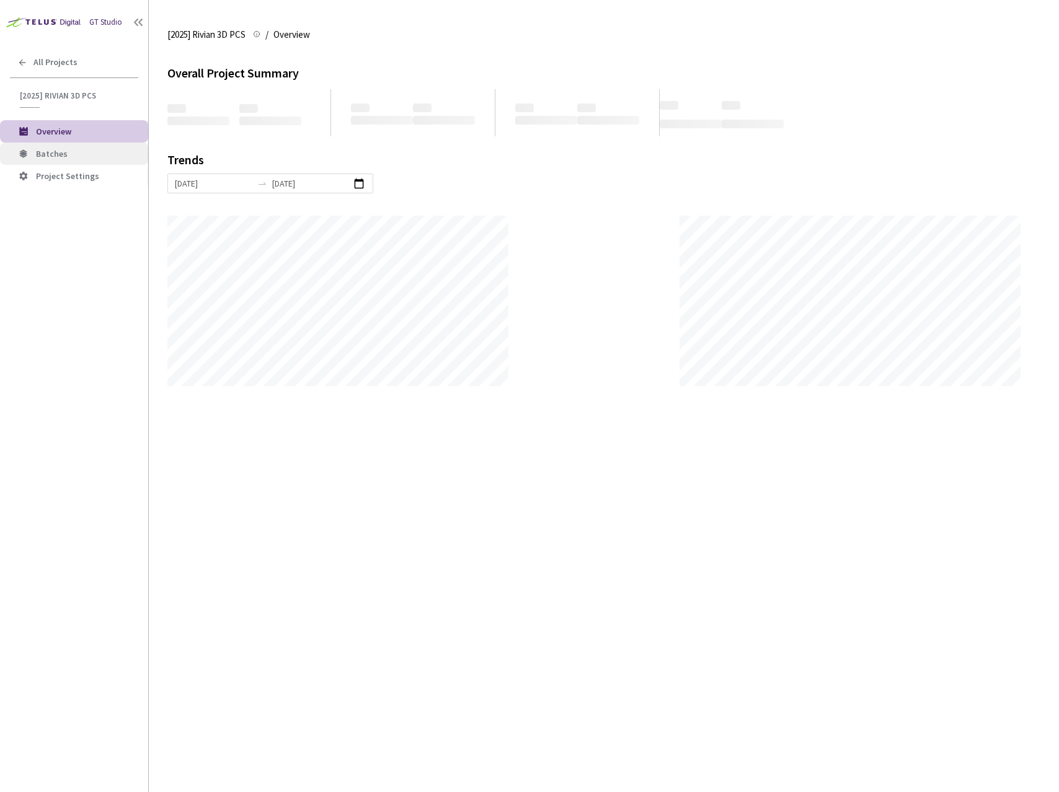
click at [82, 156] on span "Batches" at bounding box center [87, 154] width 102 height 11
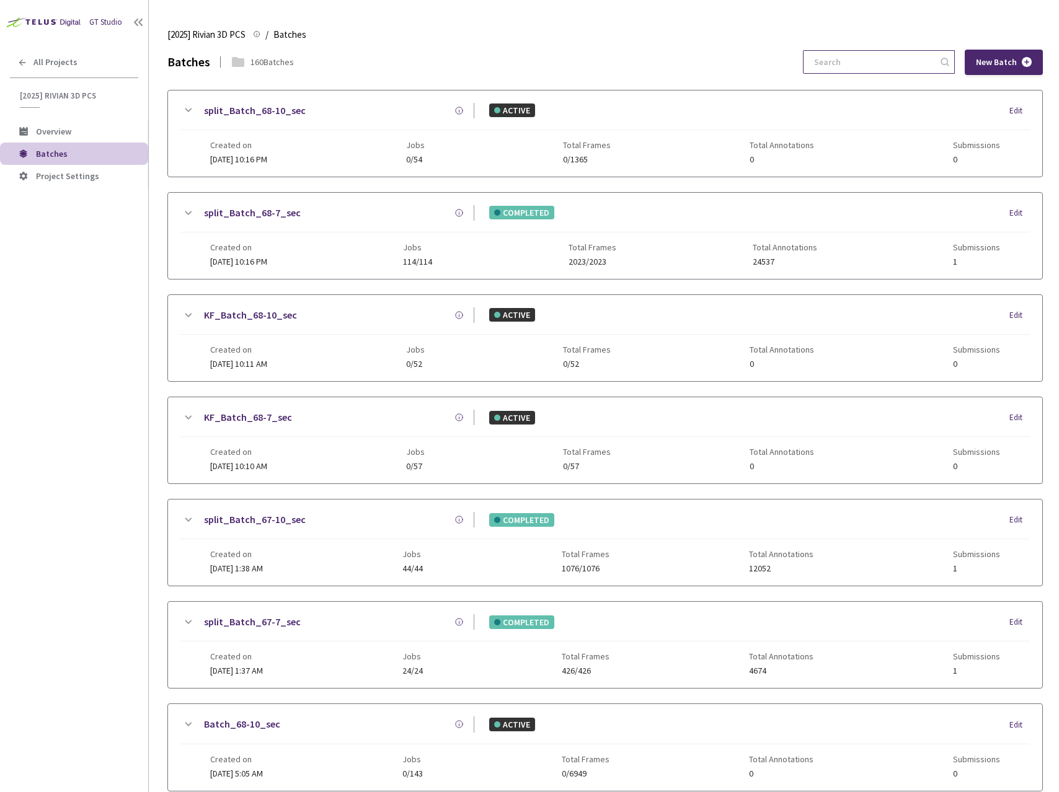
click at [886, 60] on input at bounding box center [873, 62] width 132 height 22
click at [186, 208] on icon at bounding box center [187, 213] width 15 height 15
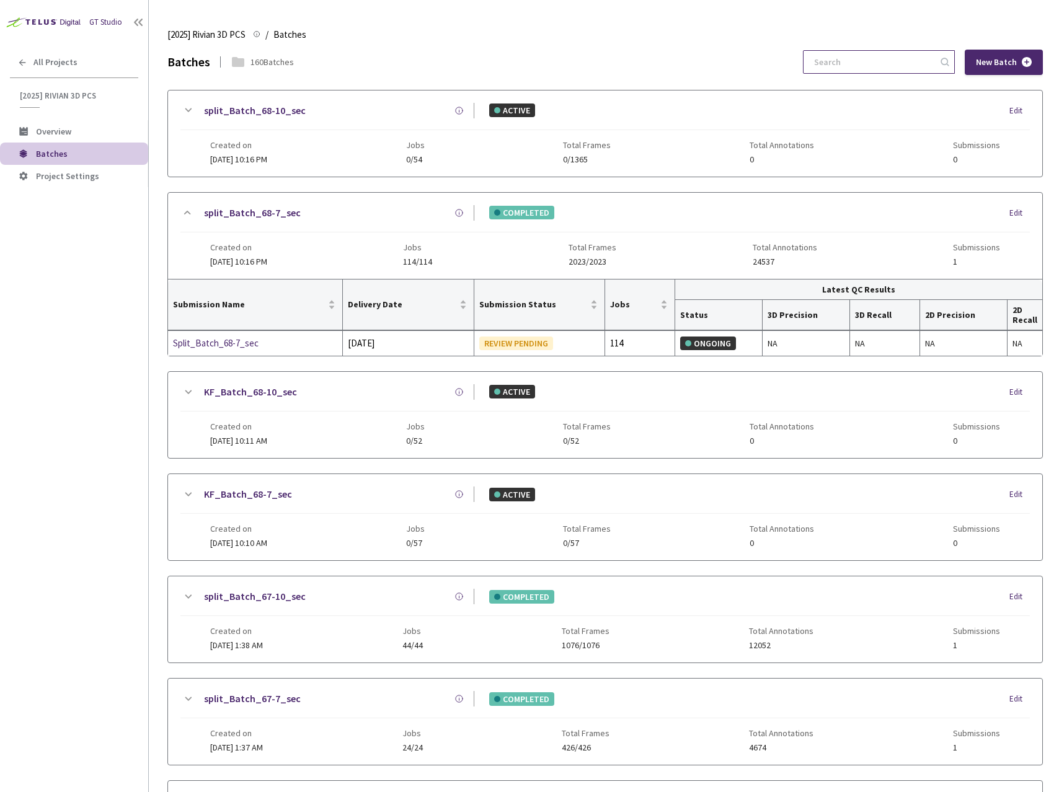
click at [888, 63] on input at bounding box center [873, 62] width 132 height 22
click at [185, 109] on icon at bounding box center [188, 111] width 7 height 4
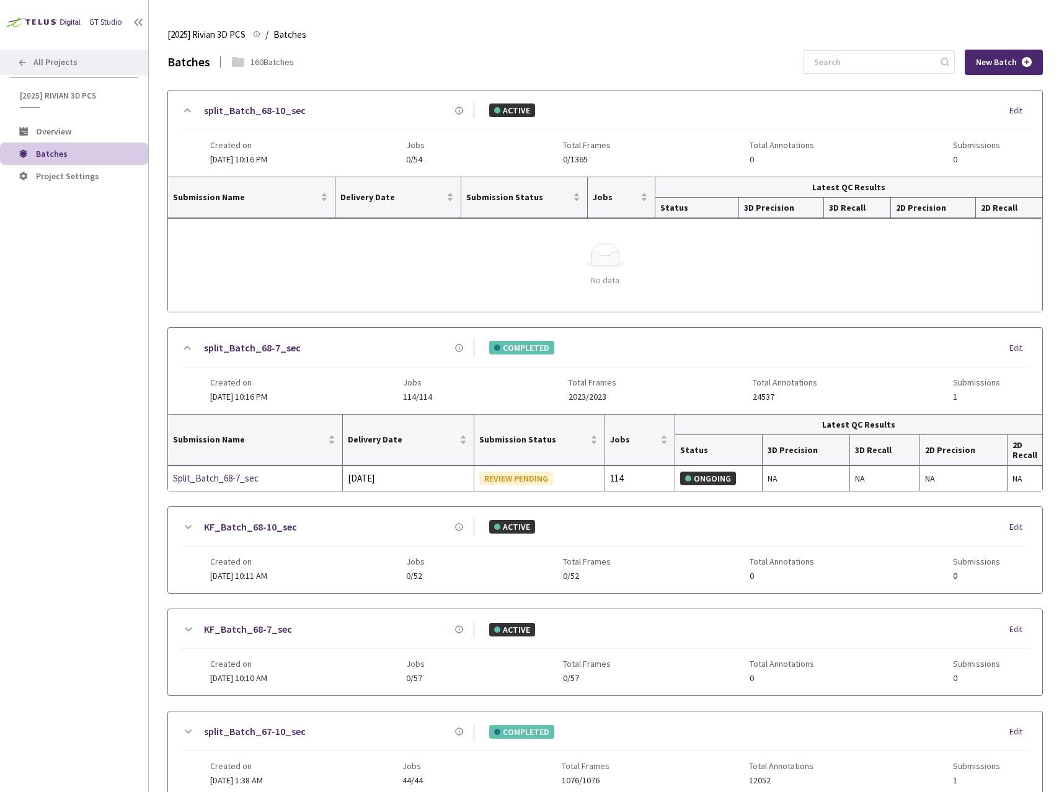
click at [31, 56] on div "All Projects" at bounding box center [74, 62] width 148 height 25
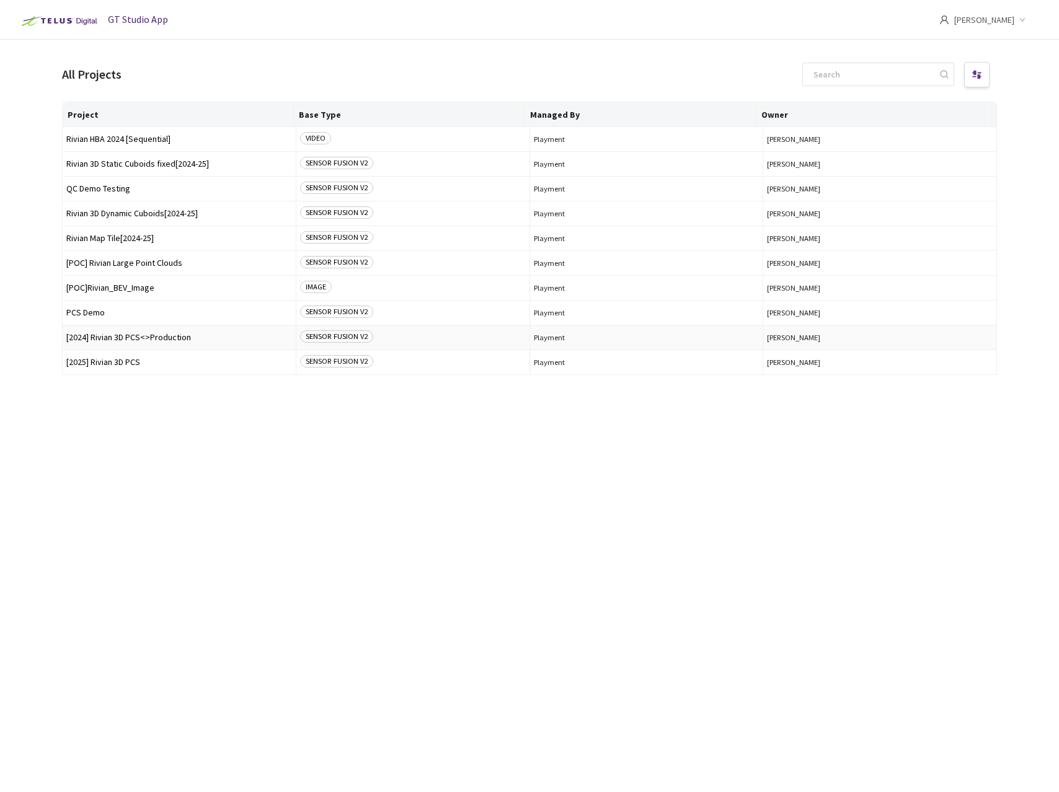
click at [130, 335] on span "[2024] Rivian 3D PCS<>Production" at bounding box center [179, 337] width 226 height 9
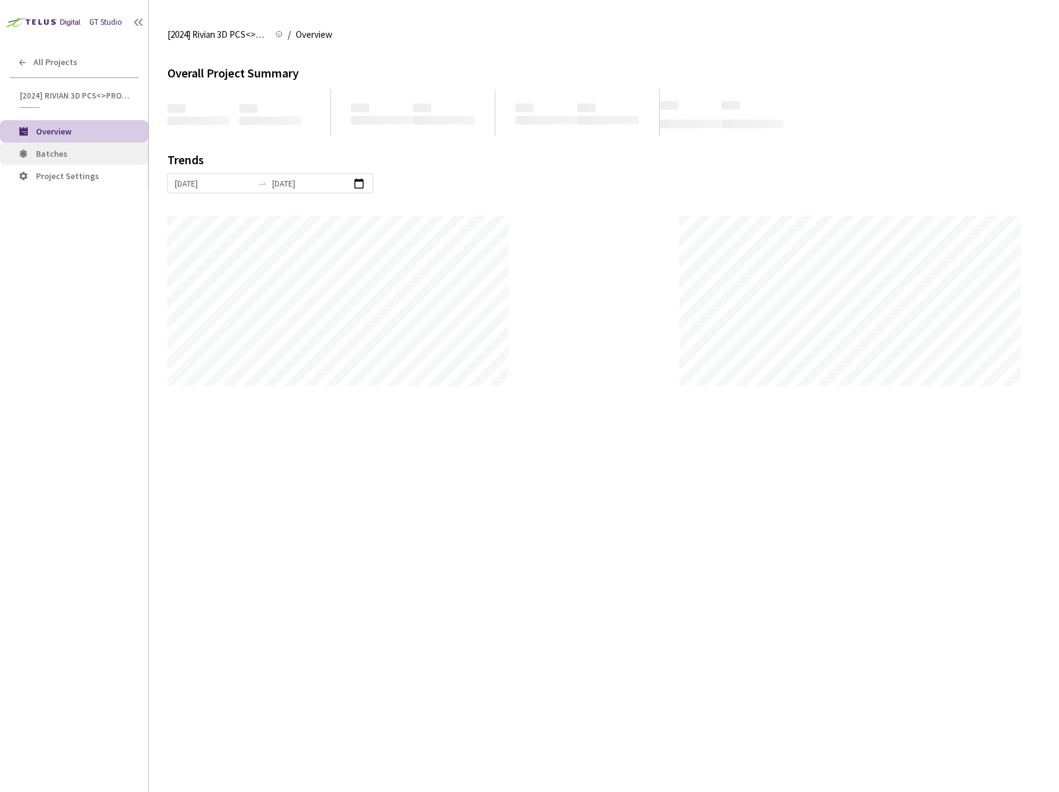
scroll to position [792, 1059]
click at [78, 153] on span "Batches" at bounding box center [87, 154] width 102 height 11
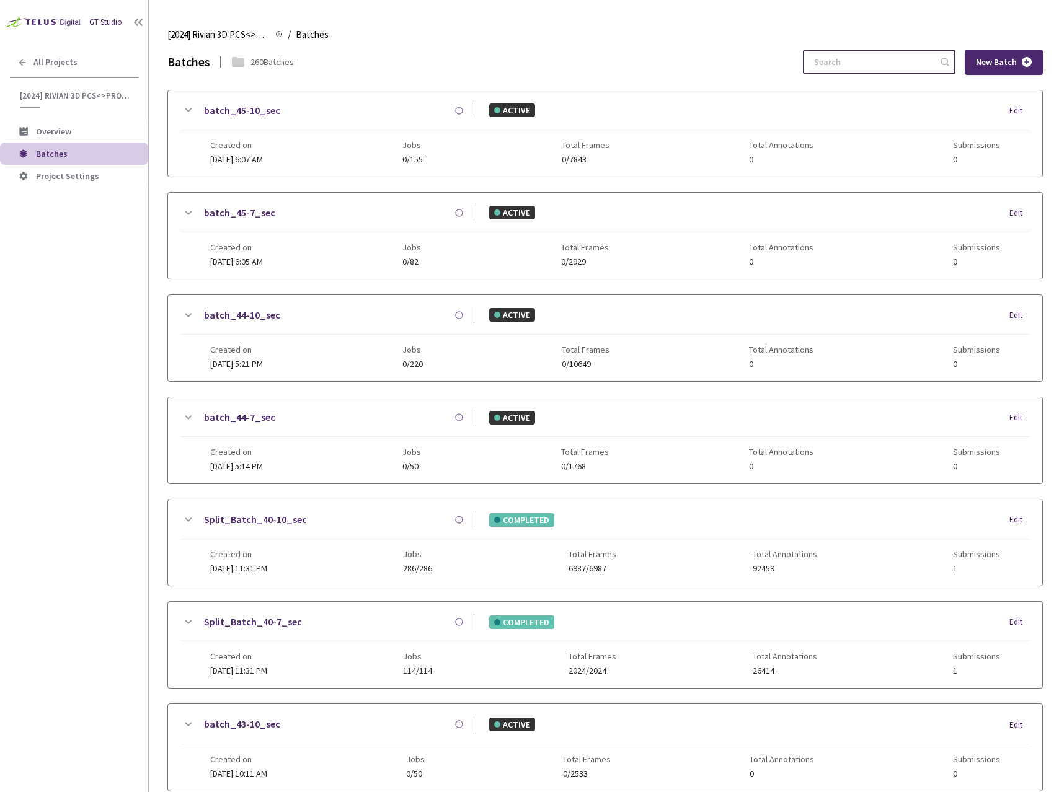
click at [874, 65] on input at bounding box center [873, 62] width 132 height 22
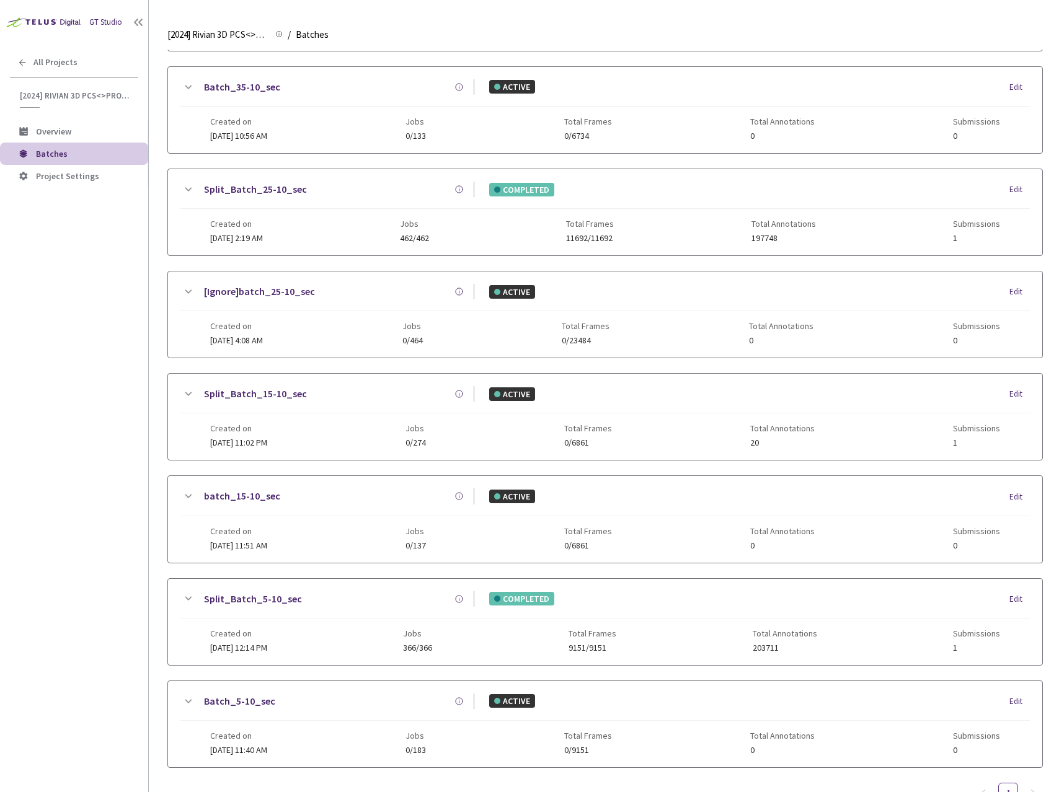
scroll to position [267, 0]
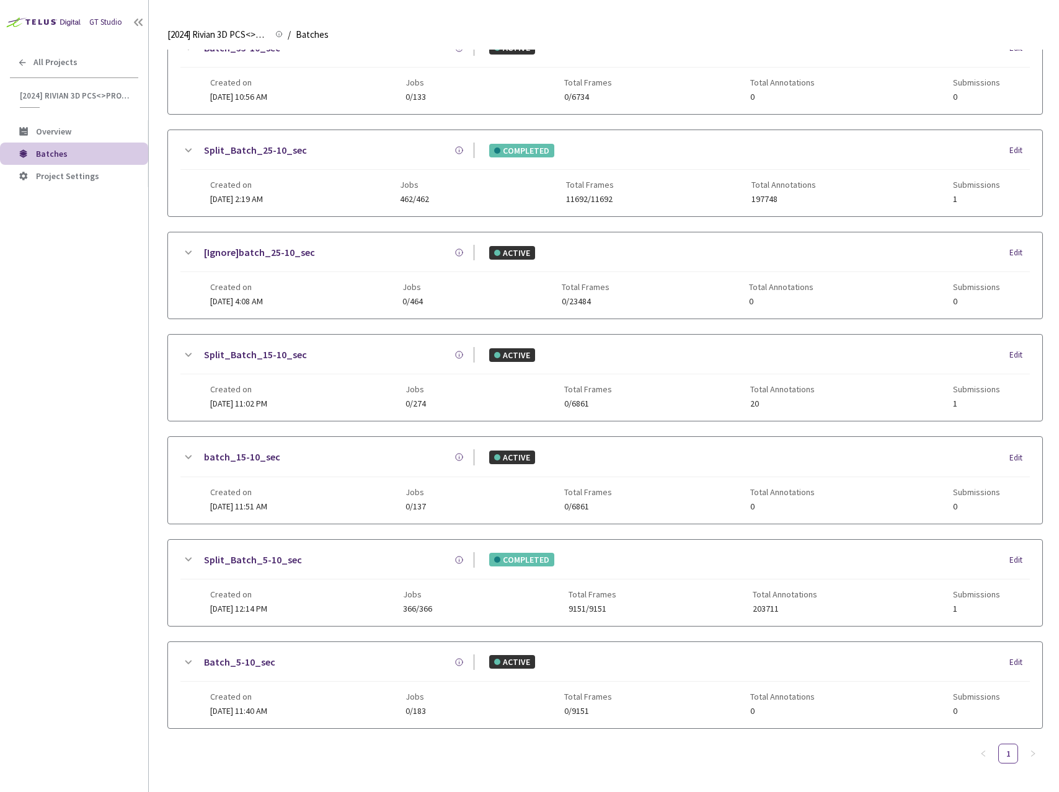
click at [179, 555] on div "Split_Batch_5-10_sec COMPLETED Edit Created on 18 Aug, 2024 at 12:14 PM Jobs 36…" at bounding box center [605, 583] width 874 height 86
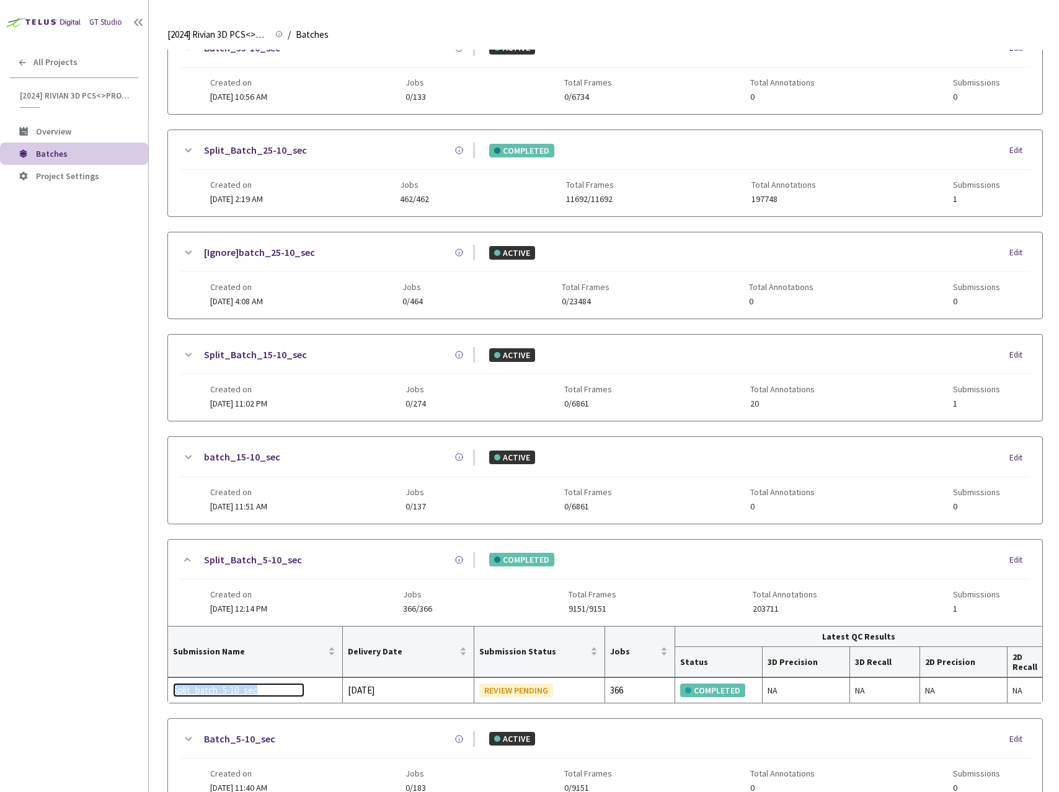
scroll to position [0, 0]
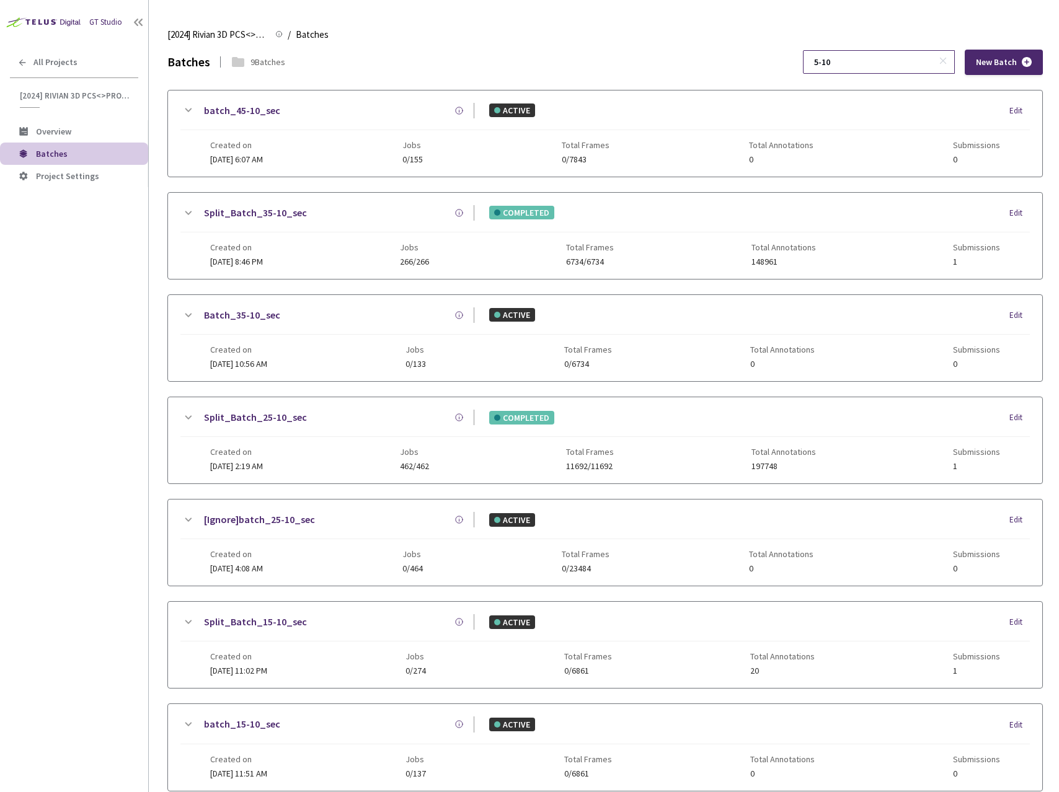
click at [878, 67] on input "5-10" at bounding box center [873, 62] width 132 height 22
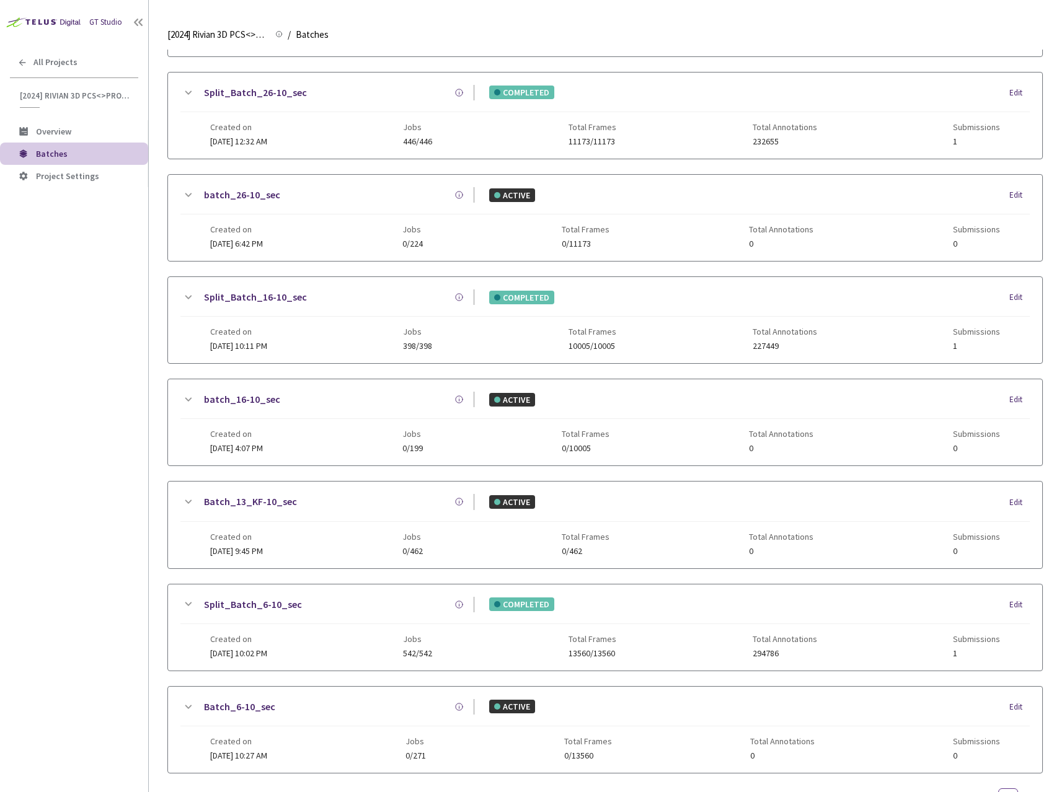
scroll to position [267, 0]
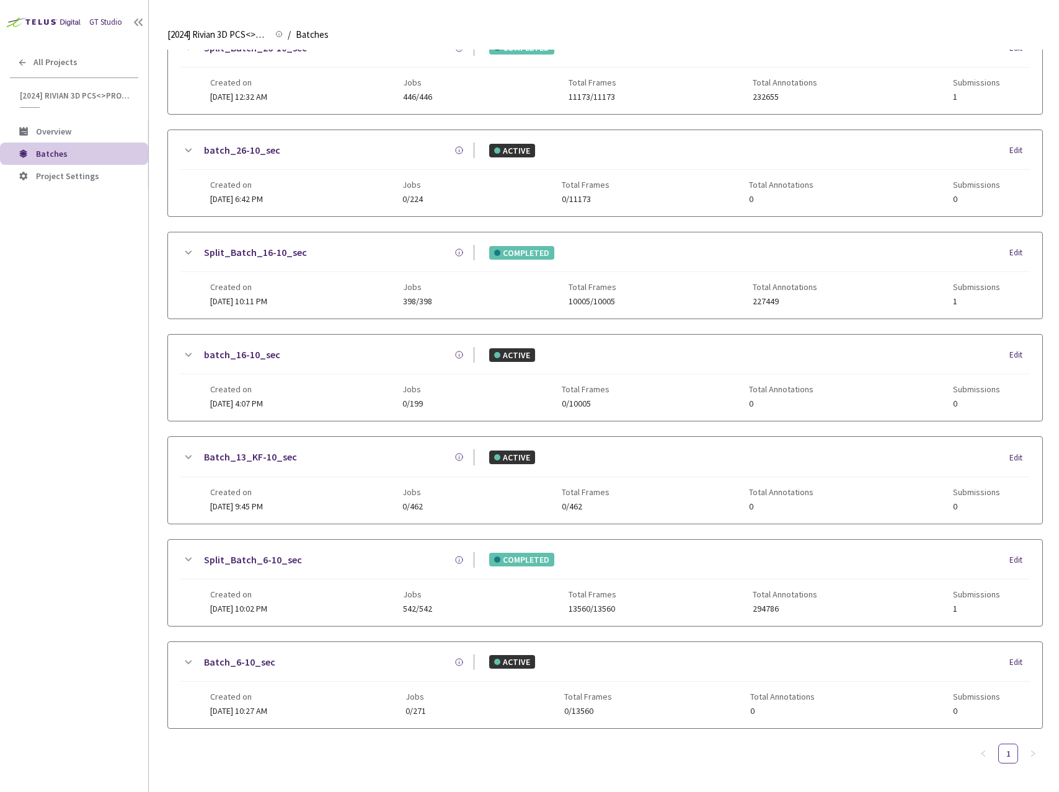
click at [192, 564] on icon at bounding box center [187, 560] width 15 height 15
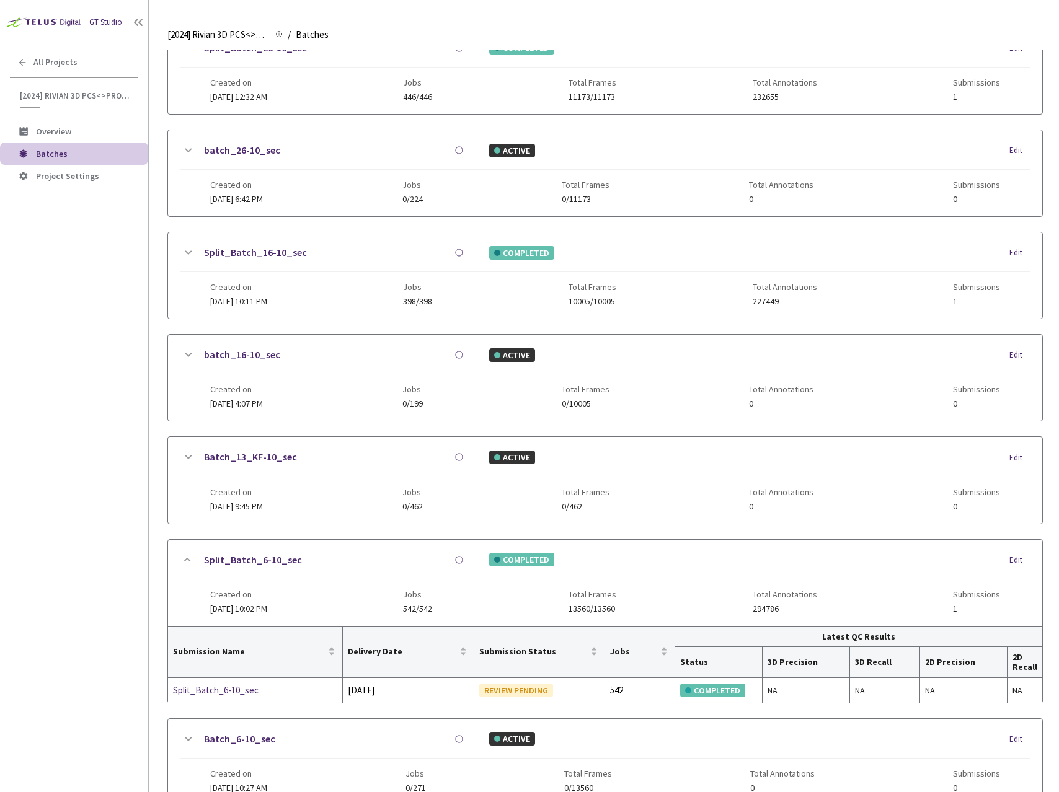
click at [192, 564] on icon at bounding box center [187, 560] width 15 height 15
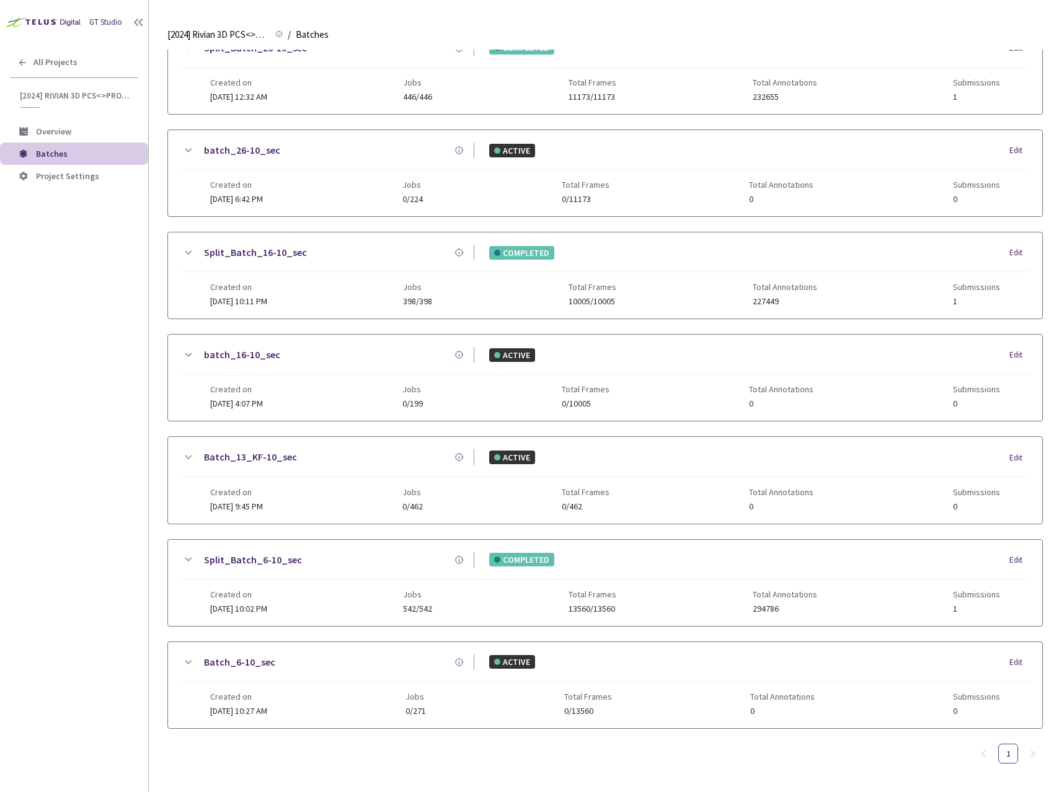
click at [192, 564] on icon at bounding box center [187, 560] width 15 height 15
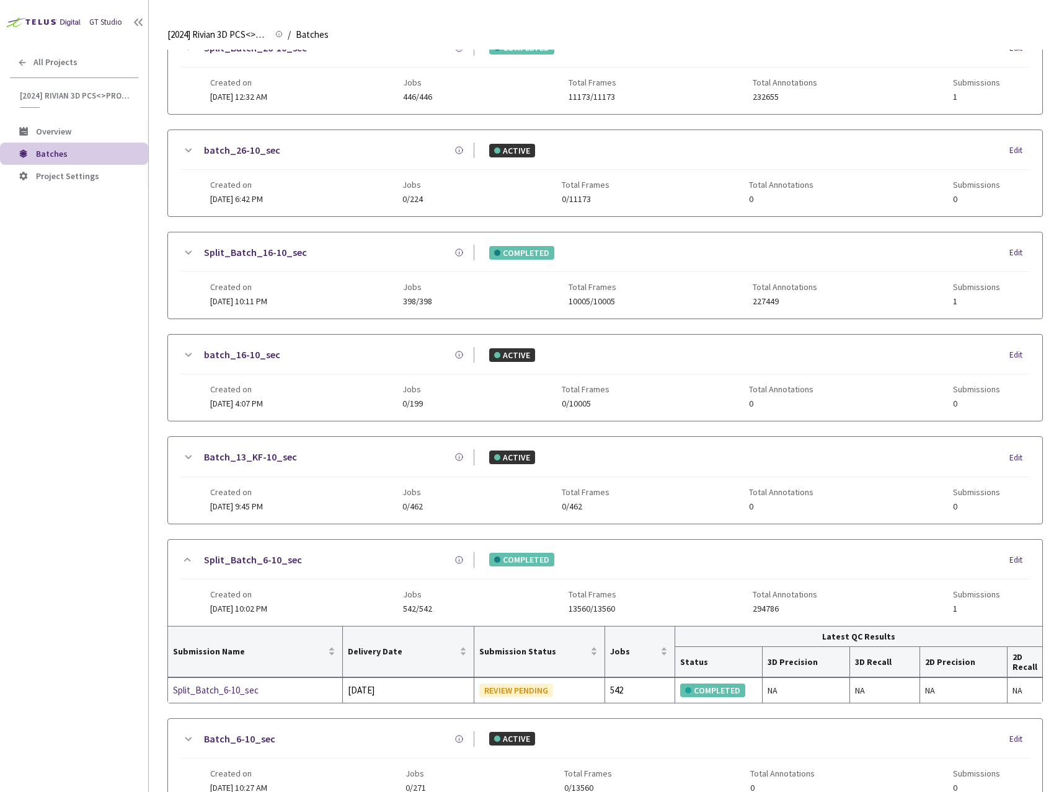
click at [192, 564] on icon at bounding box center [187, 560] width 15 height 15
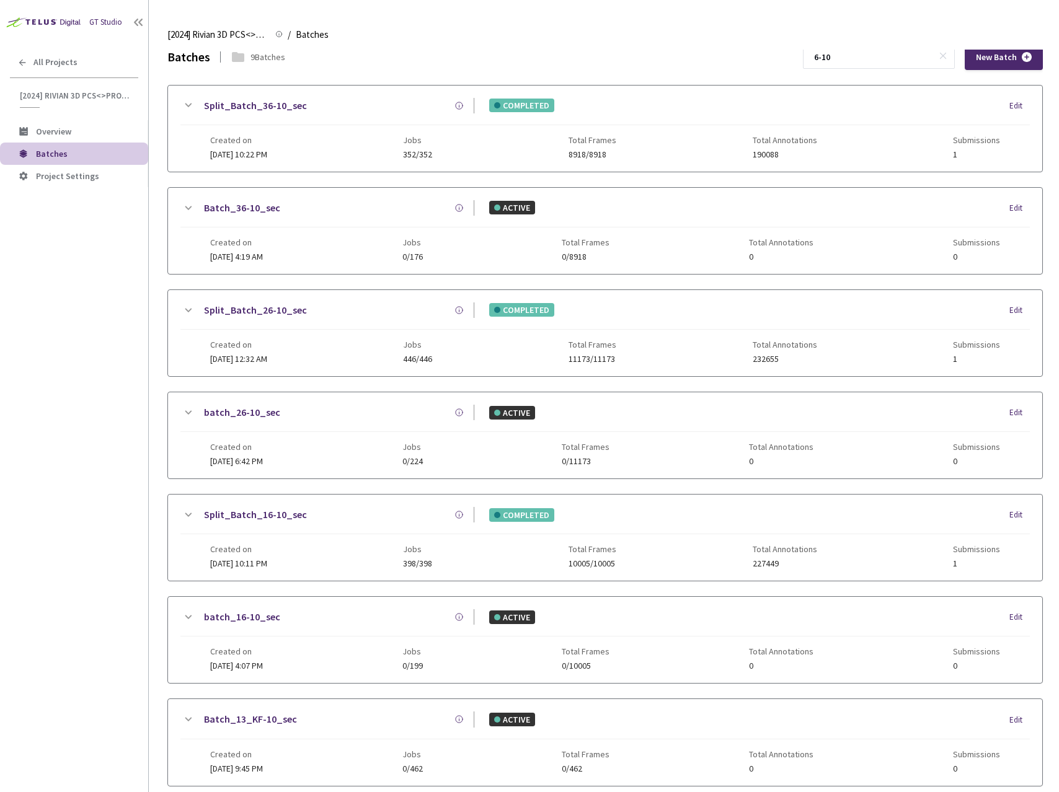
scroll to position [0, 0]
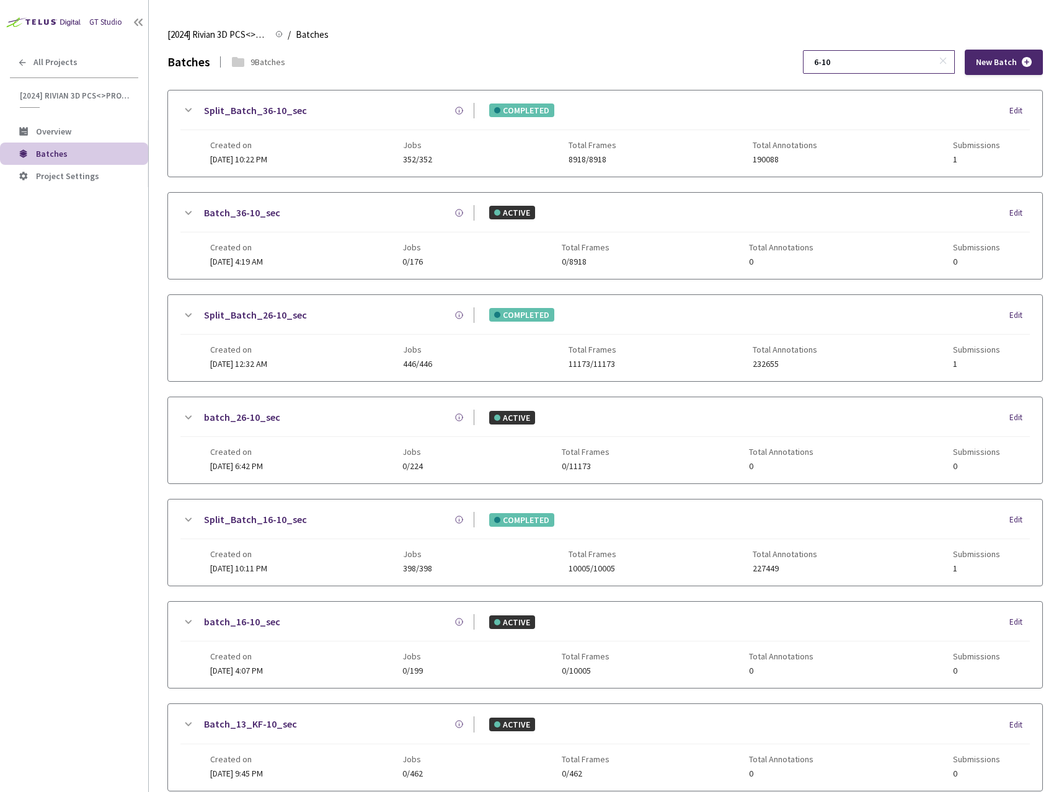
click at [890, 55] on input "6-10" at bounding box center [873, 62] width 132 height 22
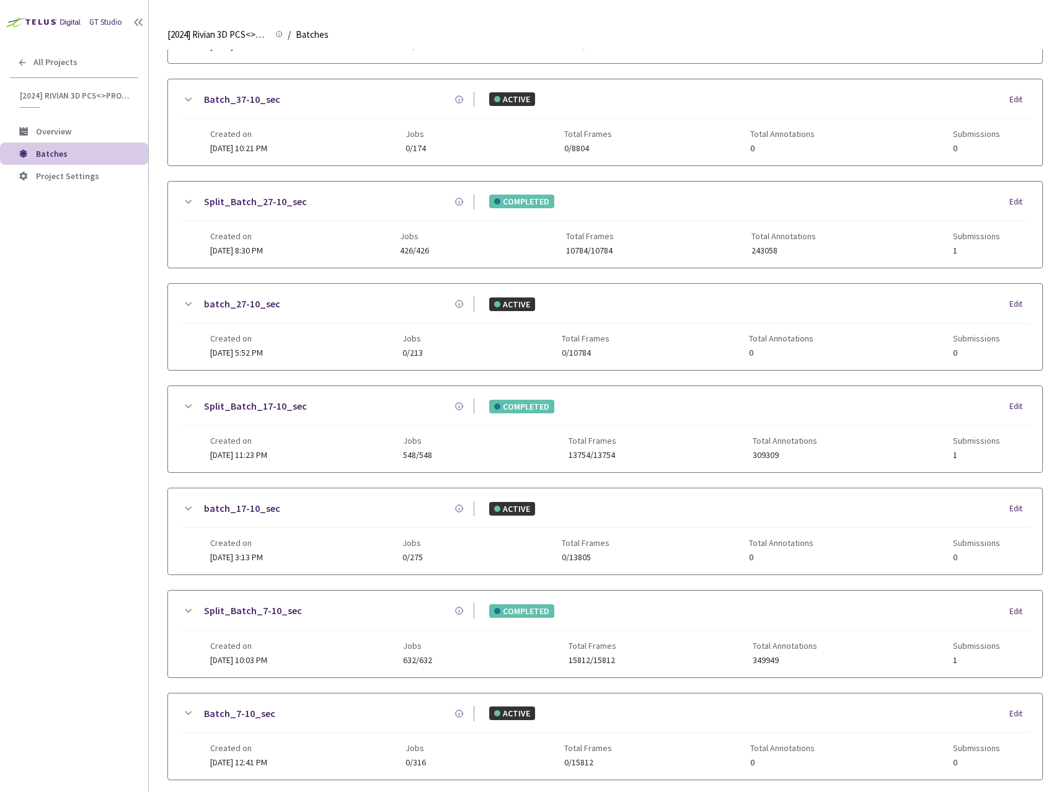
scroll to position [165, 0]
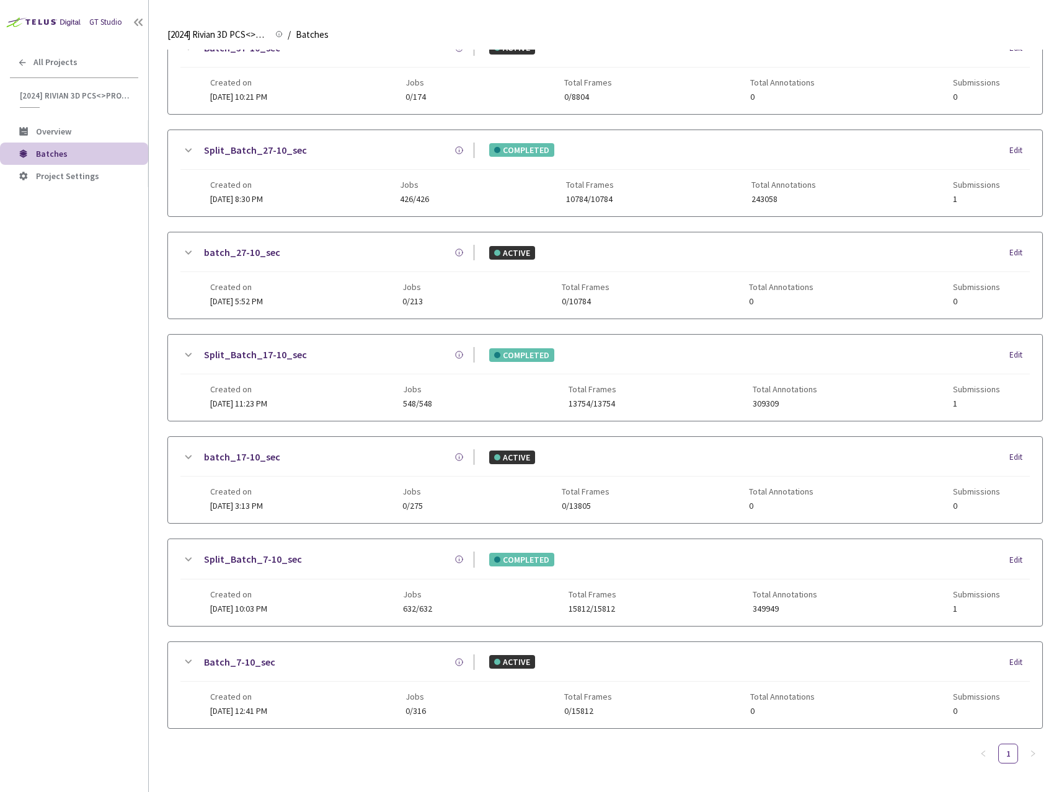
click at [192, 556] on icon at bounding box center [187, 560] width 15 height 15
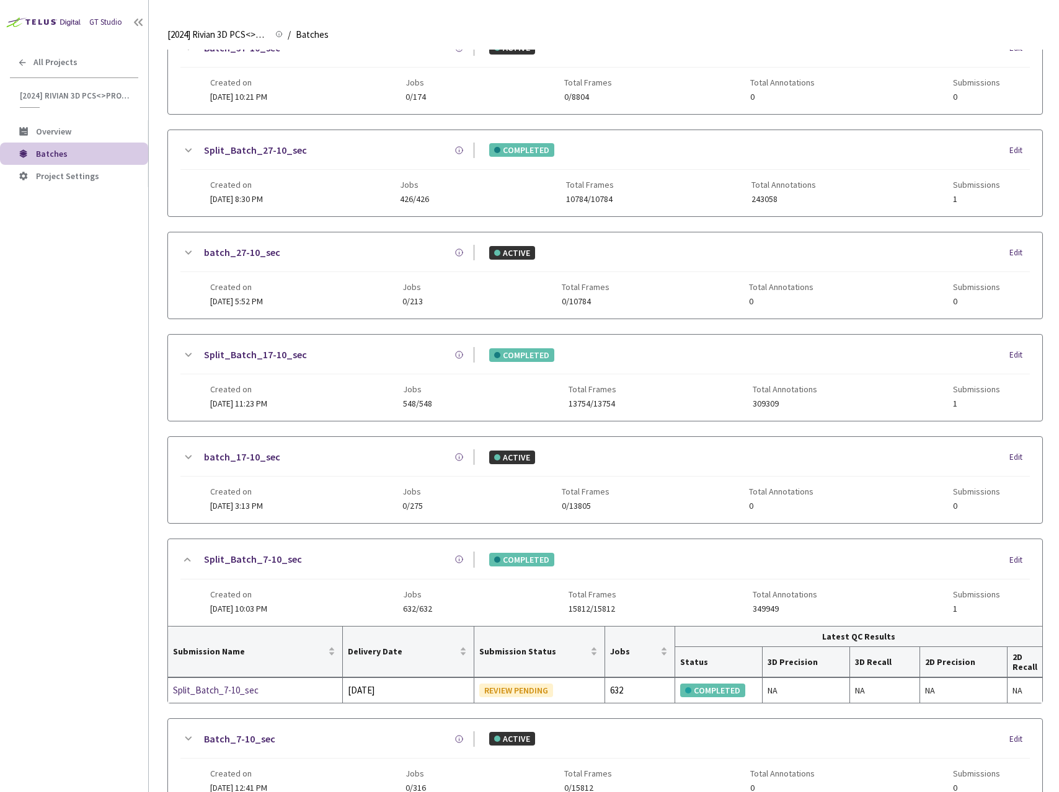
click at [192, 556] on icon at bounding box center [187, 560] width 15 height 15
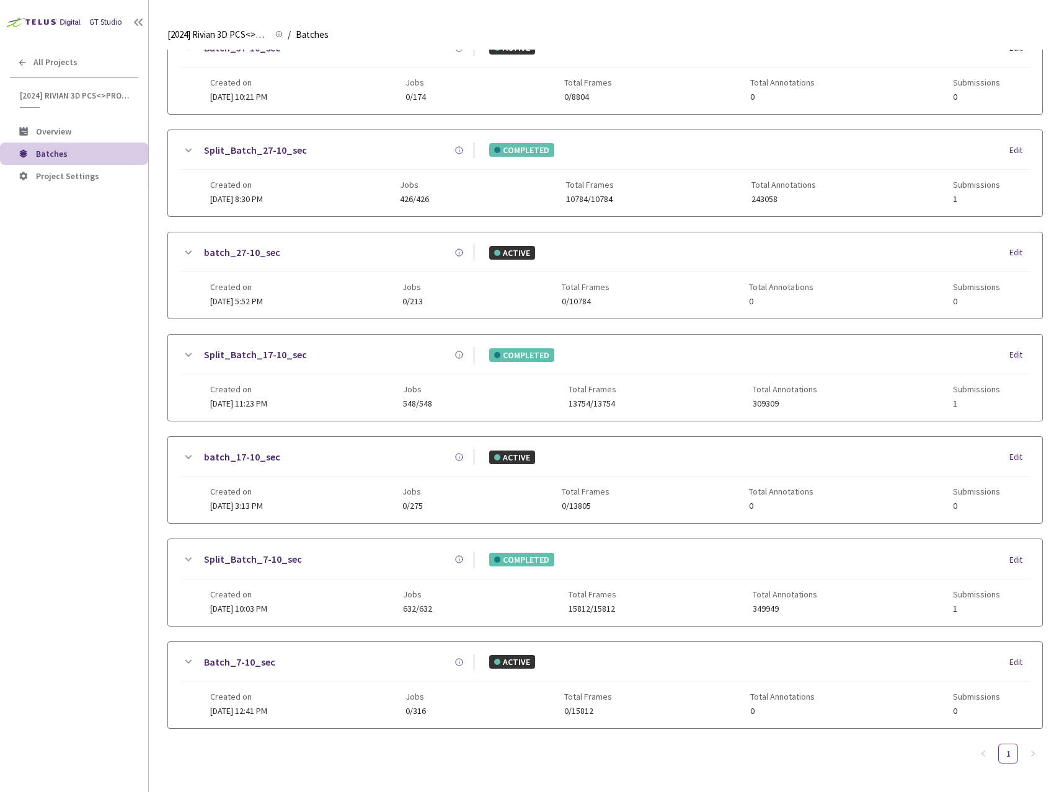
scroll to position [0, 0]
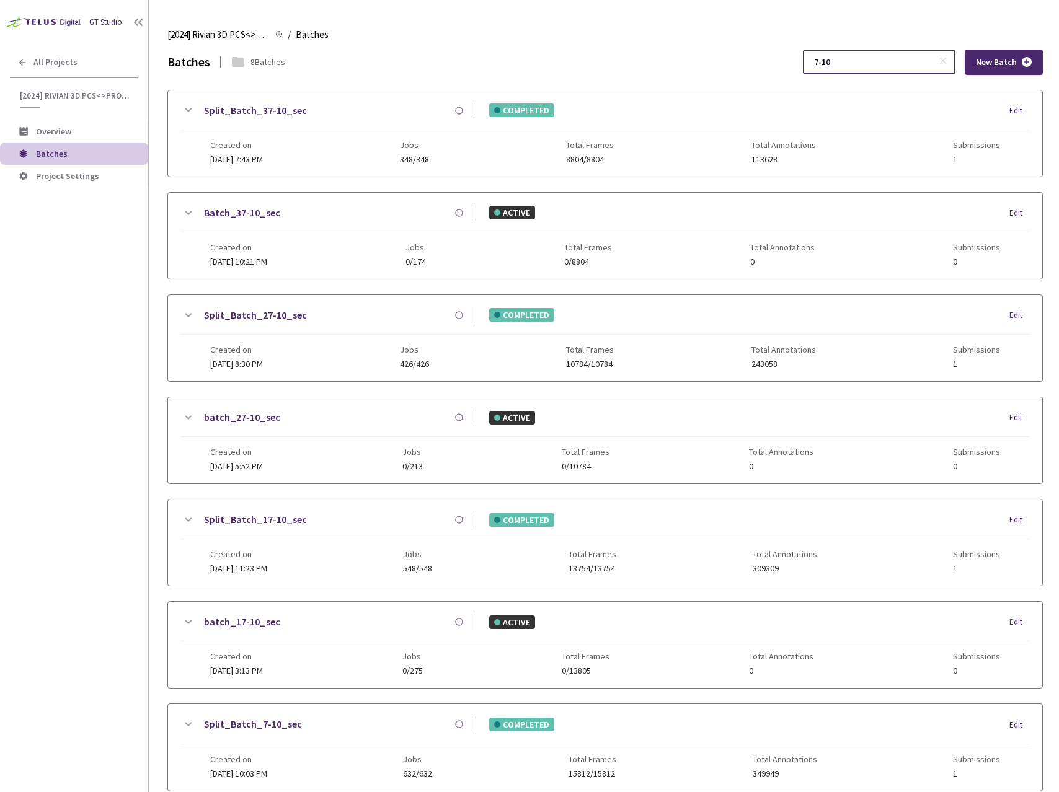
click at [896, 62] on input "7-10" at bounding box center [873, 62] width 132 height 22
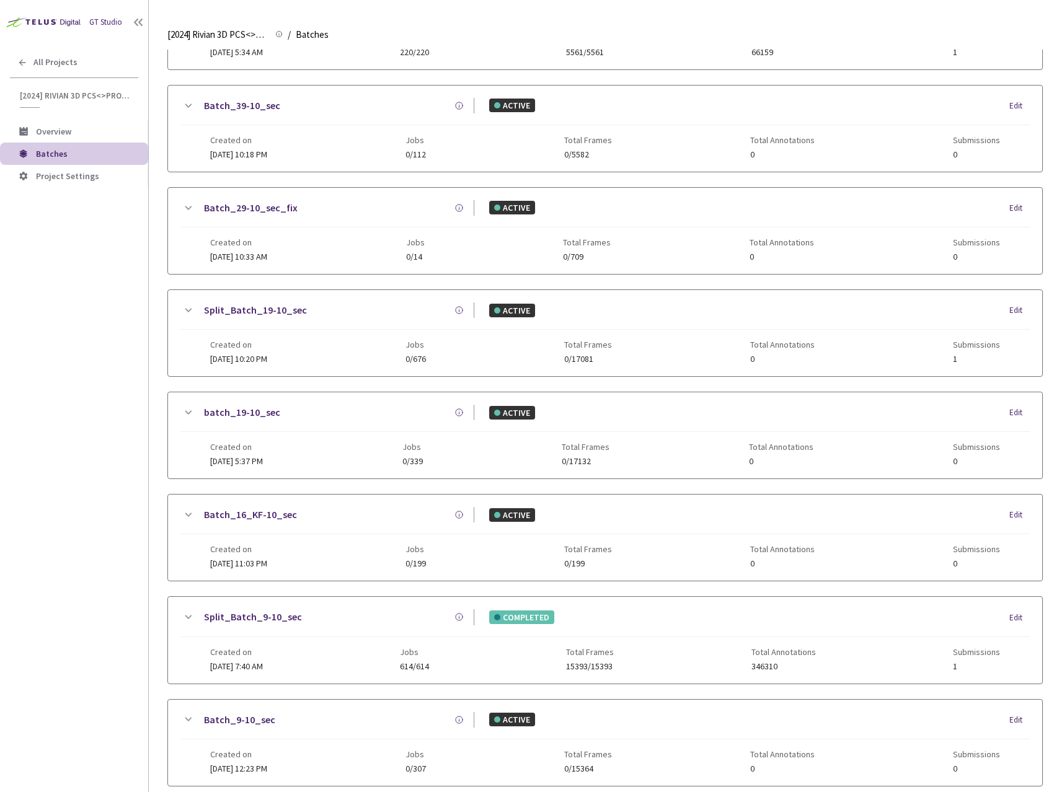
scroll to position [165, 0]
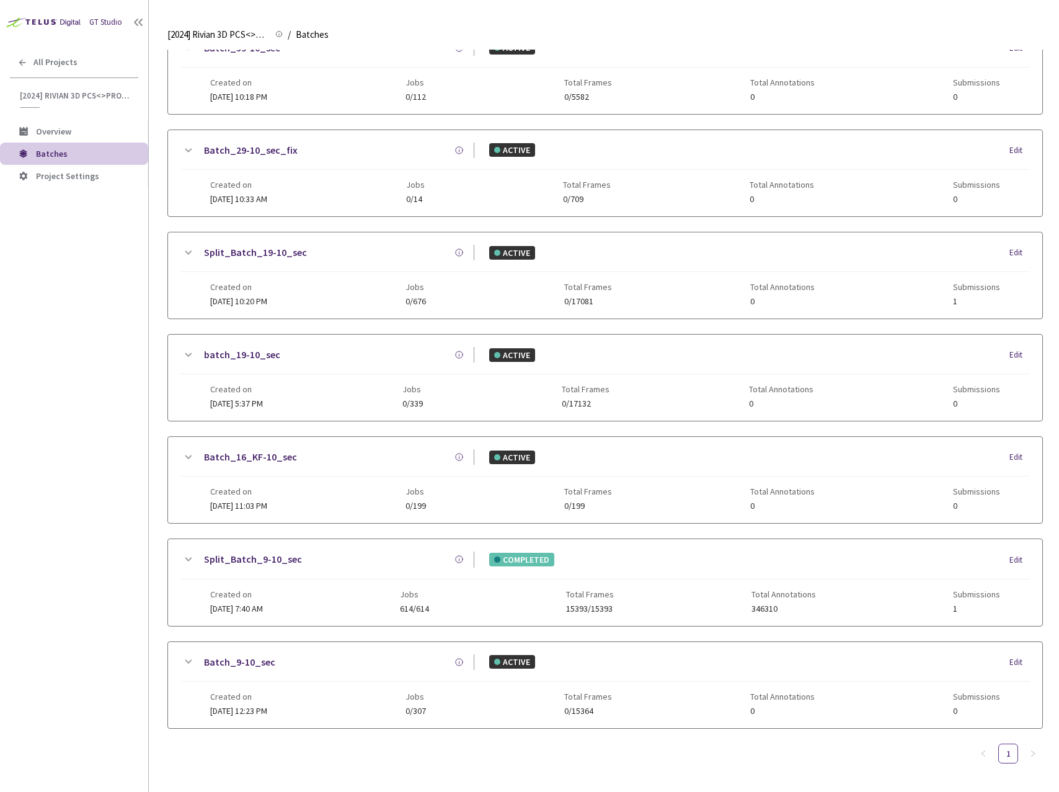
click at [181, 553] on icon at bounding box center [187, 560] width 15 height 15
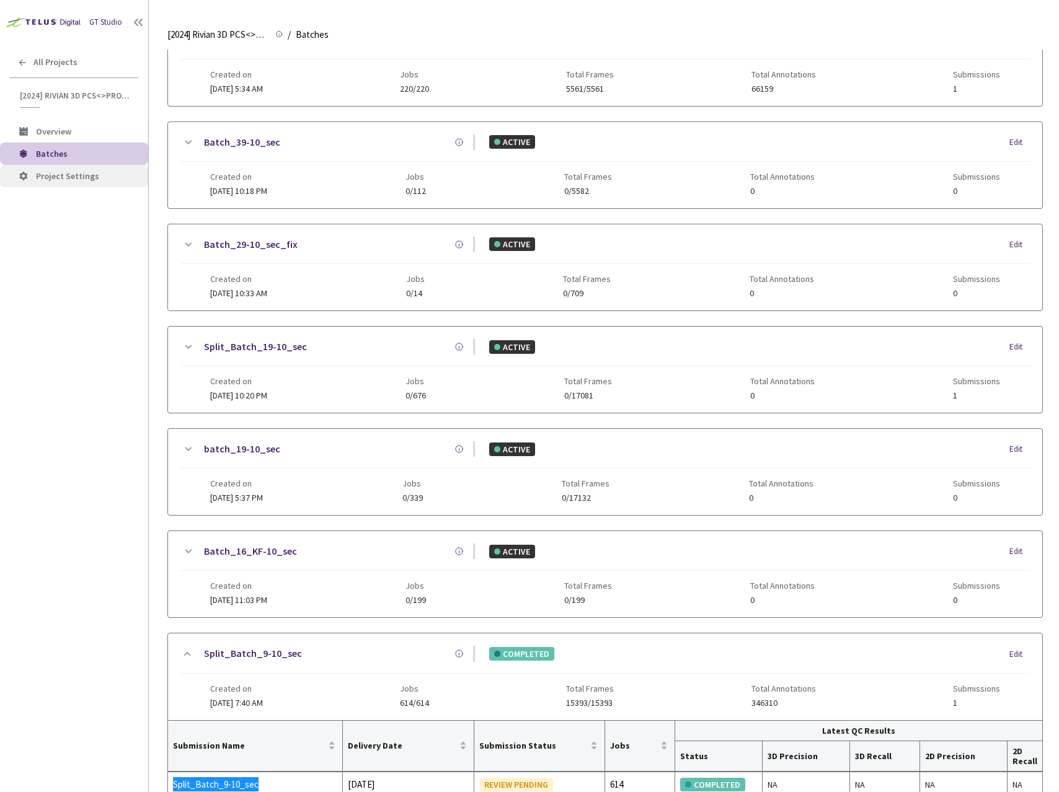
scroll to position [0, 0]
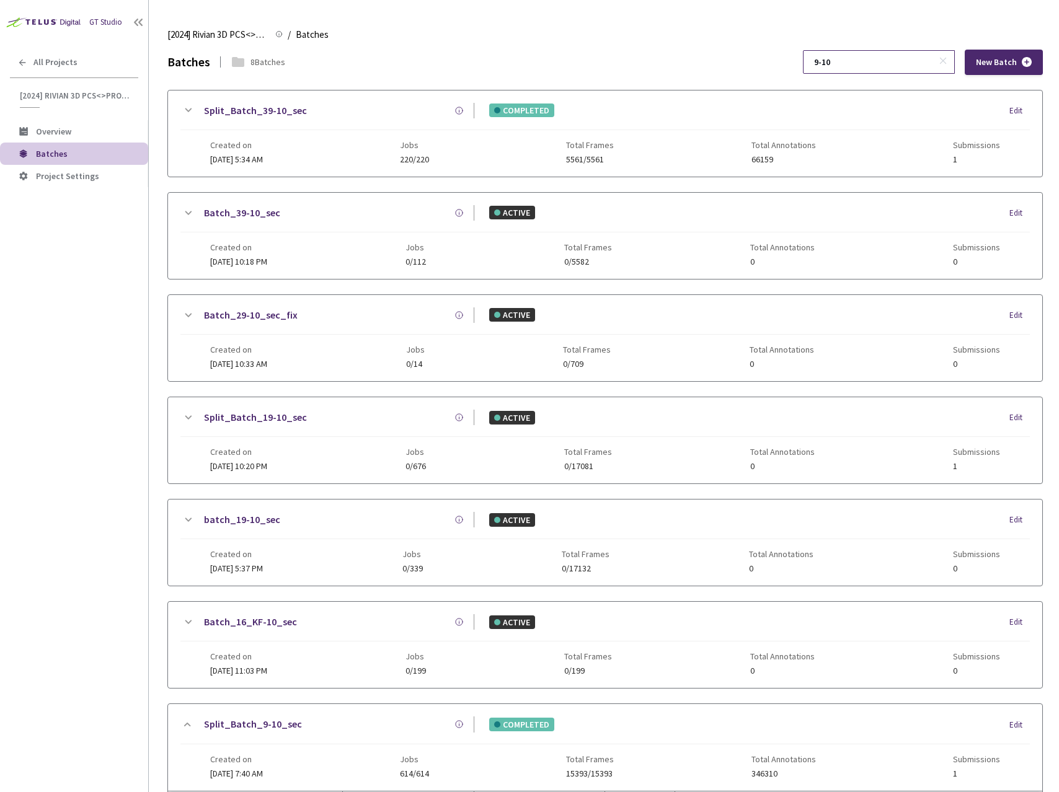
click at [855, 62] on input "9-10" at bounding box center [873, 62] width 132 height 22
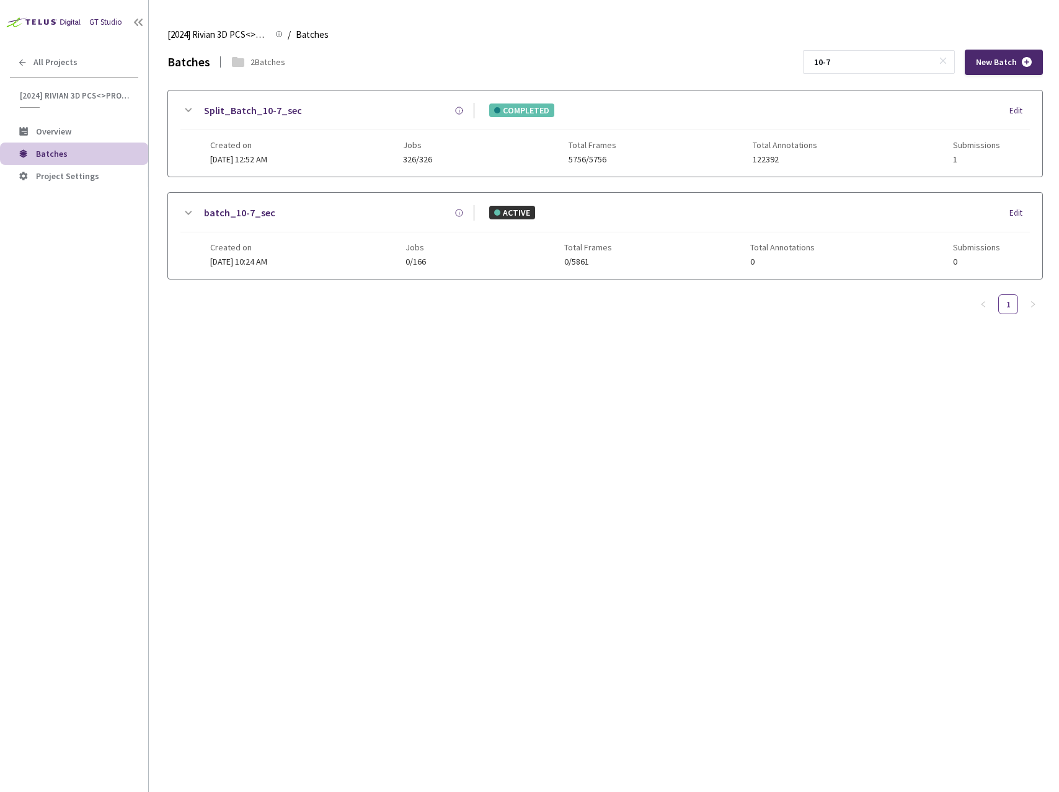
click at [190, 109] on icon at bounding box center [187, 110] width 15 height 15
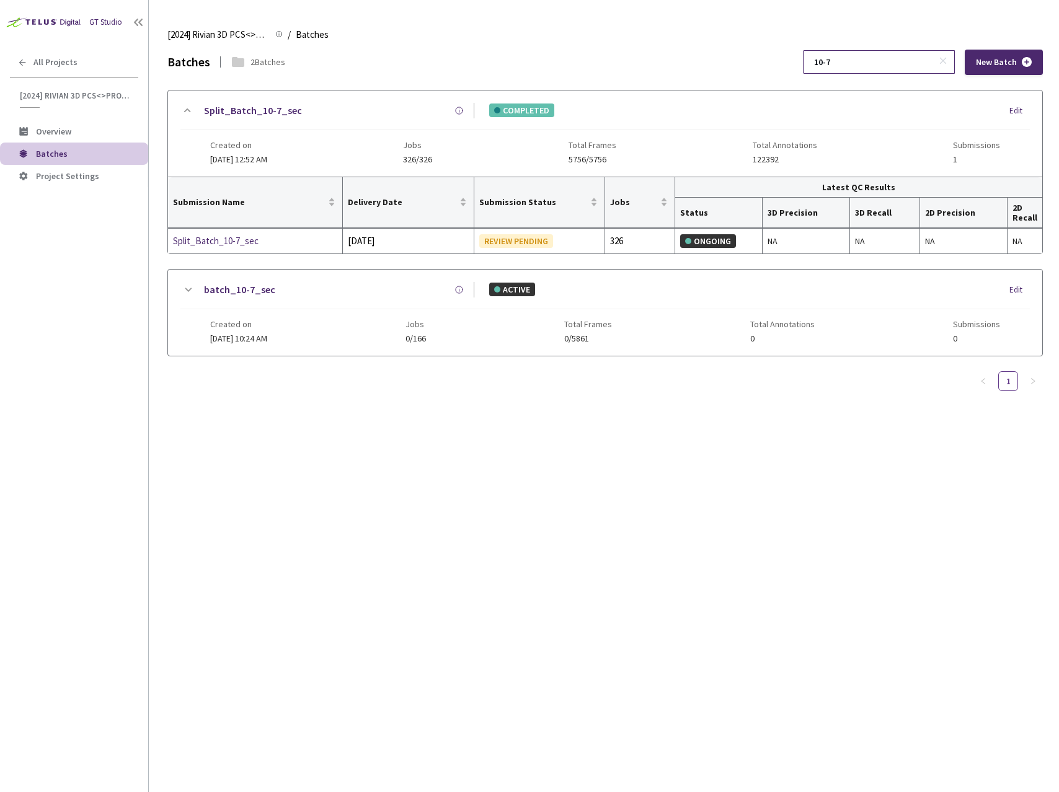
click at [883, 69] on input "10-7" at bounding box center [873, 62] width 132 height 22
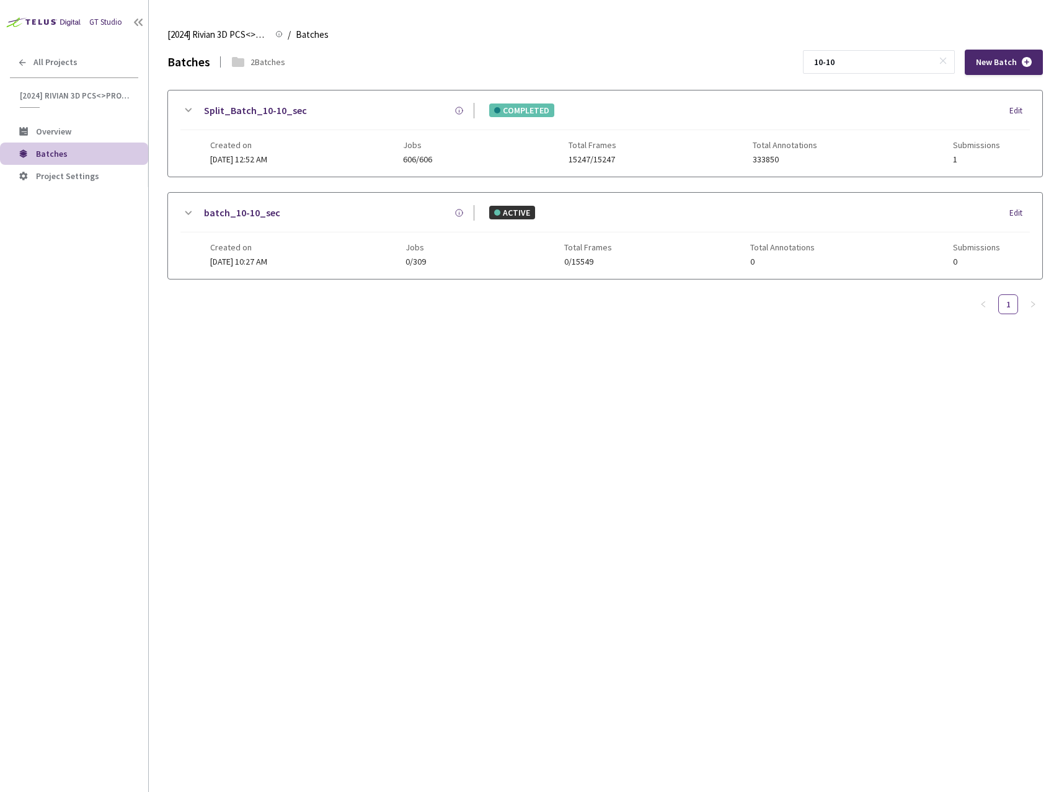
click at [189, 107] on icon at bounding box center [187, 110] width 15 height 15
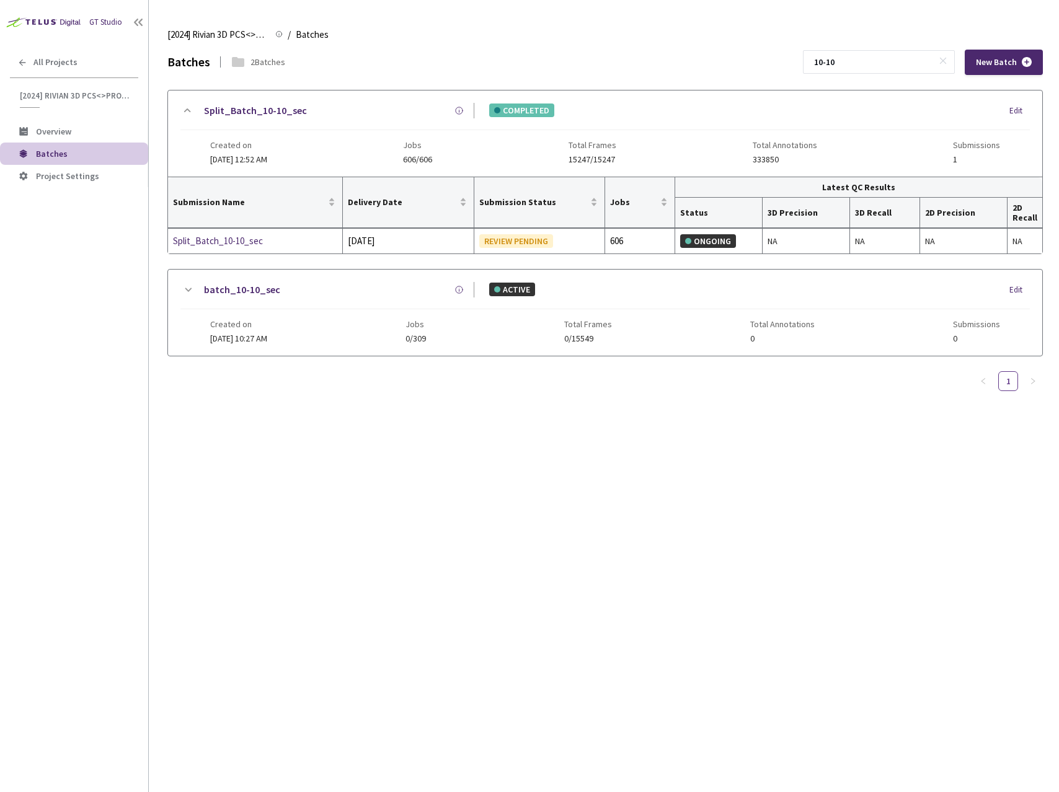
click at [189, 107] on icon at bounding box center [187, 110] width 15 height 15
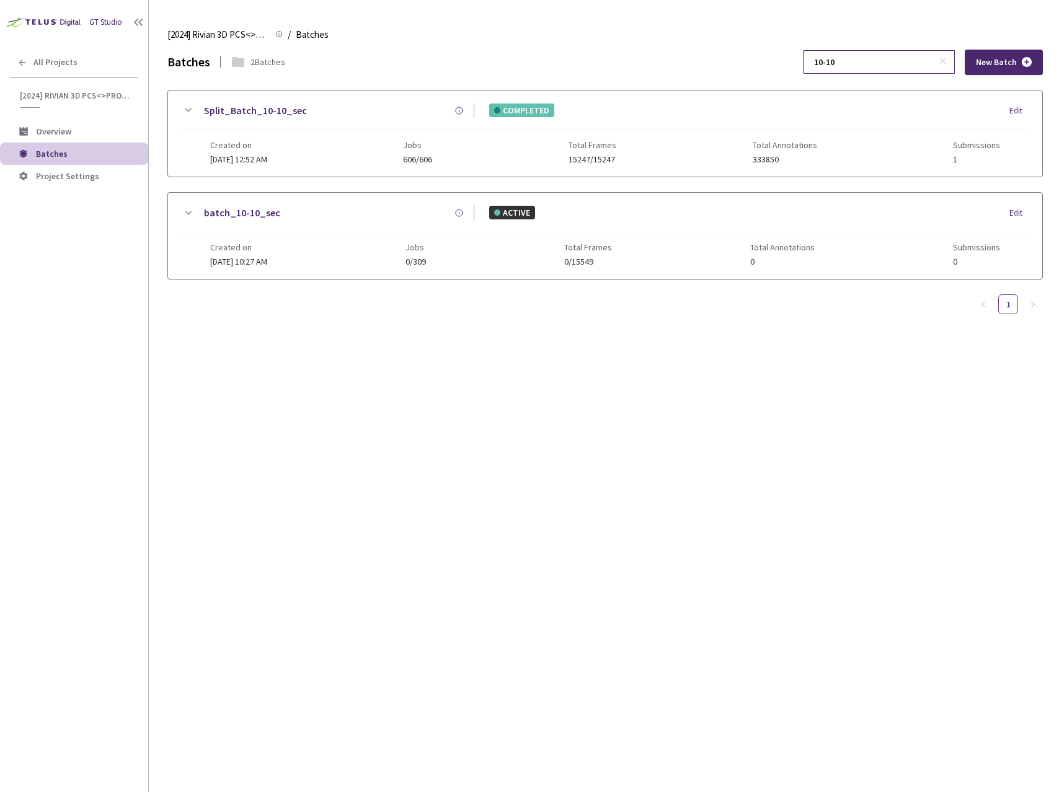
click at [910, 65] on input "10-10" at bounding box center [873, 62] width 132 height 22
click at [174, 101] on div "Split_Batch_11-7_sec ACTIVE Edit Created on 23 Sep, 2024 at 12:53 AM Jobs 0/240…" at bounding box center [605, 134] width 874 height 86
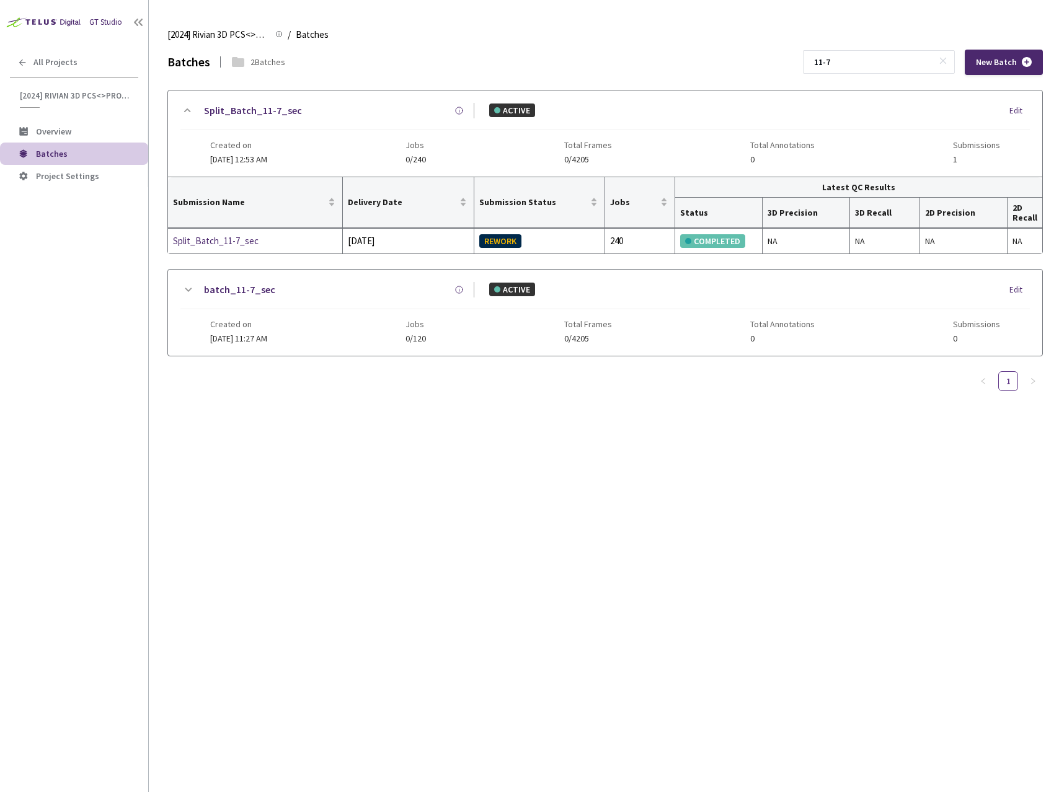
click at [174, 101] on div "Split_Batch_11-7_sec ACTIVE Edit Created on 23 Sep, 2024 at 12:53 AM Jobs 0/240…" at bounding box center [605, 134] width 874 height 86
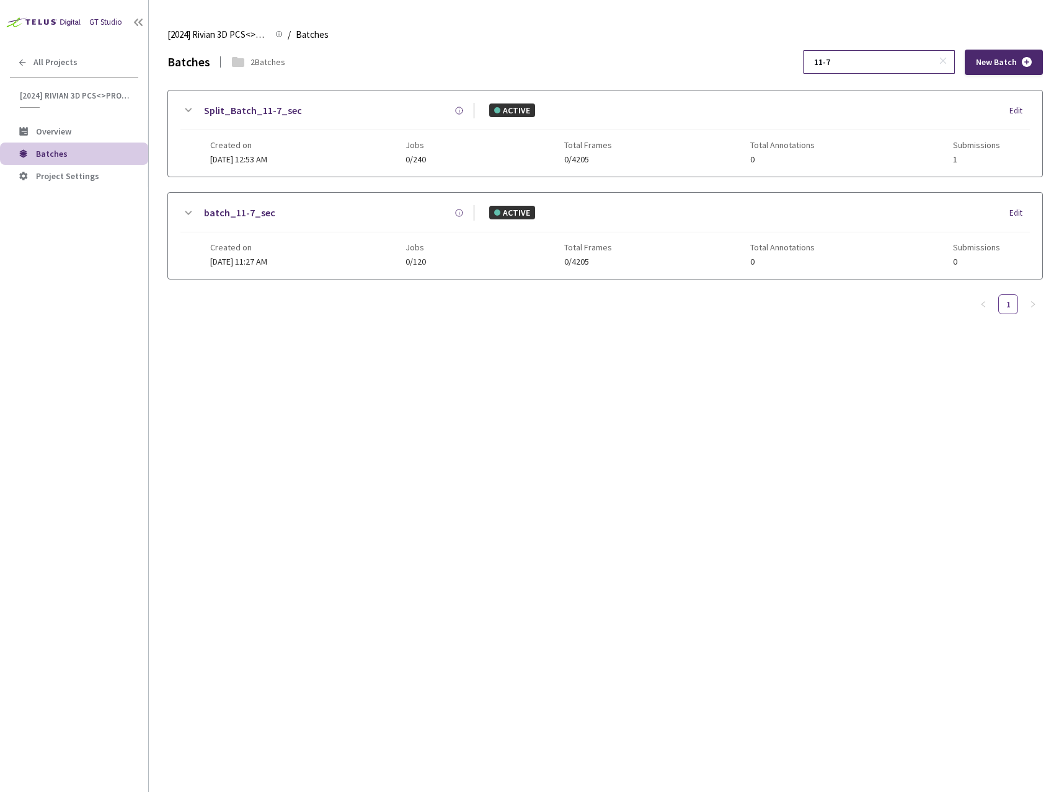
click at [905, 69] on input "11-7" at bounding box center [873, 62] width 132 height 22
click at [417, 350] on div "Batches 2 Batches 11-10 New Batch Split_Batch_11-10_sec ACTIVE Edit Created on …" at bounding box center [605, 421] width 876 height 743
click at [185, 112] on icon at bounding box center [187, 110] width 15 height 15
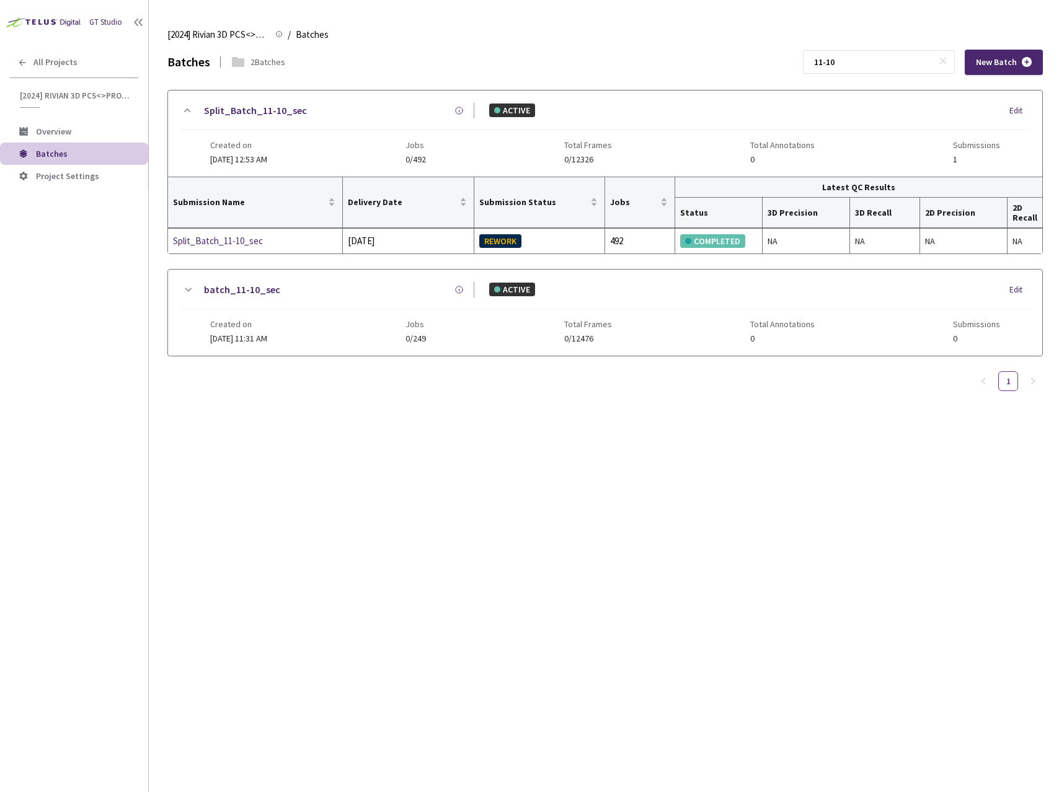
click at [185, 112] on icon at bounding box center [187, 110] width 15 height 15
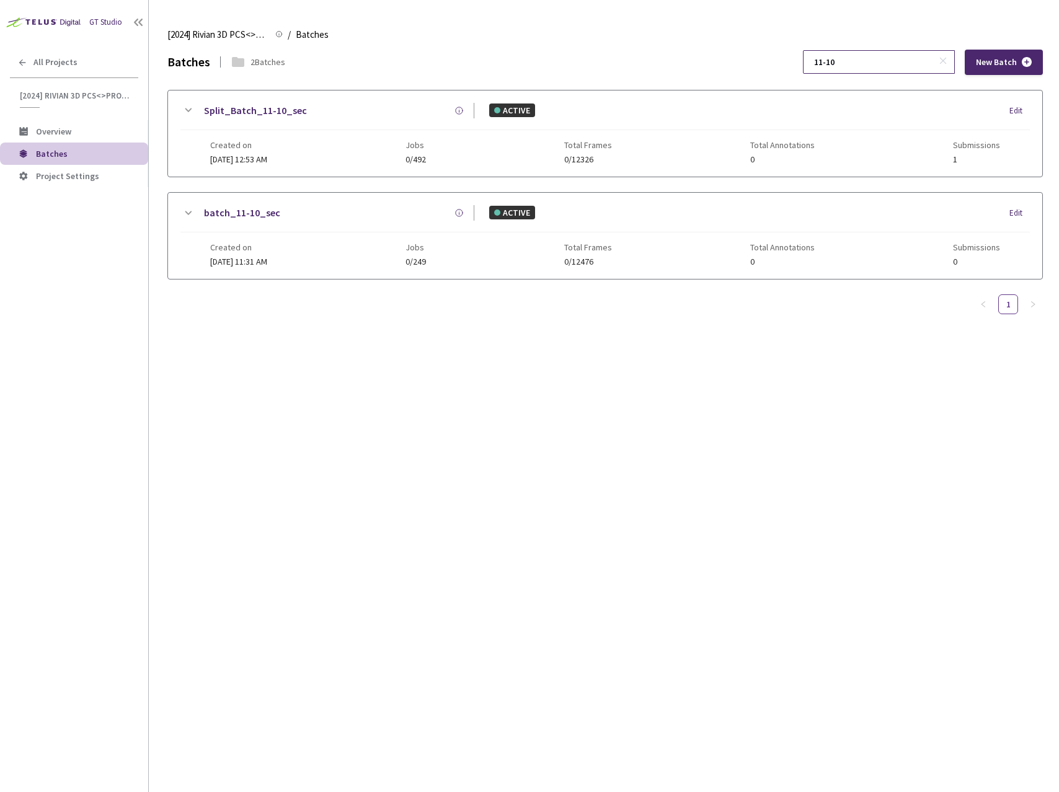
click at [866, 64] on input "11-10" at bounding box center [873, 62] width 132 height 22
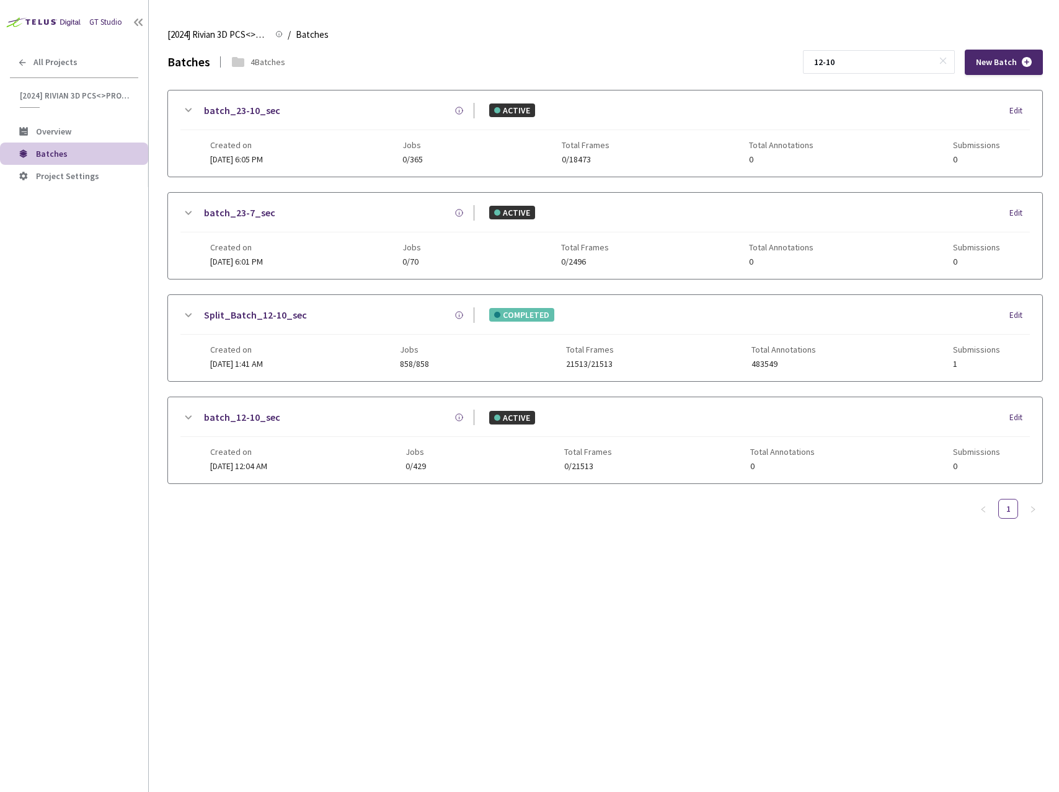
click at [188, 309] on icon at bounding box center [187, 315] width 15 height 15
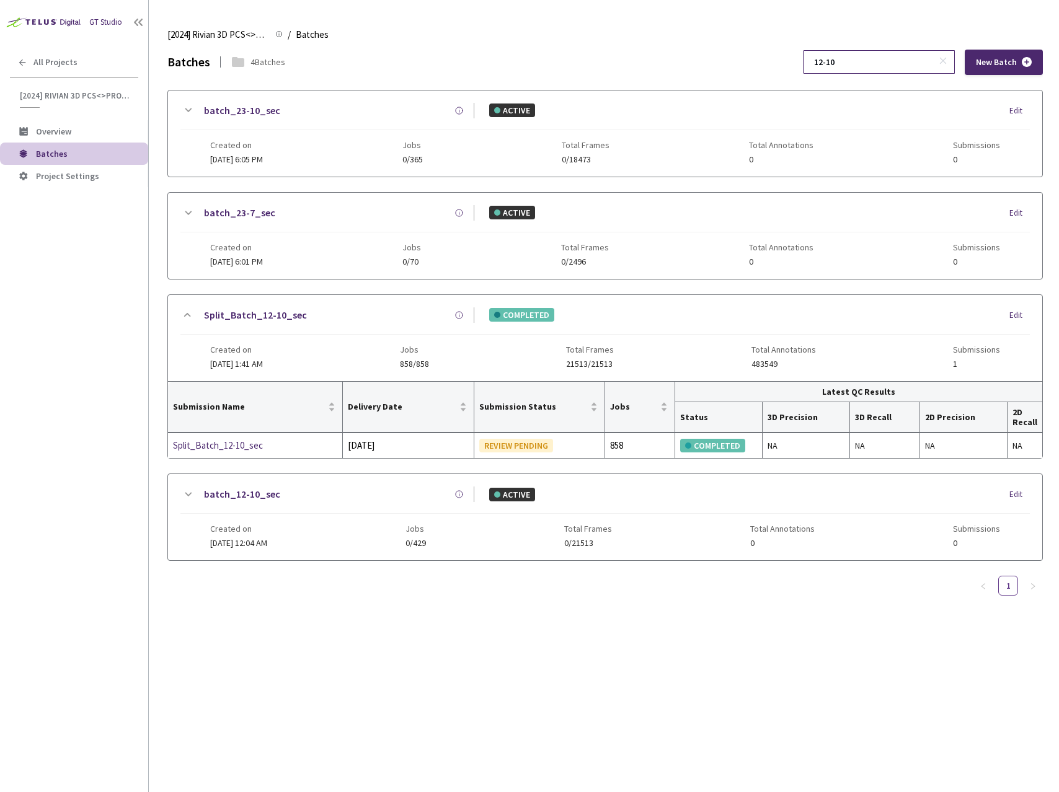
click at [884, 53] on input "12-10" at bounding box center [873, 62] width 132 height 22
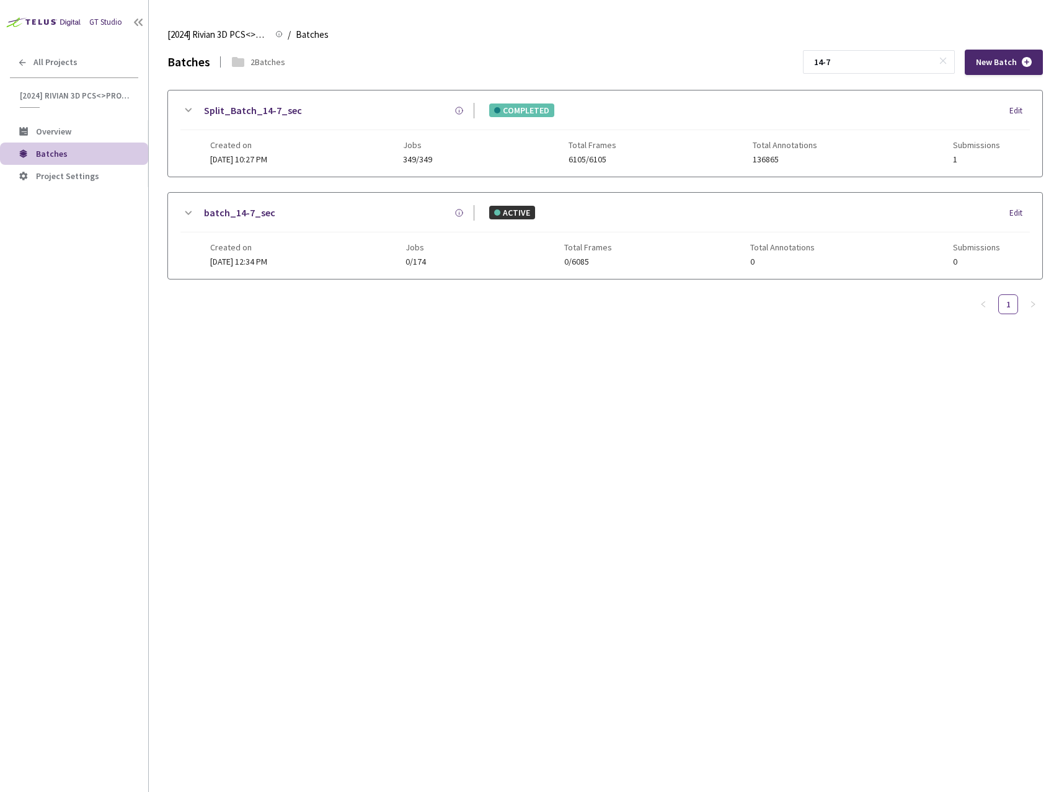
click at [187, 115] on icon at bounding box center [187, 110] width 15 height 15
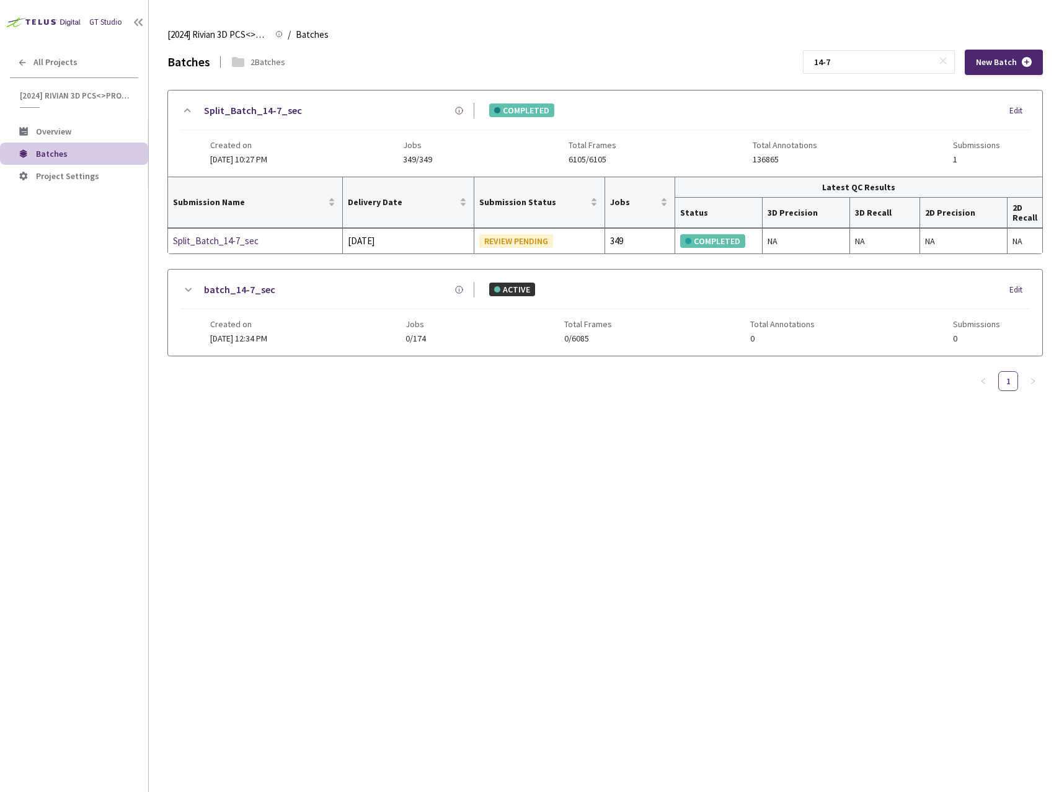
click at [394, 463] on div "Batches 2 Batches 14-7 New Batch Split_Batch_14-7_sec COMPLETED Edit Created on…" at bounding box center [605, 421] width 876 height 743
click at [889, 64] on input "14-7" at bounding box center [873, 62] width 132 height 22
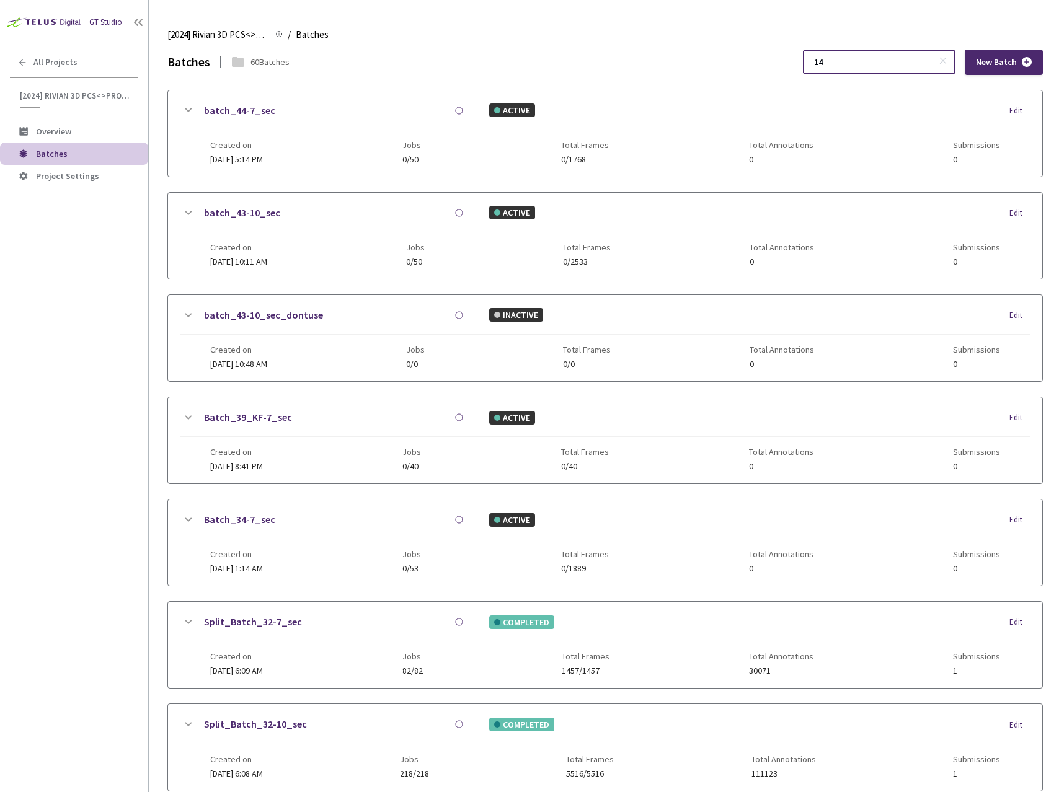
type input "1"
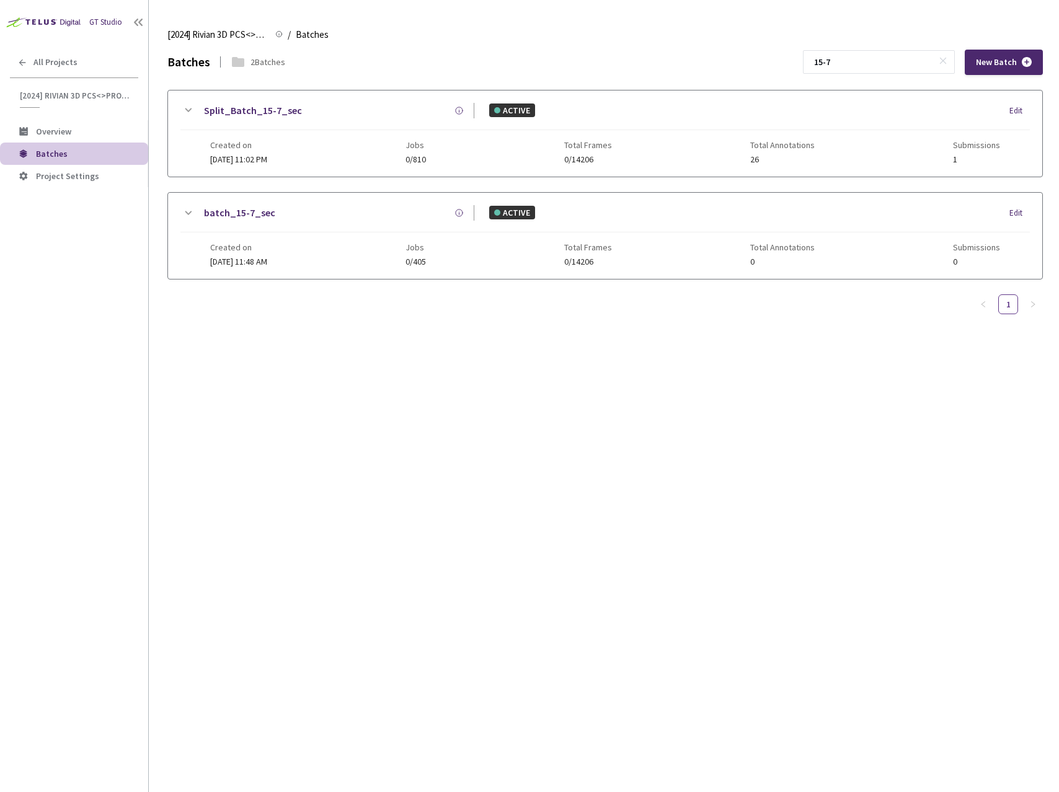
click at [189, 110] on icon at bounding box center [188, 111] width 7 height 4
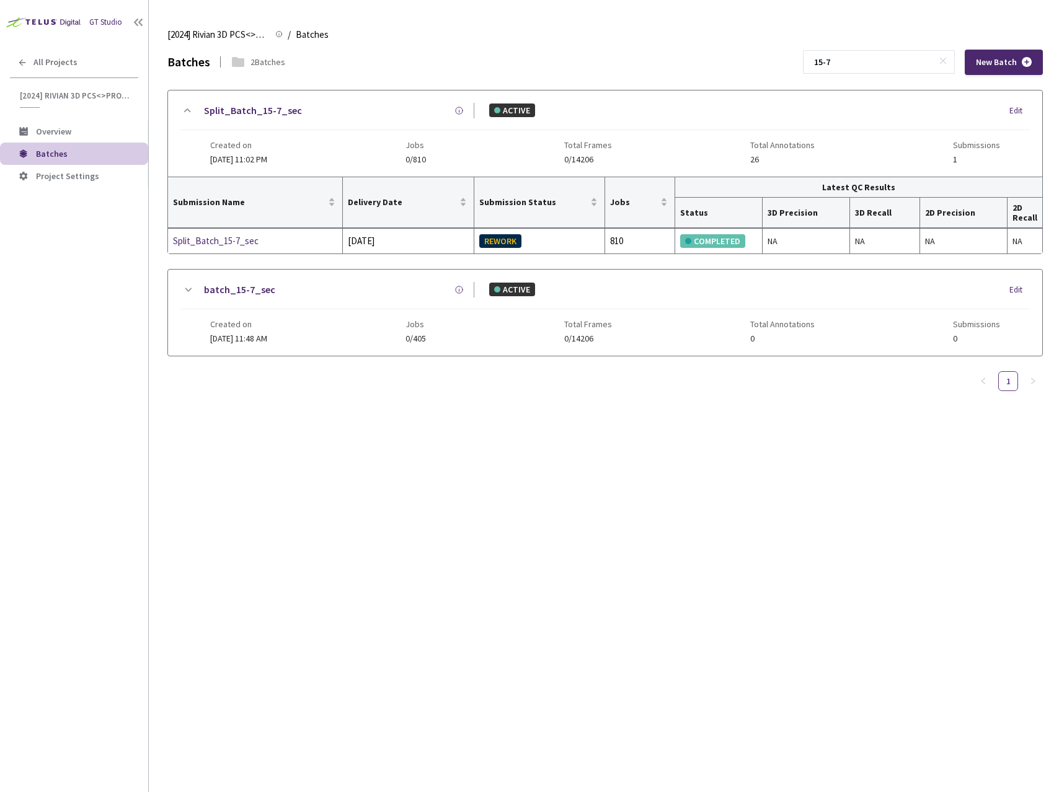
click at [189, 110] on icon at bounding box center [187, 111] width 7 height 4
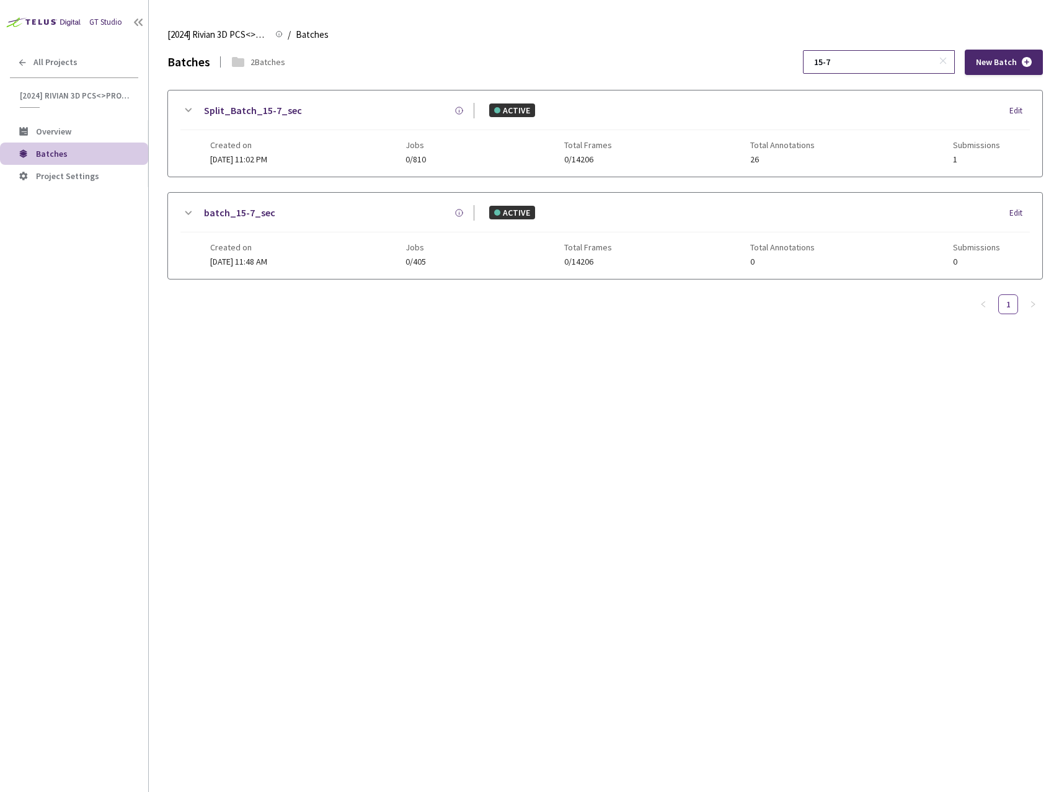
click at [897, 64] on input "15-7" at bounding box center [873, 62] width 132 height 22
click at [195, 105] on div "Split_Batch_15-10_sec" at bounding box center [334, 111] width 279 height 16
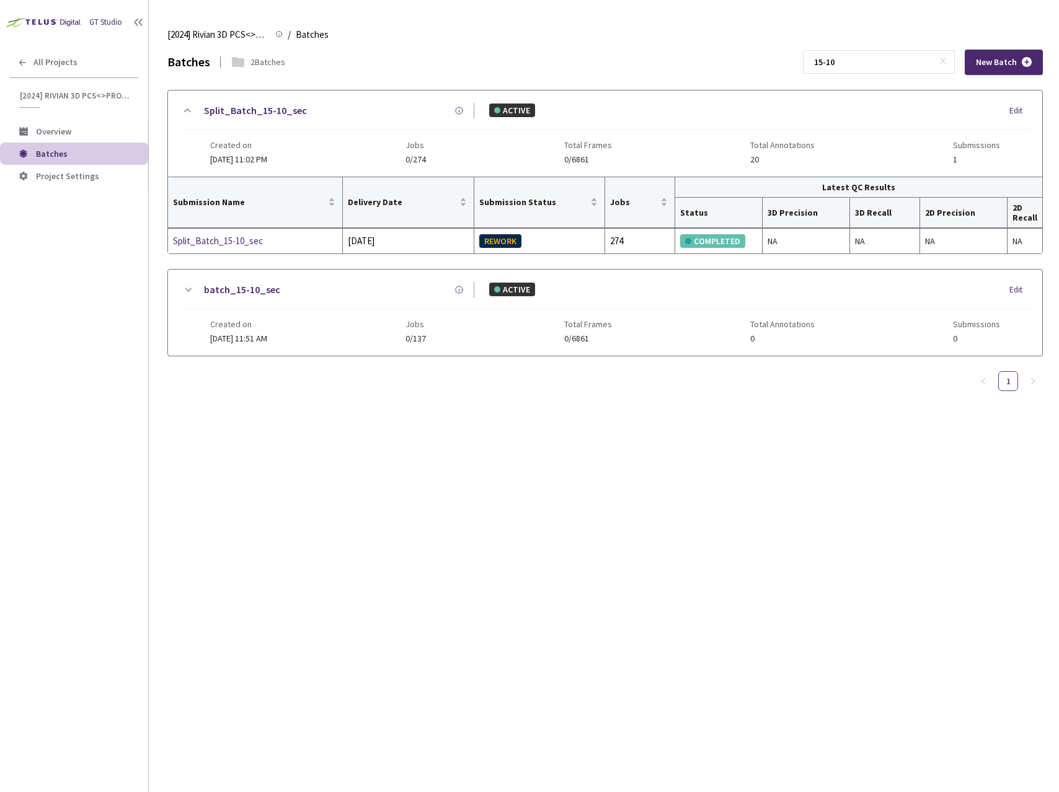
click at [195, 105] on icon at bounding box center [187, 110] width 15 height 15
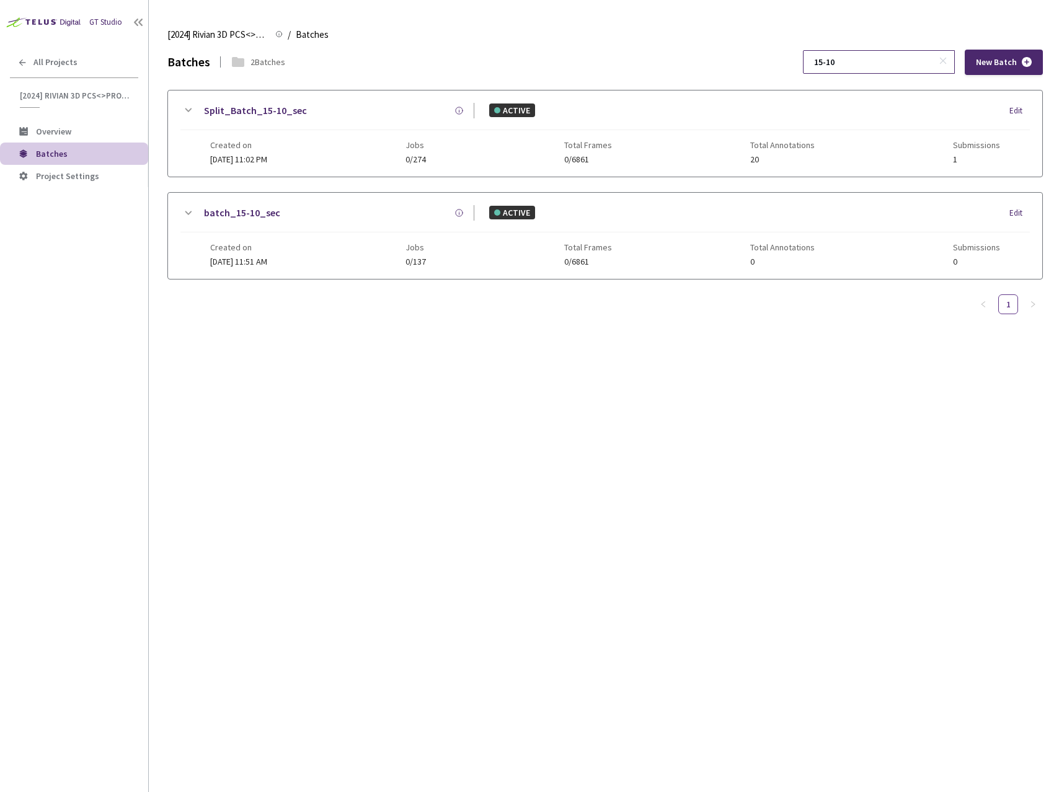
click at [897, 50] on div "15-10 New Batch" at bounding box center [923, 62] width 240 height 25
click at [896, 60] on input "15-10" at bounding box center [873, 62] width 132 height 22
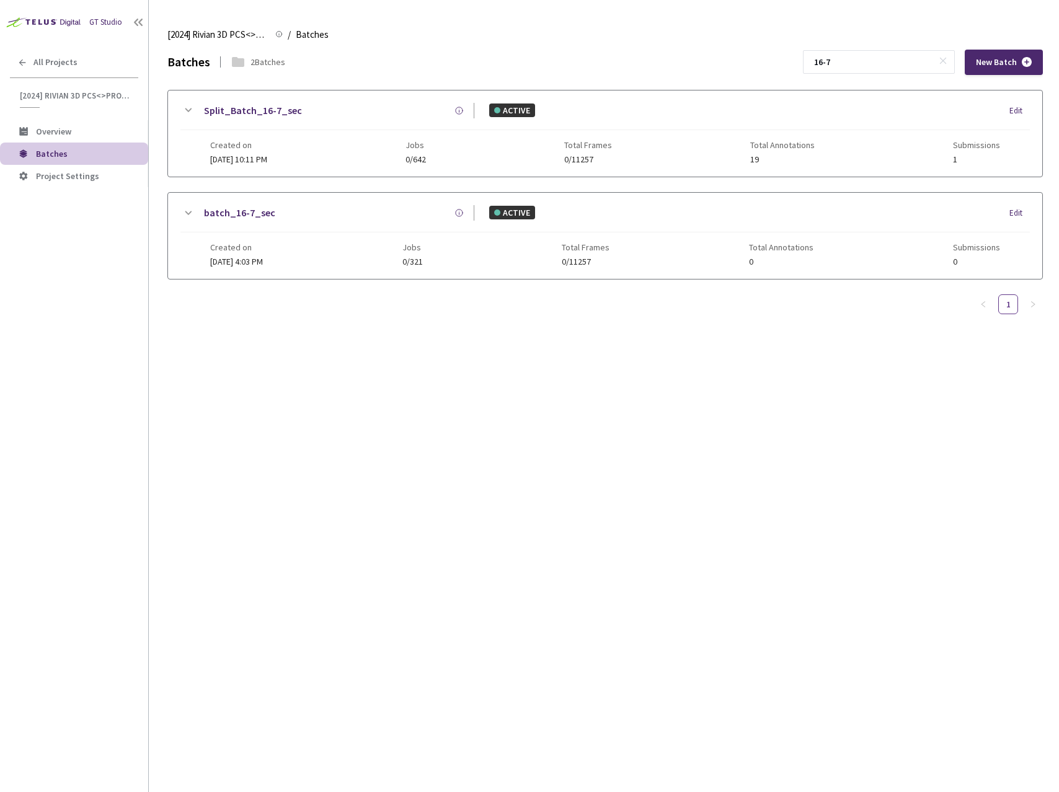
click at [185, 110] on icon at bounding box center [187, 110] width 15 height 15
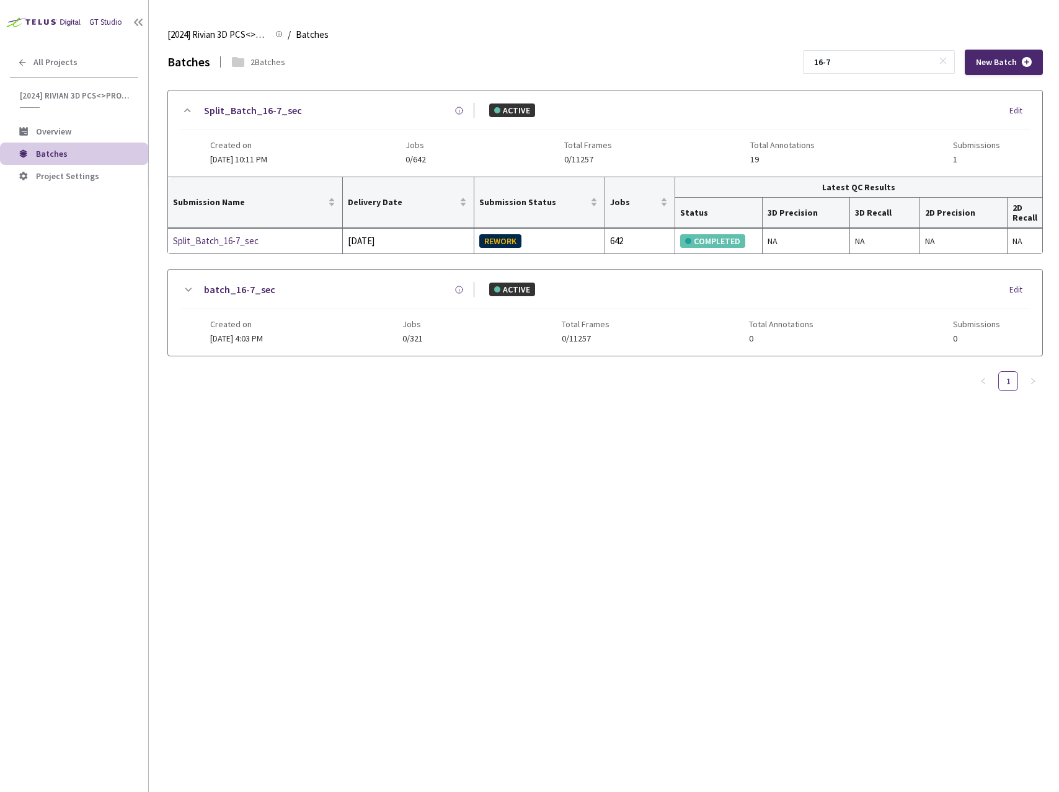
click at [185, 110] on icon at bounding box center [187, 110] width 15 height 15
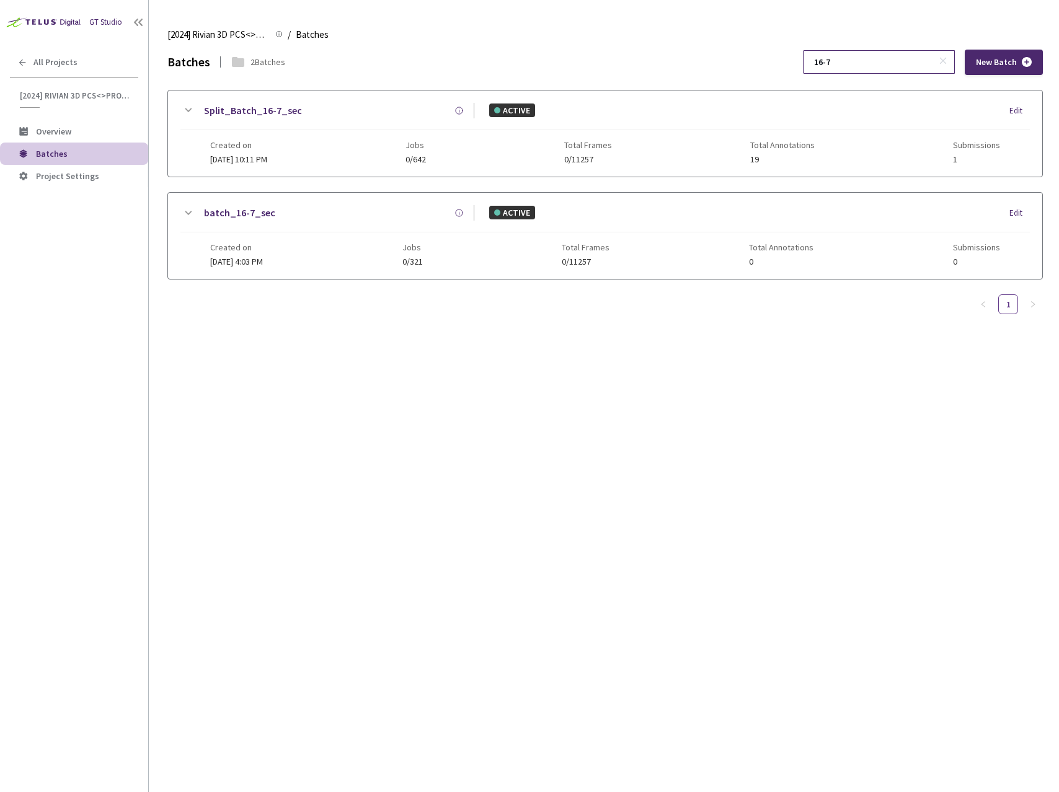
click at [885, 60] on input "16-7" at bounding box center [873, 62] width 132 height 22
click at [177, 105] on div "Split_Batch_19-7_sec COMPLETED Edit Created on 24 Nov, 2024 at 10:20 PM Jobs 31…" at bounding box center [605, 134] width 874 height 86
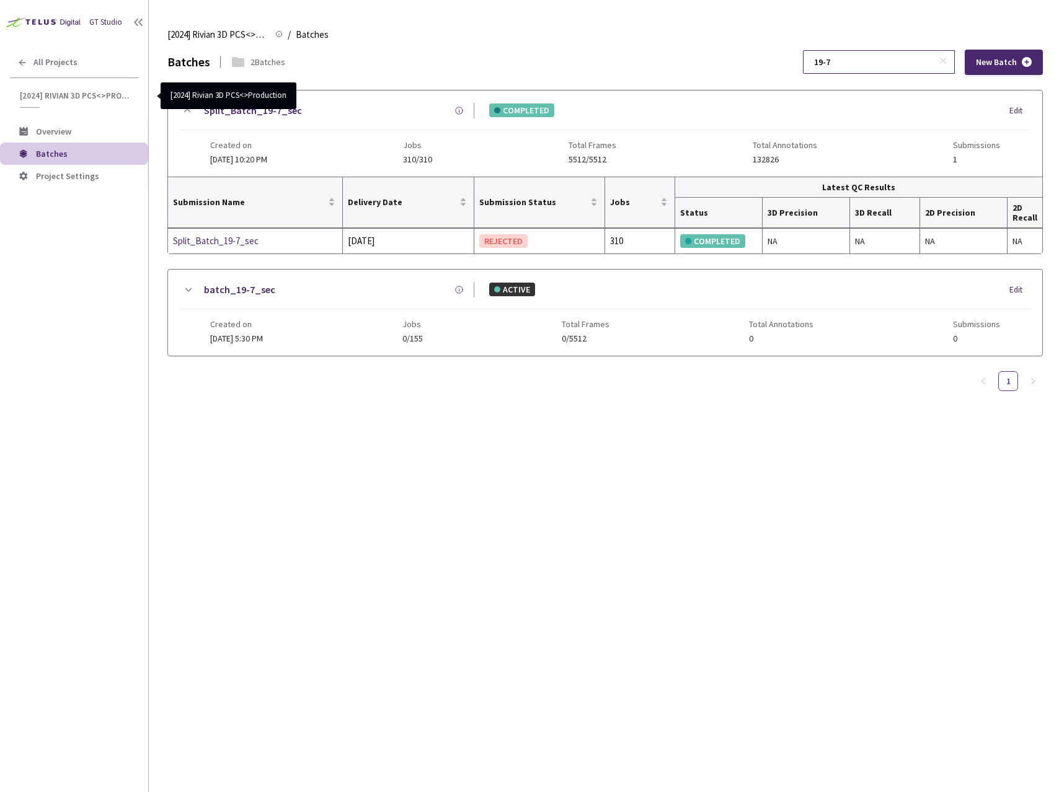
click at [864, 65] on input "19-7" at bounding box center [873, 62] width 132 height 22
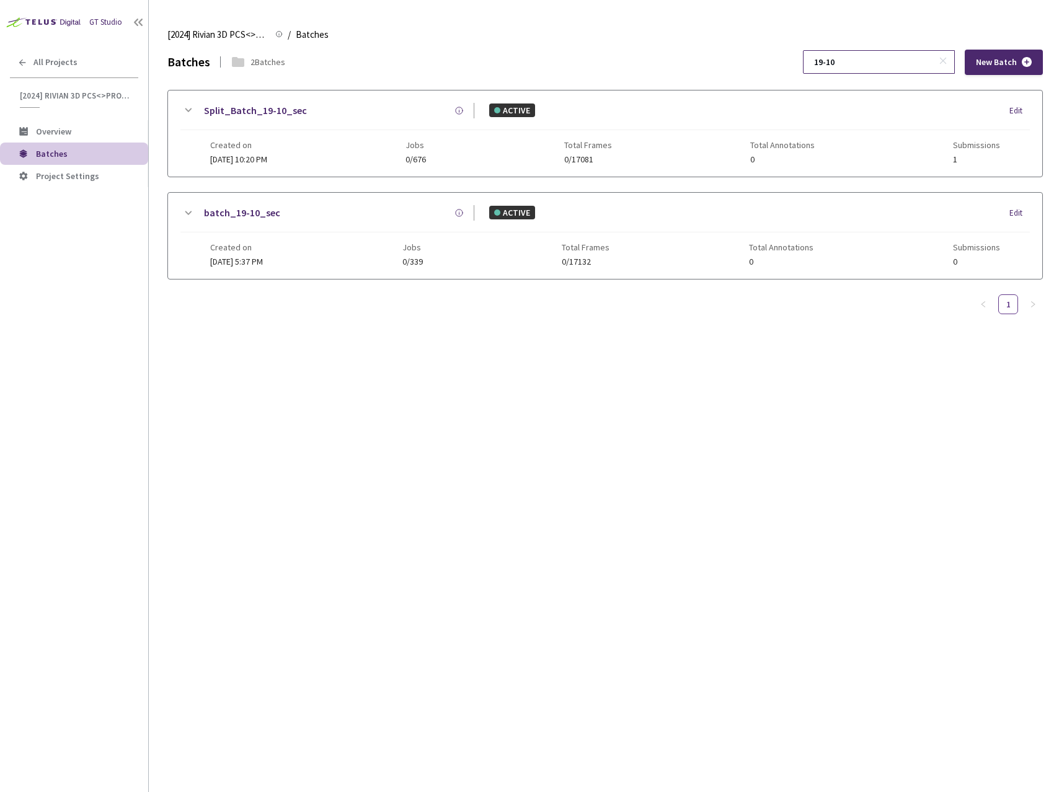
click at [871, 61] on input "19-10" at bounding box center [873, 62] width 132 height 22
click at [900, 64] on input "20-7" at bounding box center [873, 62] width 132 height 22
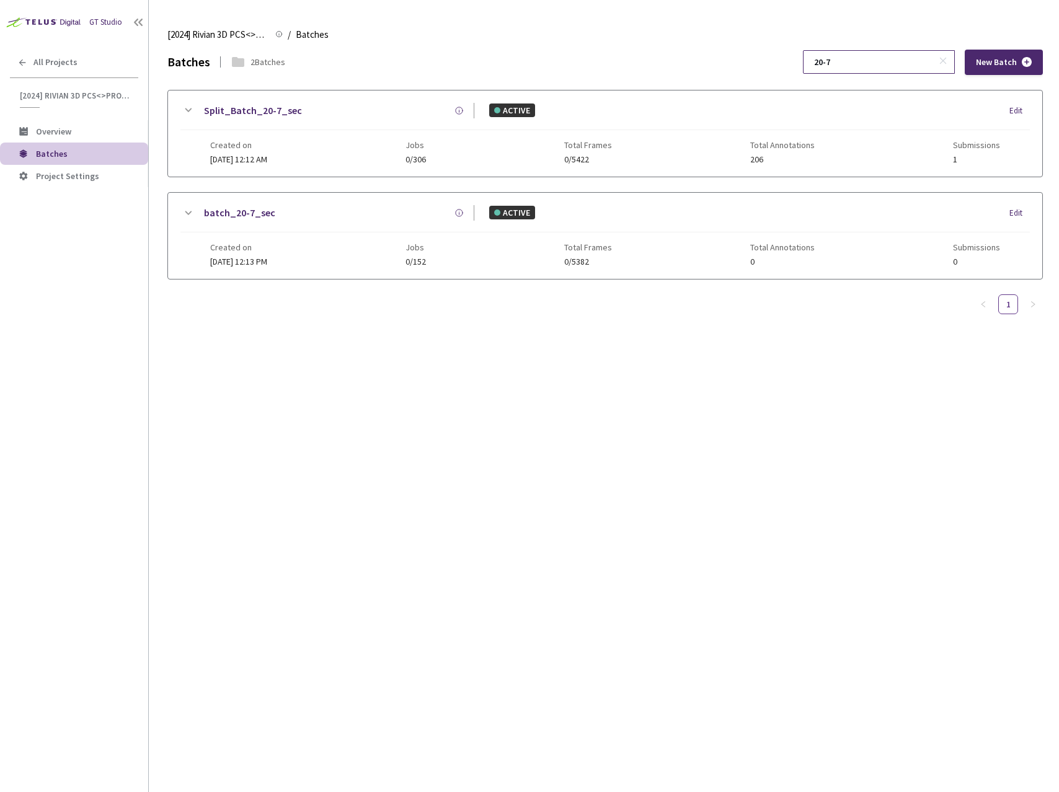
click at [900, 64] on input "20-7" at bounding box center [873, 62] width 132 height 22
click at [865, 62] on input "22-7" at bounding box center [873, 62] width 132 height 22
type input "44-1"
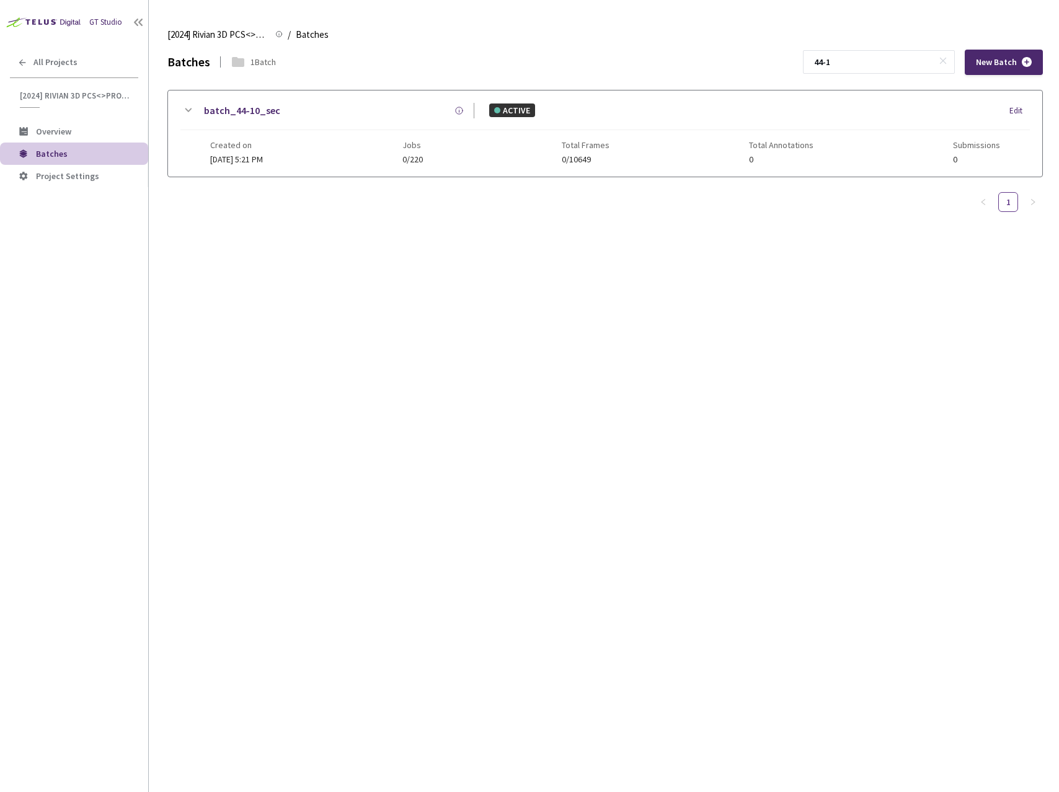
click at [439, 292] on div "Batches 1 Batch 44-1 New Batch batch_44-10_sec ACTIVE Edit Created on 25 Apr, 2…" at bounding box center [605, 421] width 876 height 743
click at [74, 57] on span "All Projects" at bounding box center [55, 62] width 44 height 11
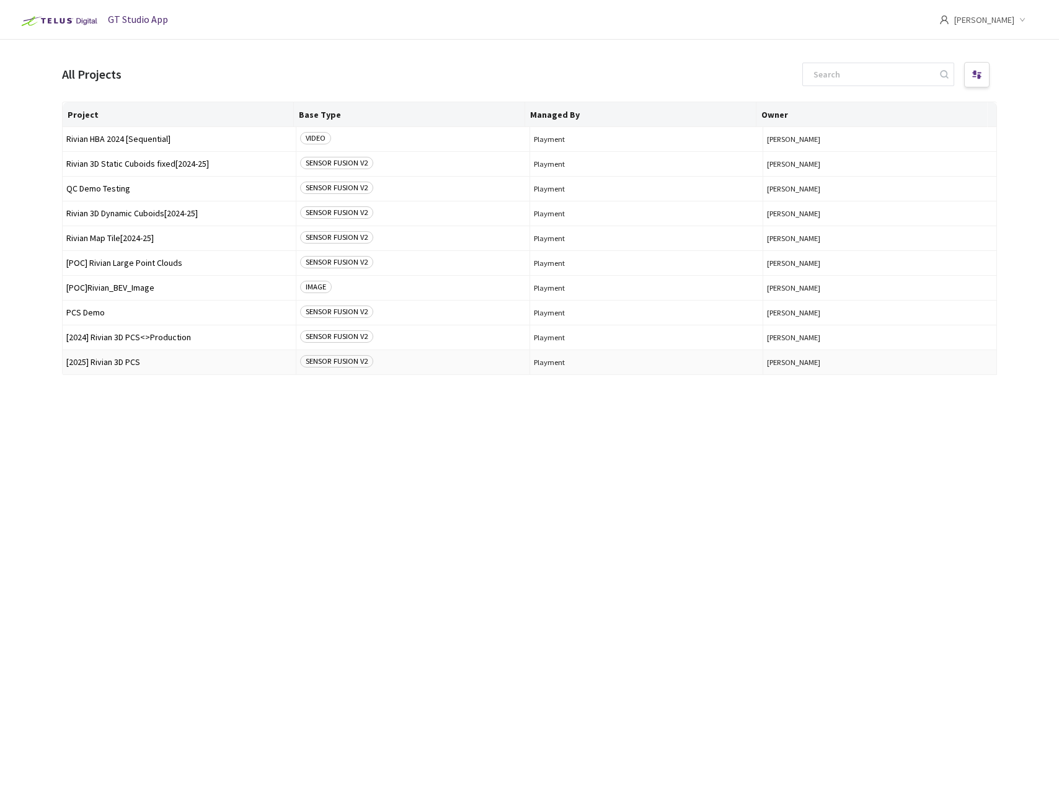
click at [118, 365] on span "[2025] Rivian 3D PCS" at bounding box center [179, 362] width 226 height 9
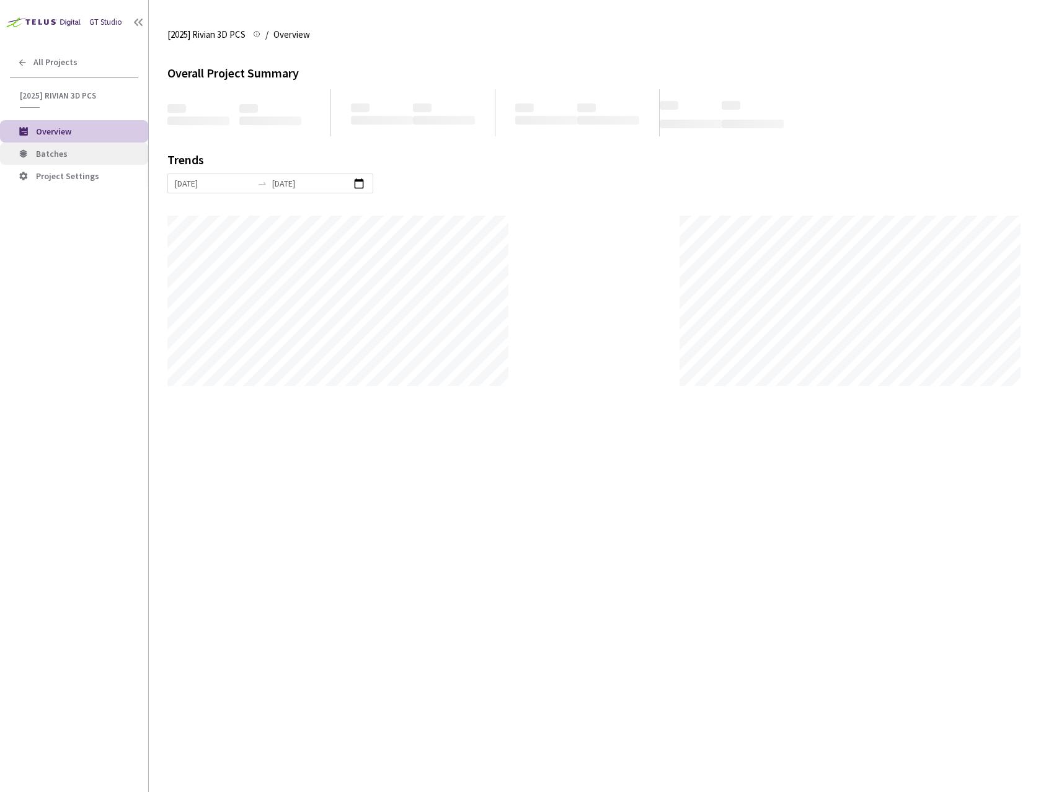
click at [78, 150] on span "Batches" at bounding box center [87, 154] width 102 height 11
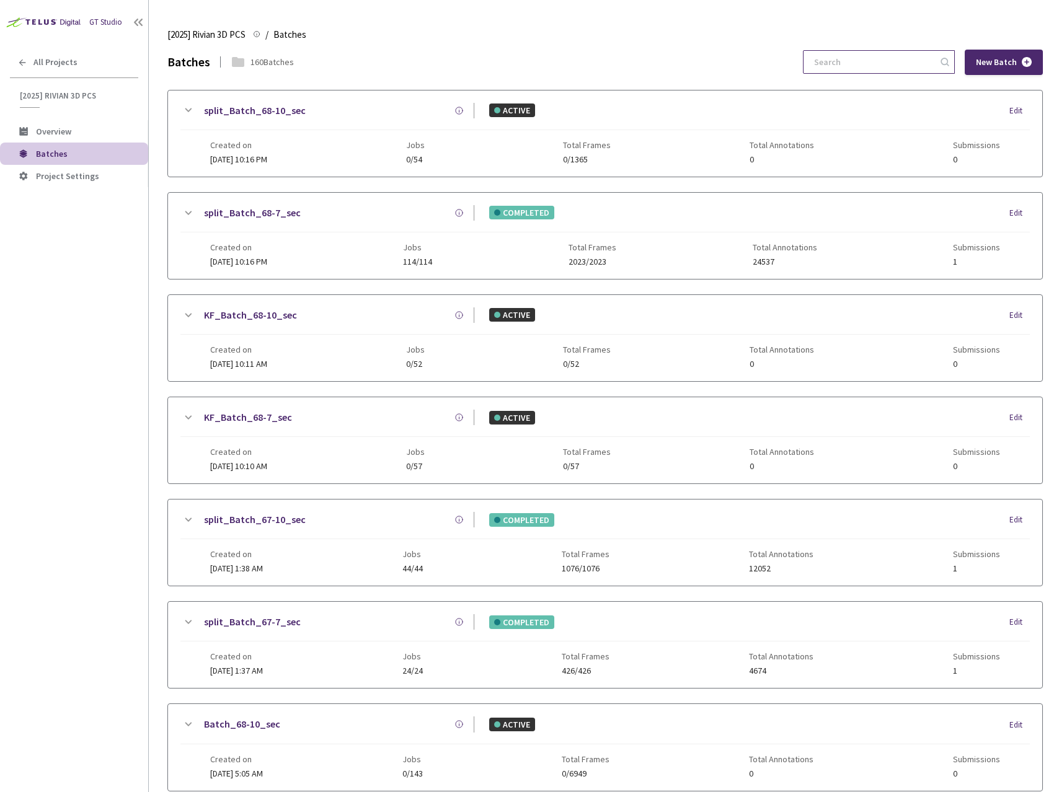
click at [892, 60] on input at bounding box center [873, 62] width 132 height 22
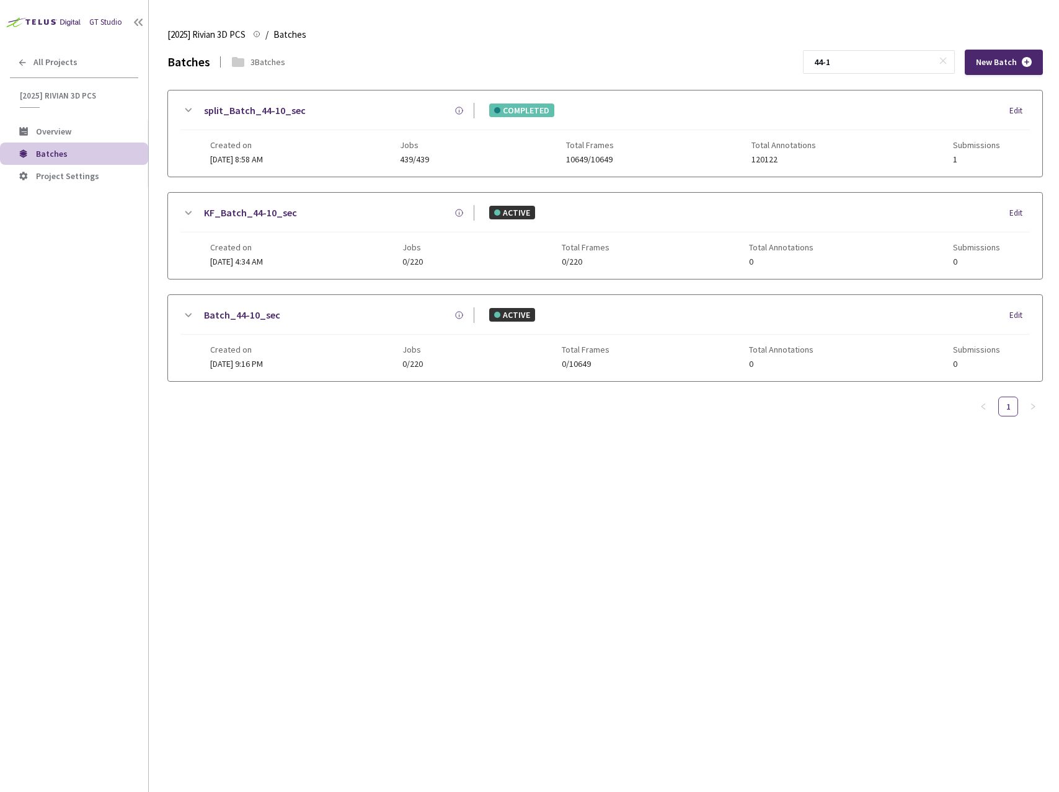
click at [183, 103] on icon at bounding box center [187, 110] width 15 height 15
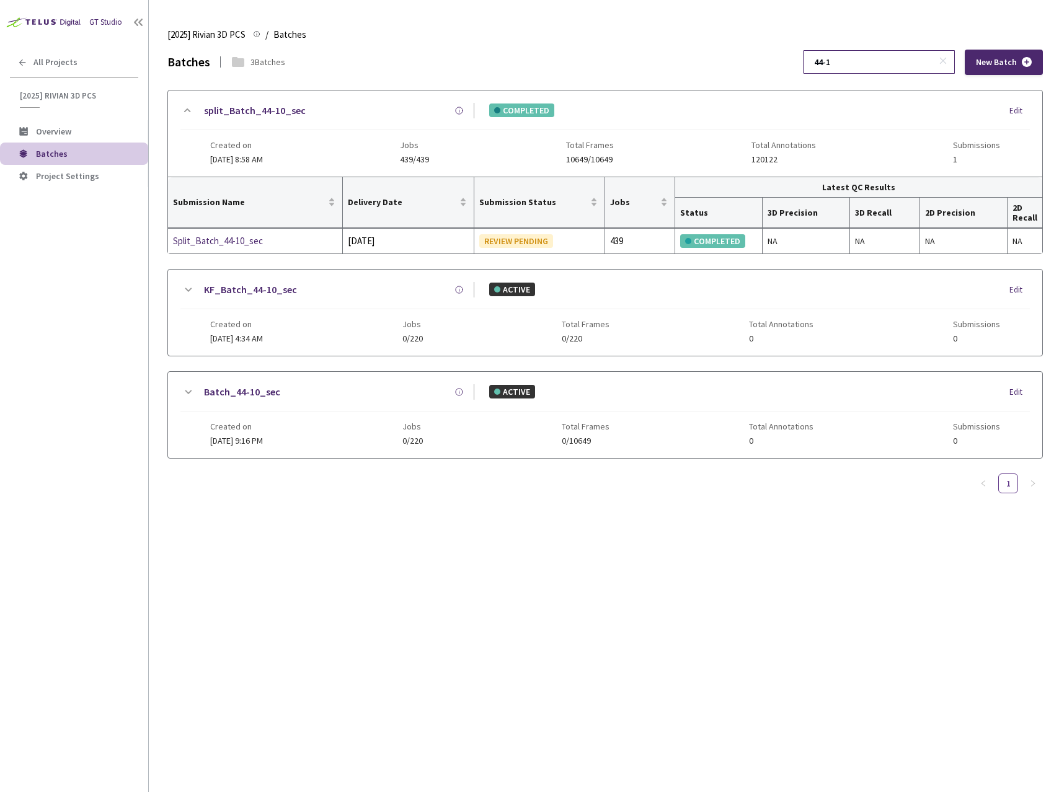
click at [887, 69] on input "44-1" at bounding box center [873, 62] width 132 height 22
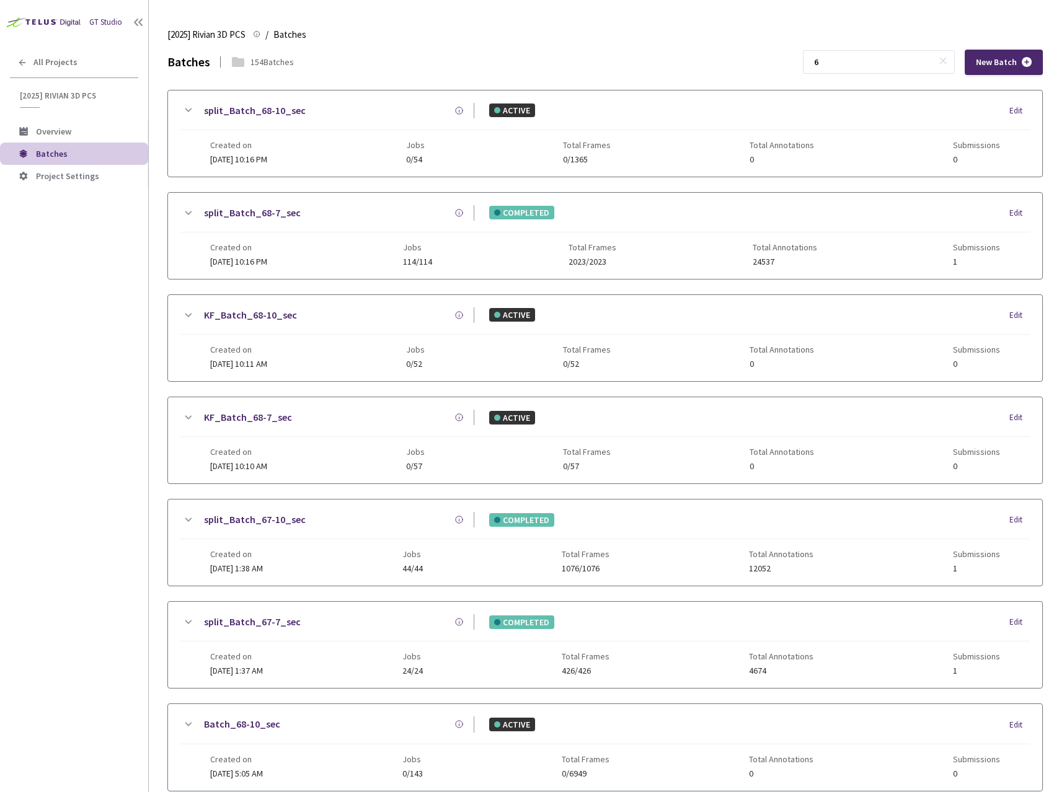
type input "6"
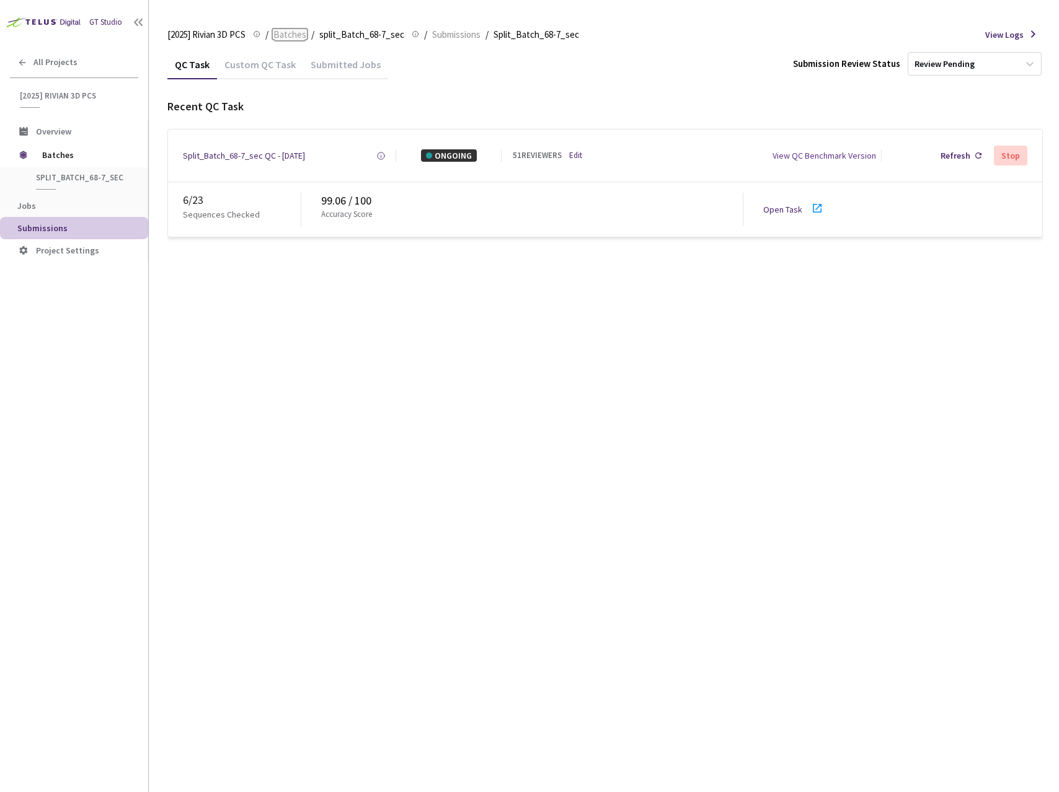
click at [306, 32] on link "Batches" at bounding box center [290, 34] width 38 height 14
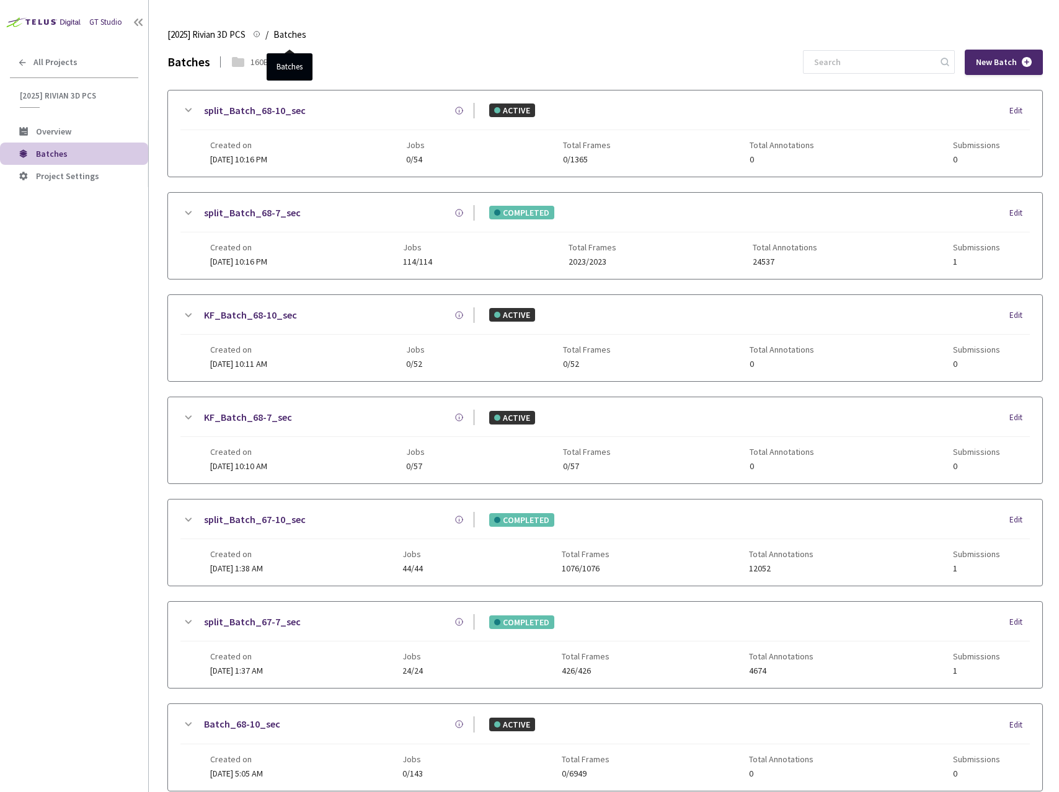
scroll to position [156, 0]
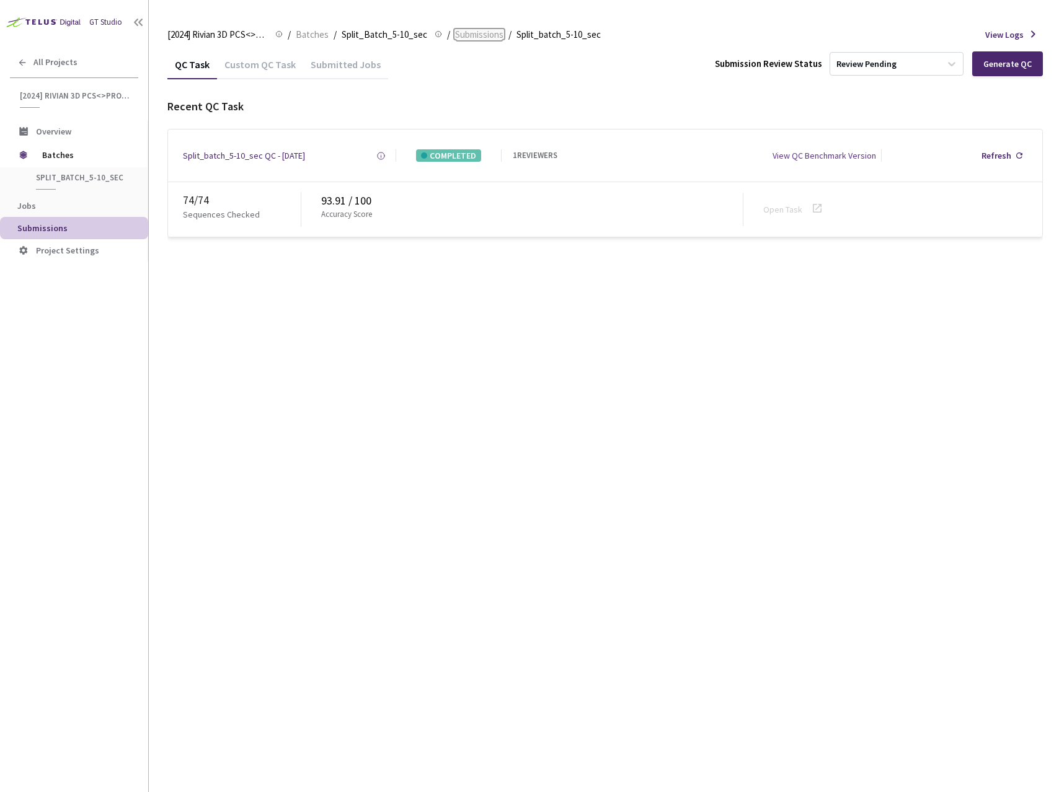
click at [469, 36] on span "Submissions" at bounding box center [479, 34] width 48 height 15
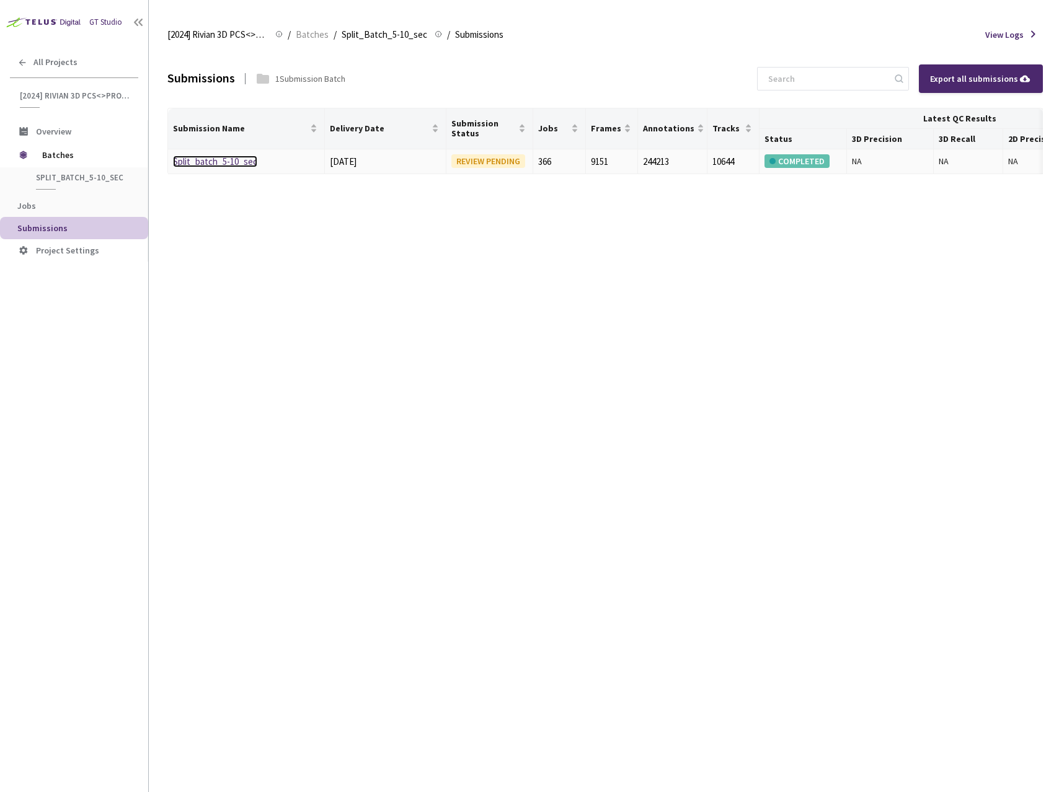
click at [226, 164] on link "Split_batch_5-10_sec" at bounding box center [215, 162] width 84 height 12
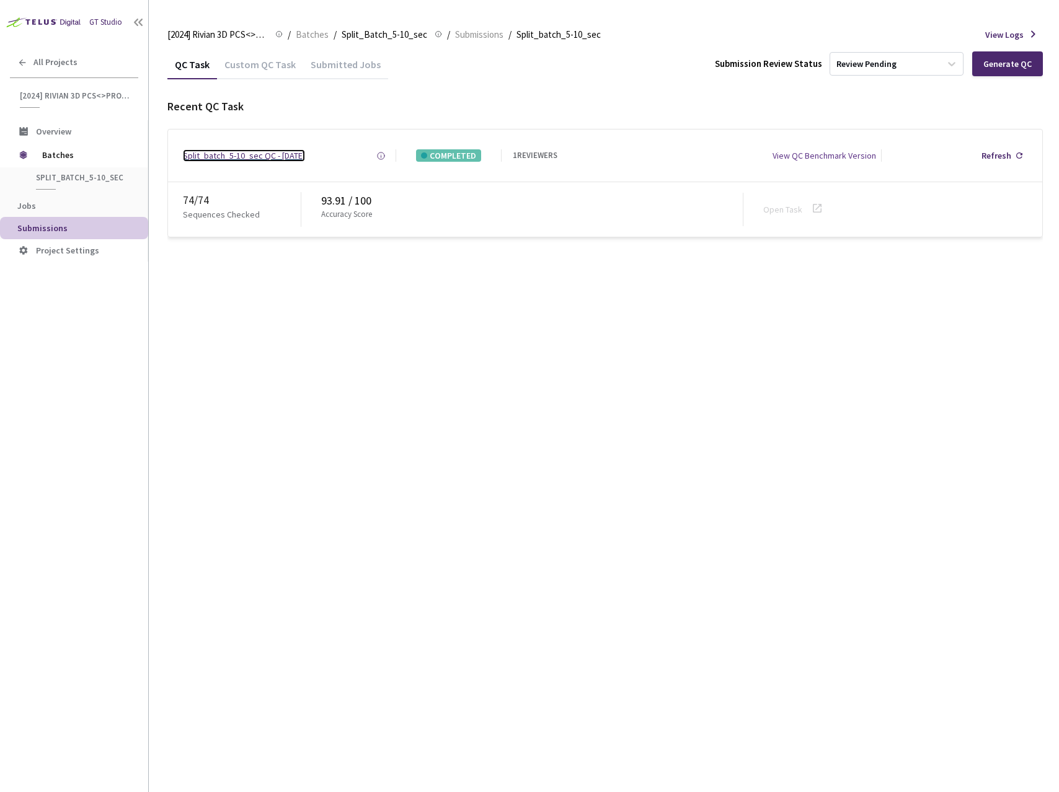
click at [226, 157] on div "Split_batch_5-10_sec QC - 28 Jul, 2025" at bounding box center [244, 155] width 122 height 12
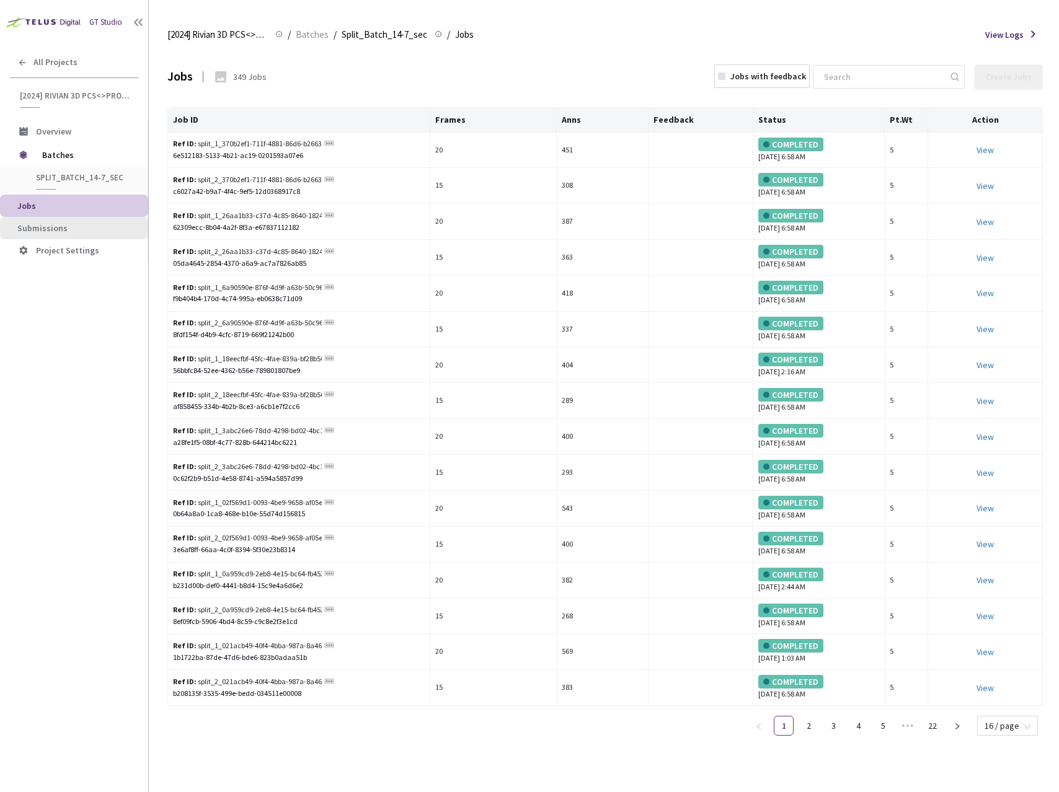
click at [63, 229] on span "Submissions" at bounding box center [42, 228] width 50 height 11
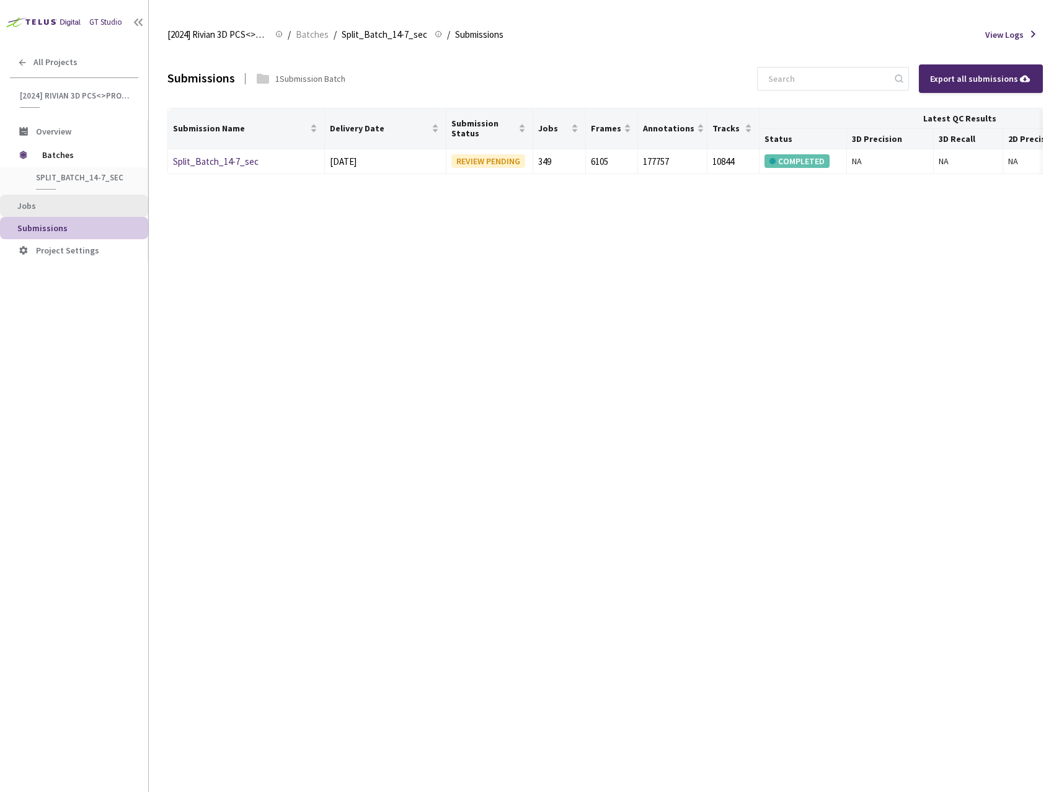
click at [40, 208] on span "Jobs" at bounding box center [77, 206] width 121 height 11
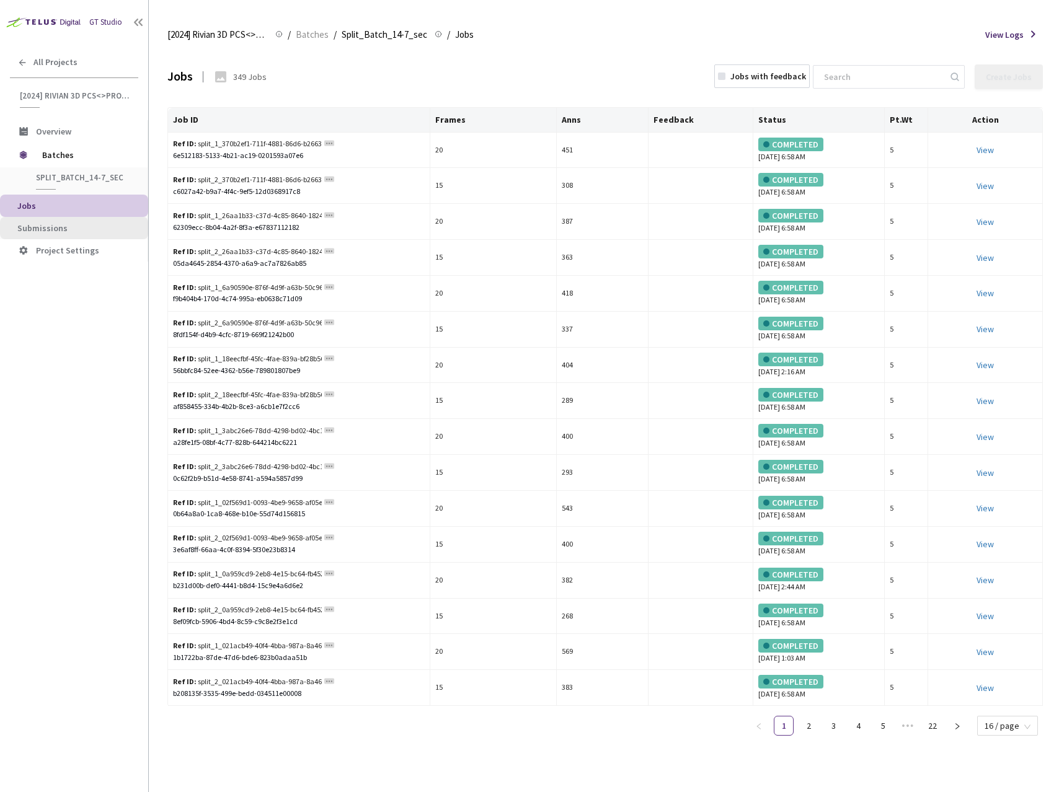
click at [41, 234] on li "Submissions" at bounding box center [74, 228] width 148 height 22
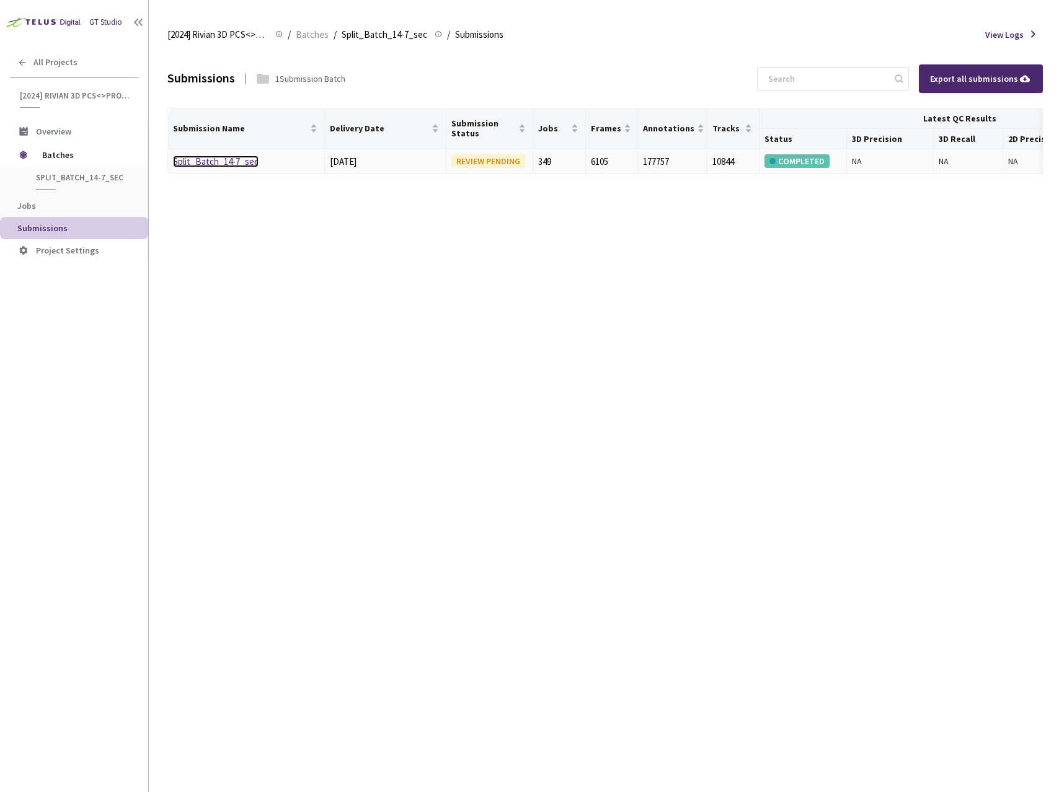
click at [225, 157] on link "Split_Batch_14-7_sec" at bounding box center [216, 162] width 86 height 12
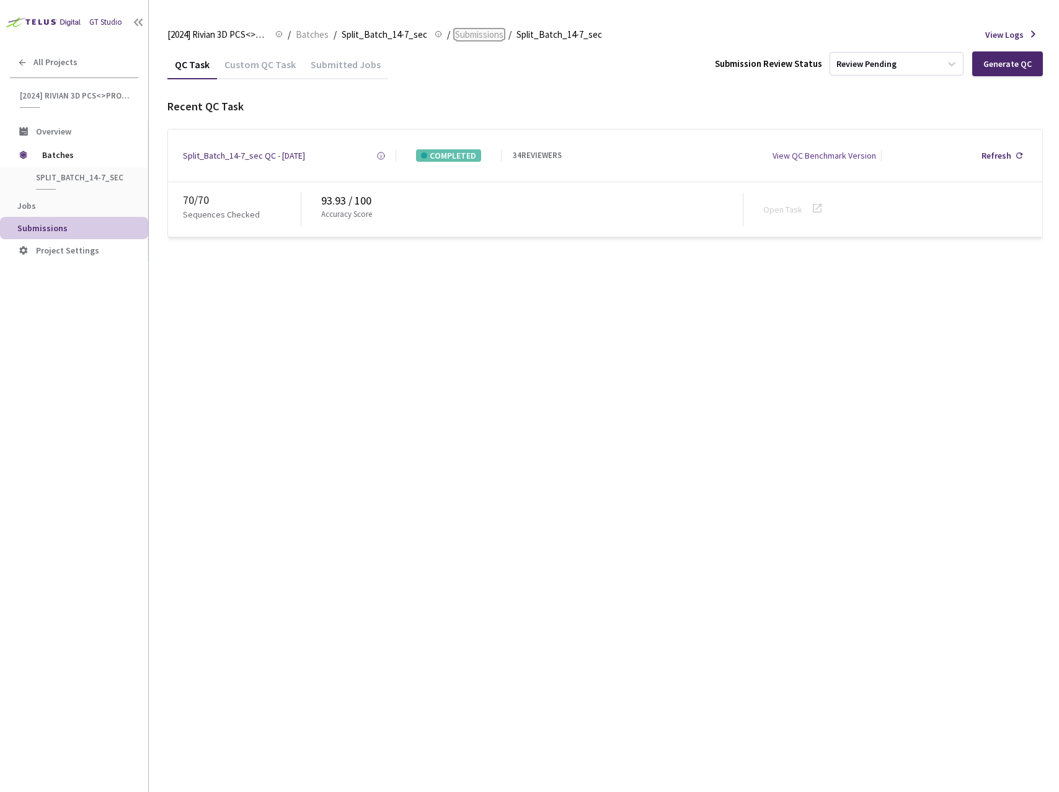
click at [482, 35] on span "Submissions" at bounding box center [479, 34] width 48 height 15
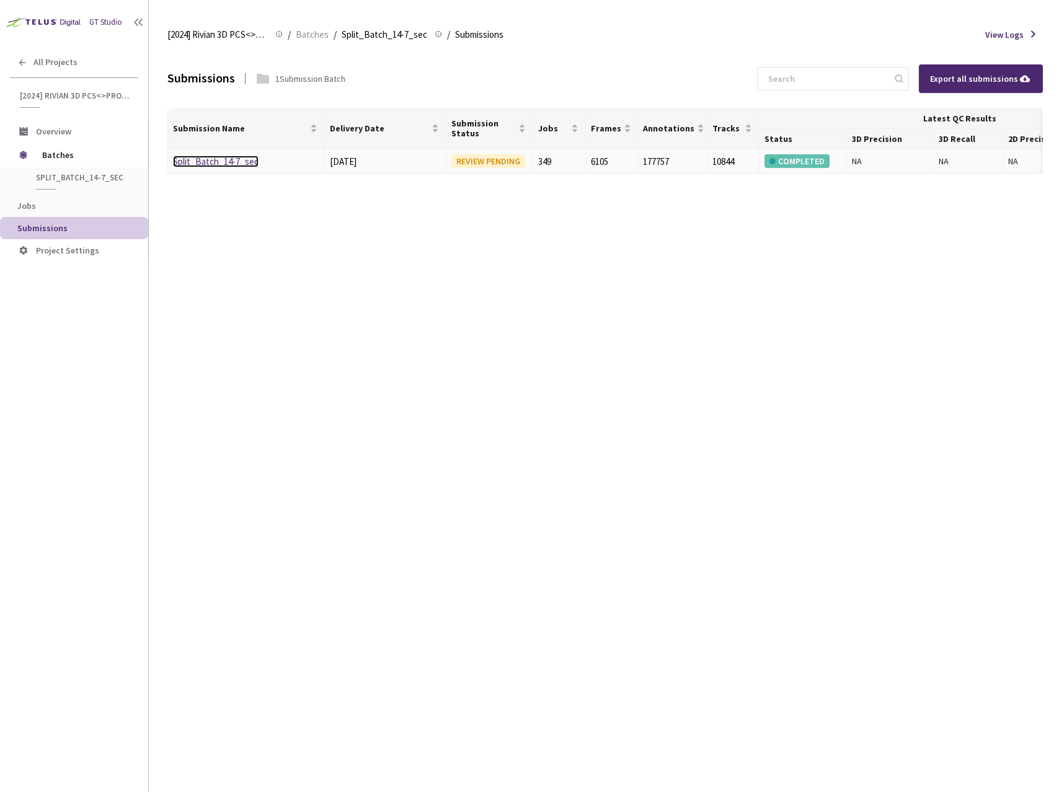
click at [229, 160] on link "Split_Batch_14-7_sec" at bounding box center [216, 162] width 86 height 12
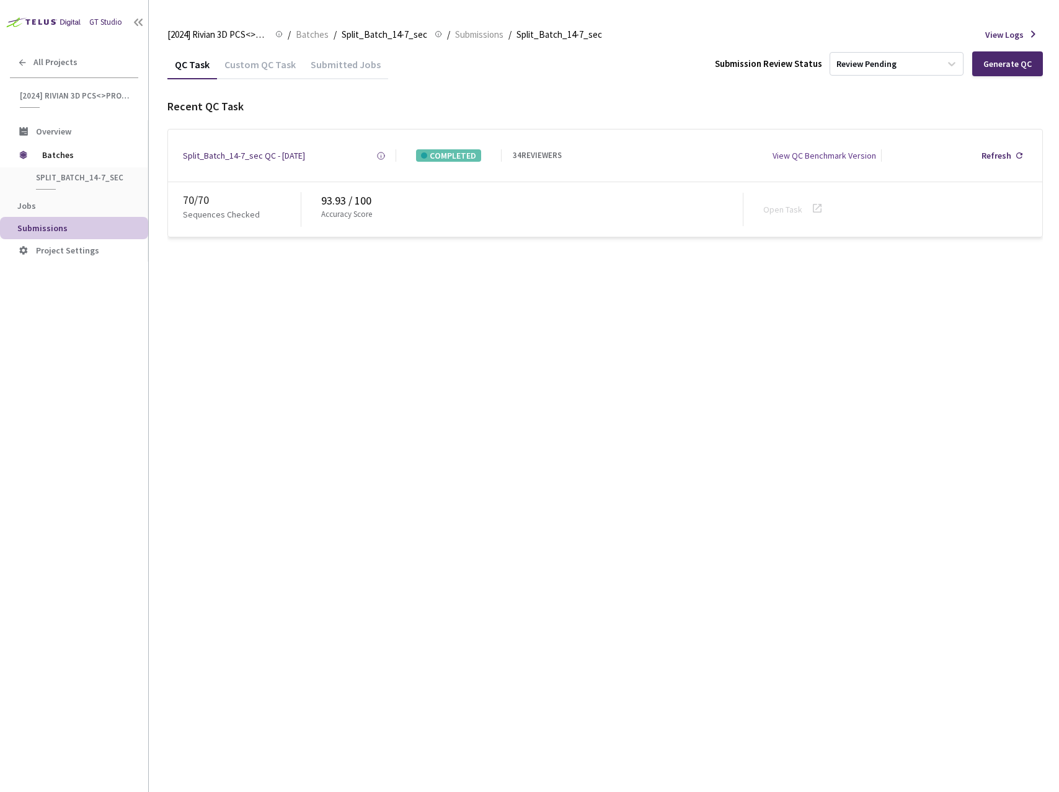
click at [269, 71] on div "Custom QC Task" at bounding box center [260, 68] width 86 height 21
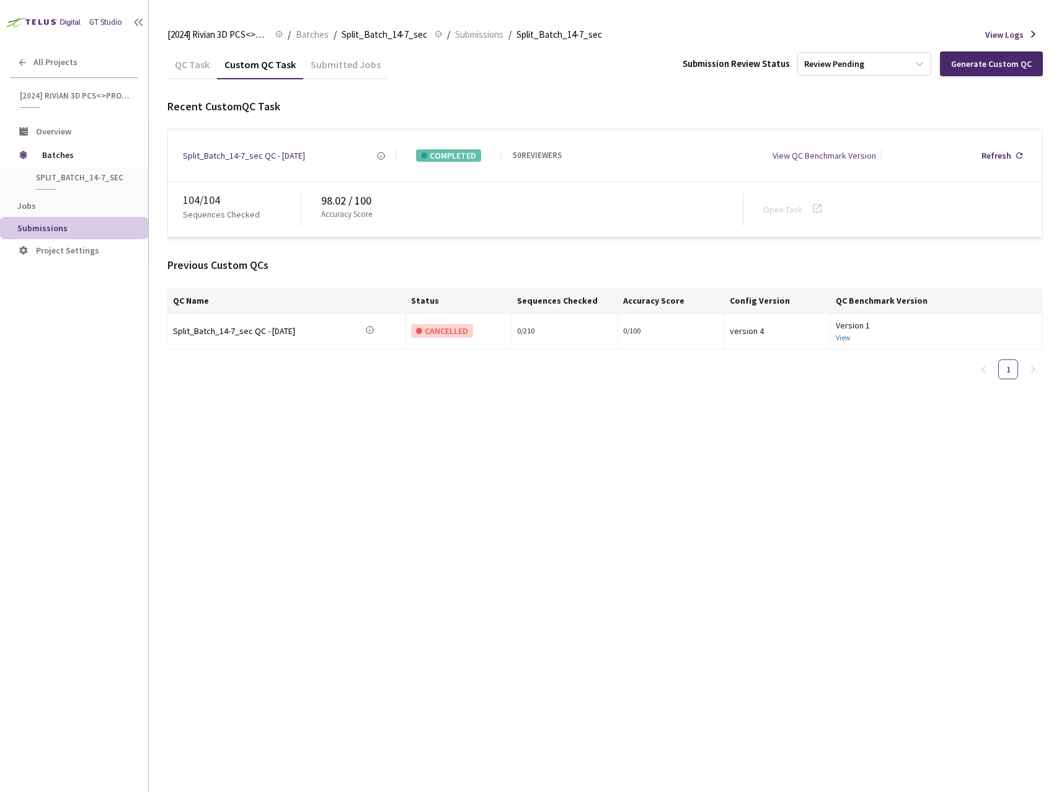
click at [187, 69] on div "QC Task" at bounding box center [192, 68] width 50 height 21
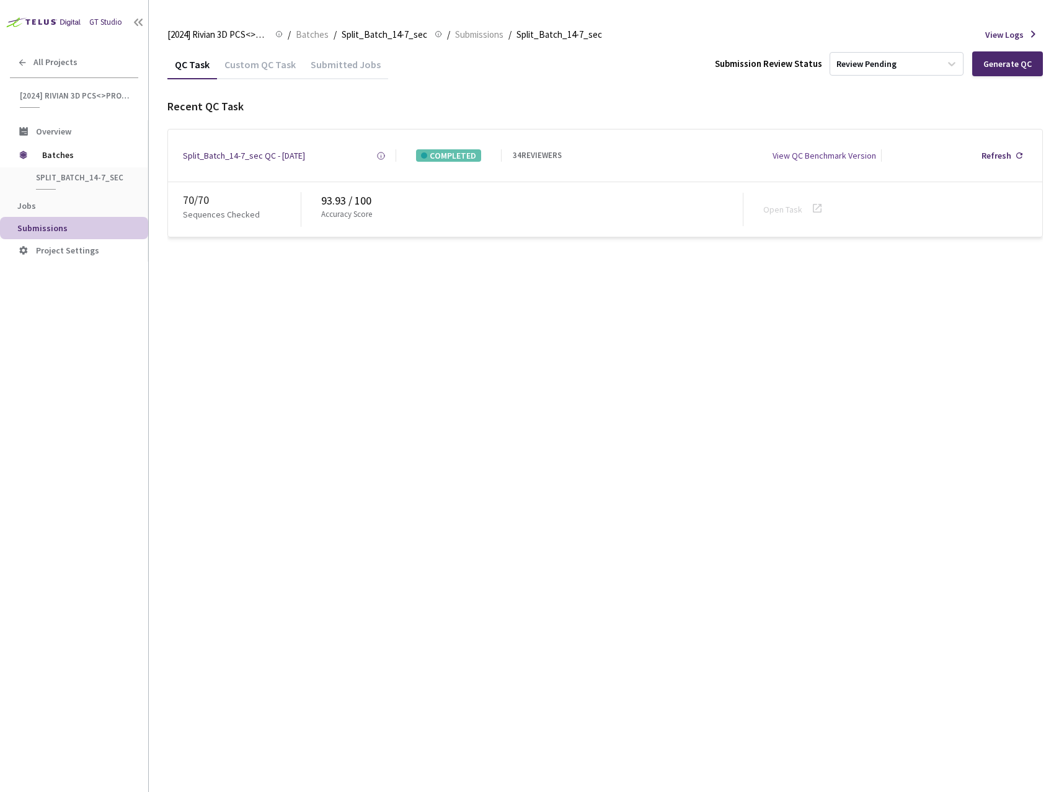
click at [271, 68] on div "Custom QC Task" at bounding box center [260, 68] width 86 height 21
click at [259, 63] on div "Custom QC Task" at bounding box center [260, 68] width 86 height 21
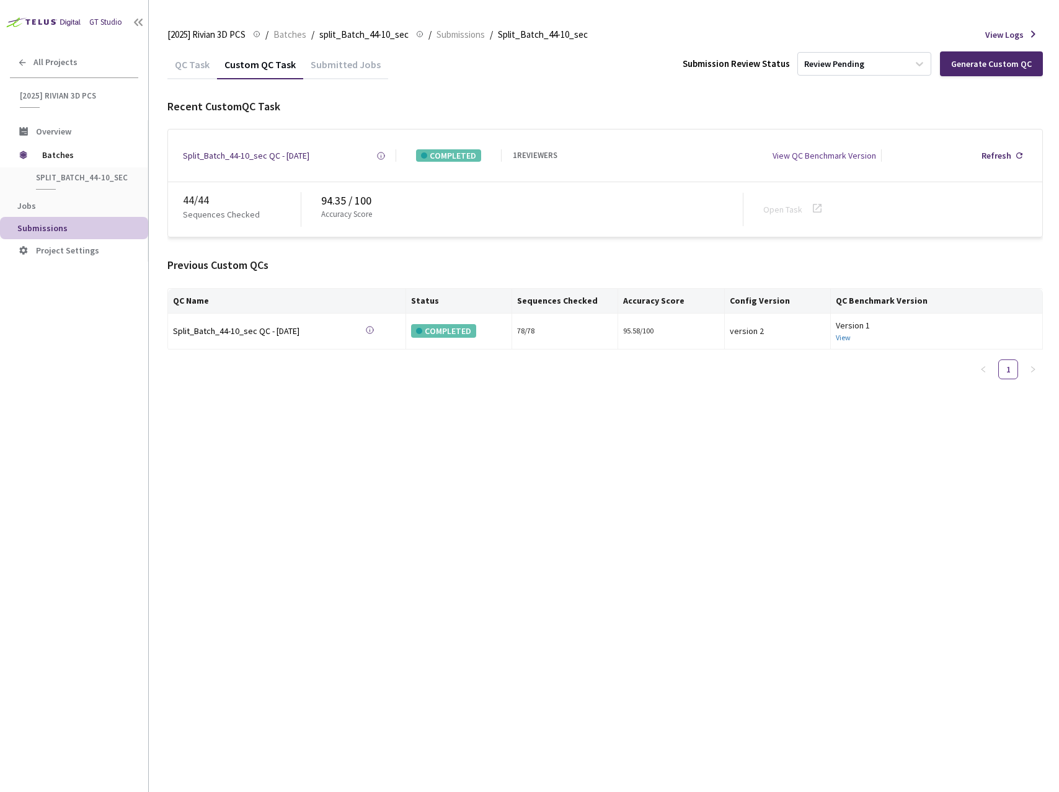
click at [196, 64] on div "QC Task" at bounding box center [192, 68] width 50 height 21
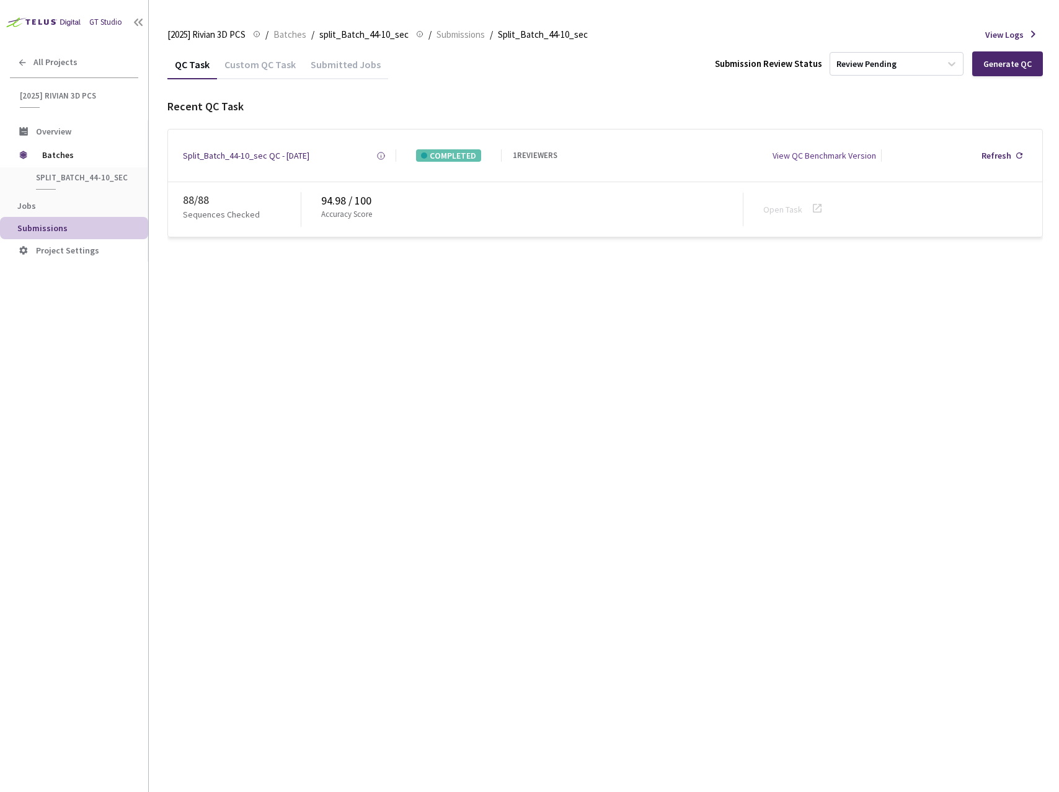
click at [247, 448] on div "QC Task Custom QC Task Submitted Jobs Submission Review Status Review Pending G…" at bounding box center [605, 421] width 876 height 743
